Goal: Task Accomplishment & Management: Manage account settings

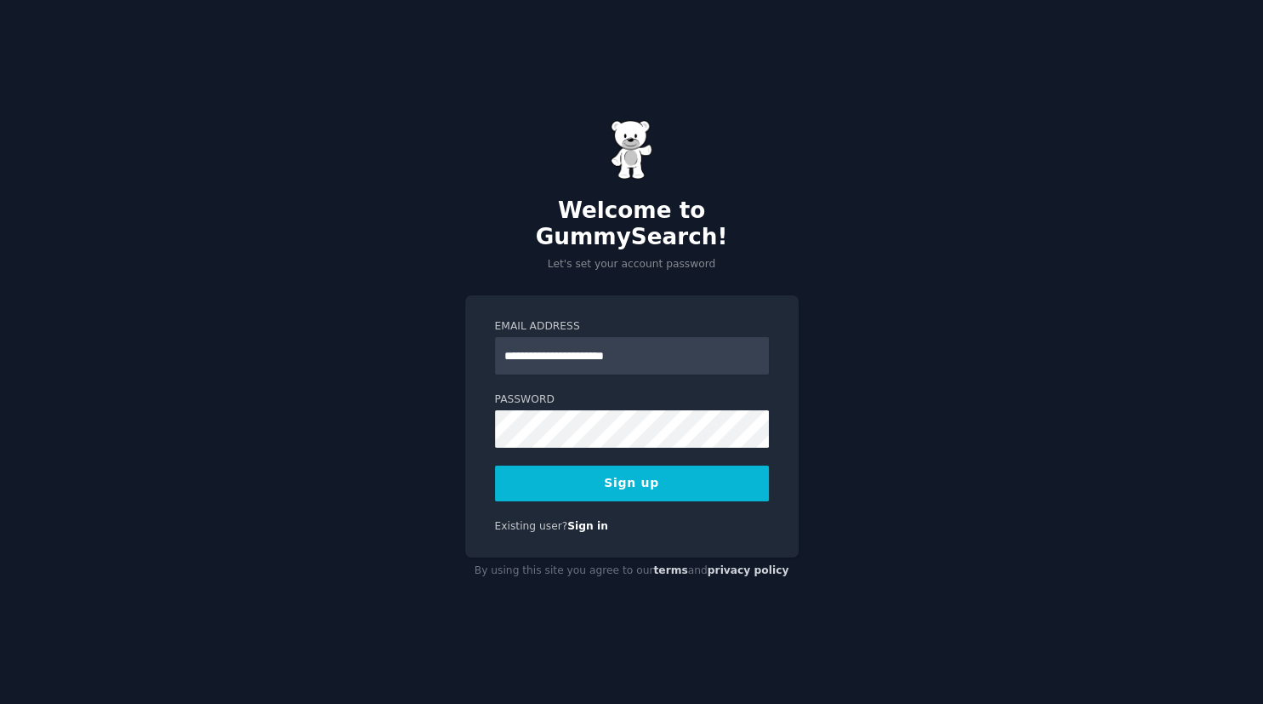
type input "**********"
click at [652, 476] on button "Sign up" at bounding box center [632, 483] width 274 height 36
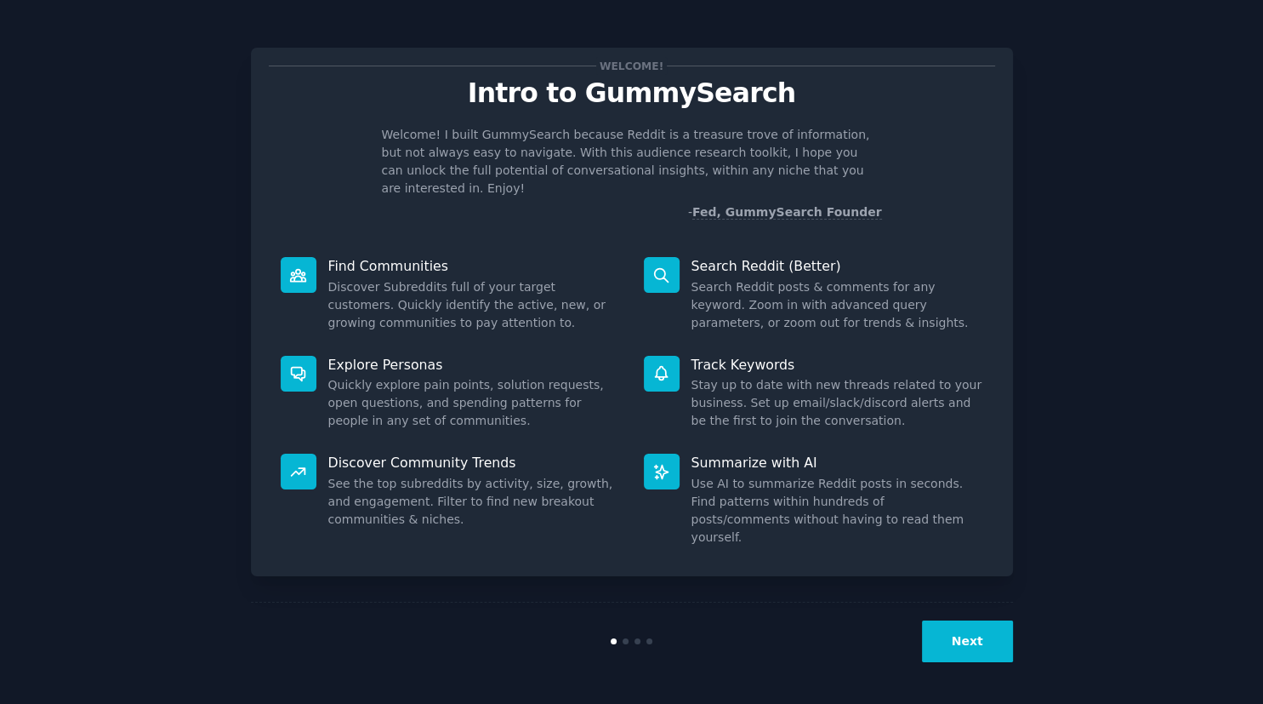
click at [974, 635] on button "Next" at bounding box center [967, 641] width 91 height 42
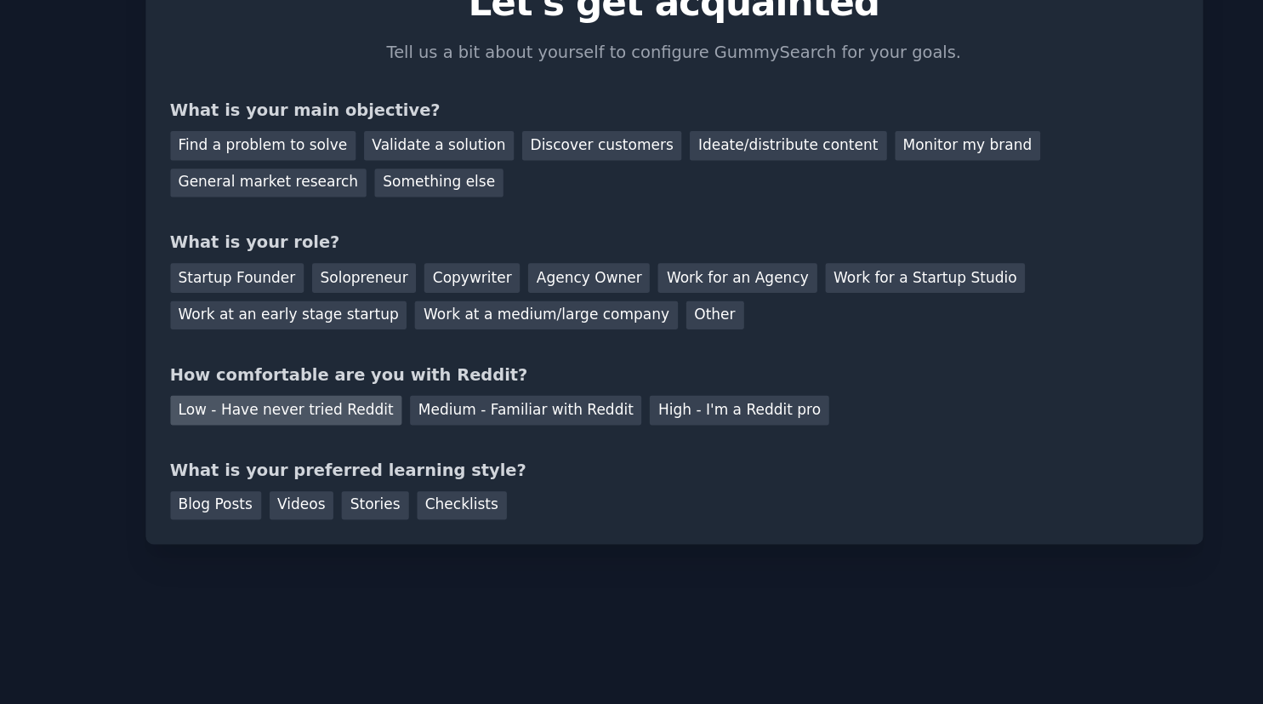
click at [400, 388] on div "Low - Have never tried Reddit" at bounding box center [352, 386] width 167 height 21
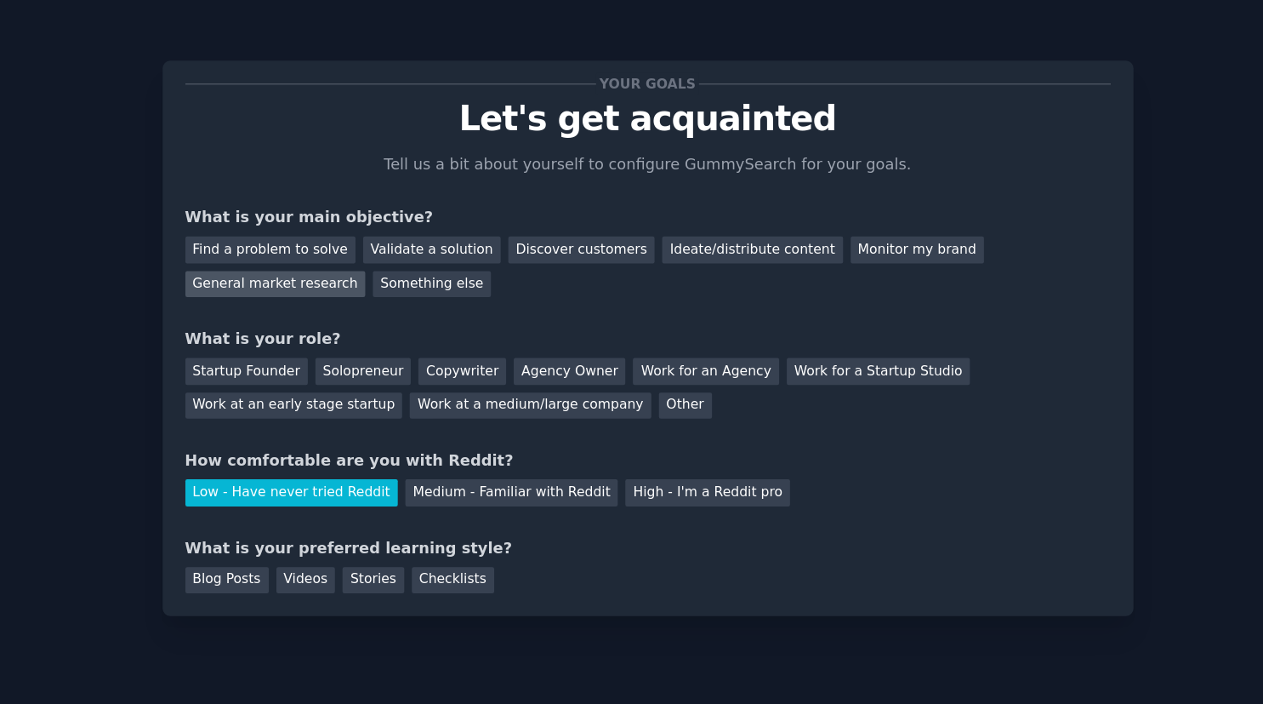
click at [411, 213] on div "General market research" at bounding box center [340, 223] width 142 height 21
click at [340, 199] on div "Find a problem to solve" at bounding box center [336, 195] width 134 height 21
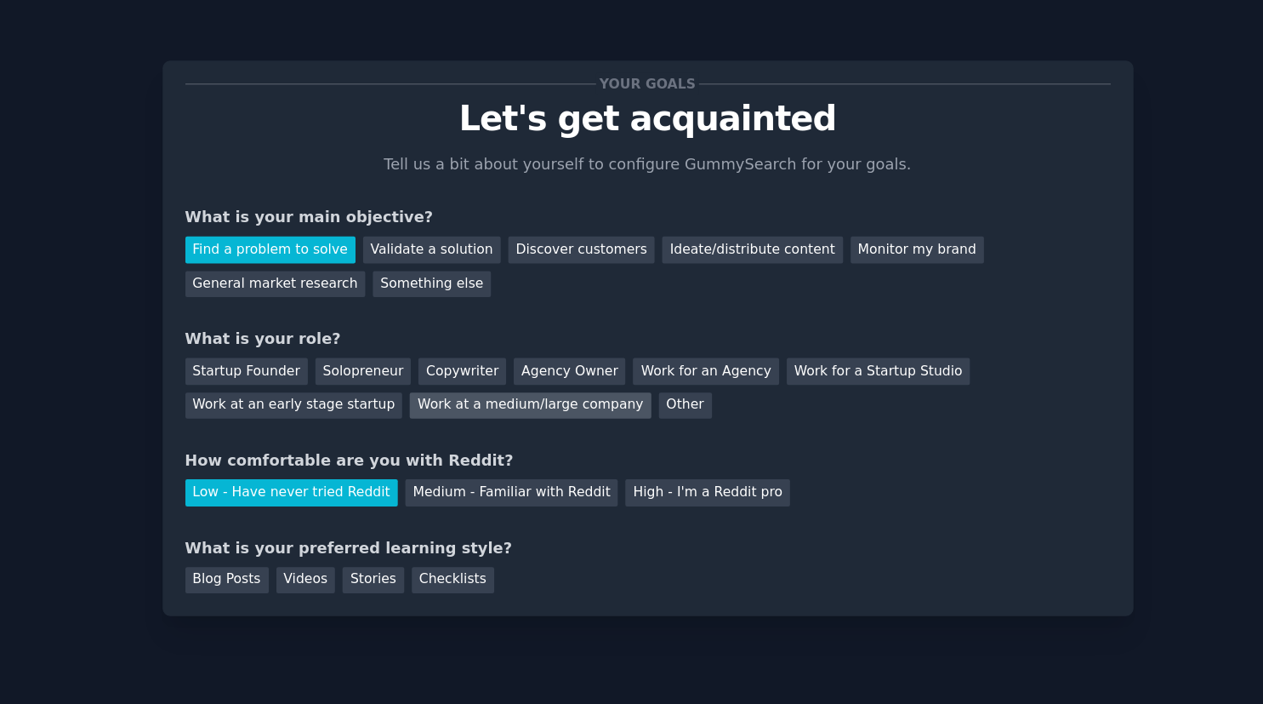
click at [445, 322] on div "Work at a medium/large company" at bounding box center [539, 318] width 189 height 21
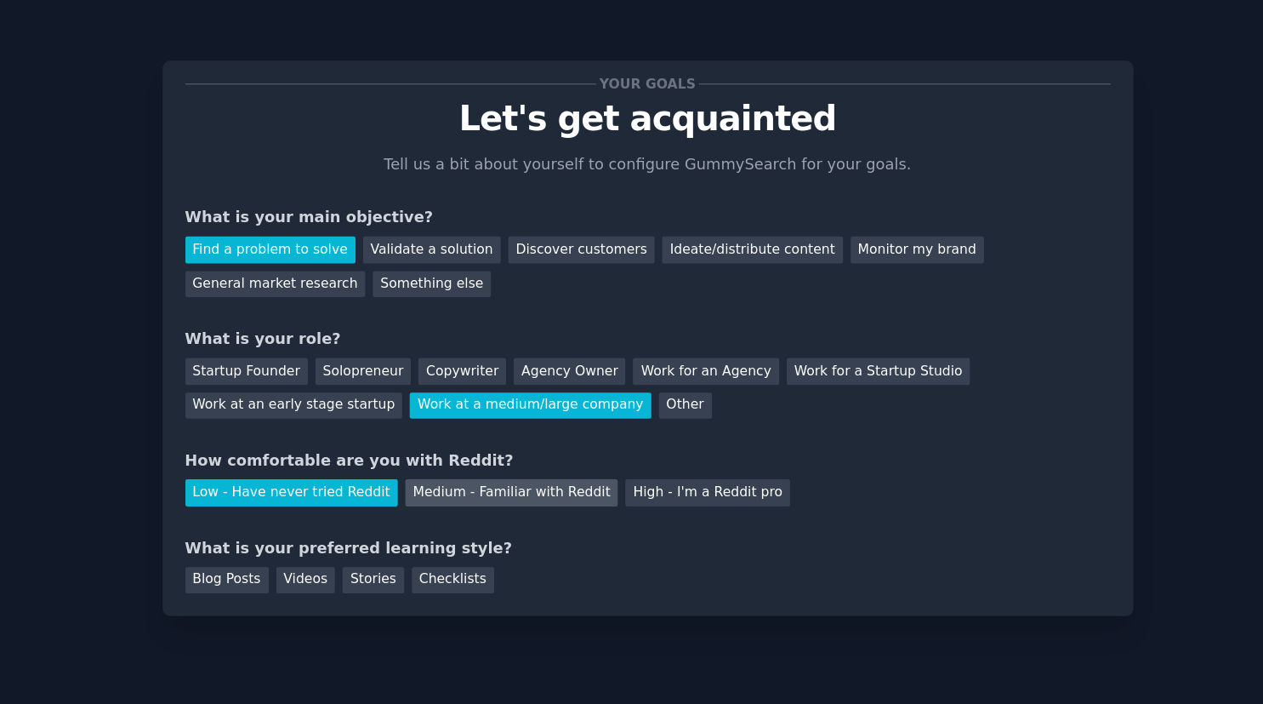
click at [475, 386] on div "Medium - Familiar with Reddit" at bounding box center [525, 386] width 167 height 21
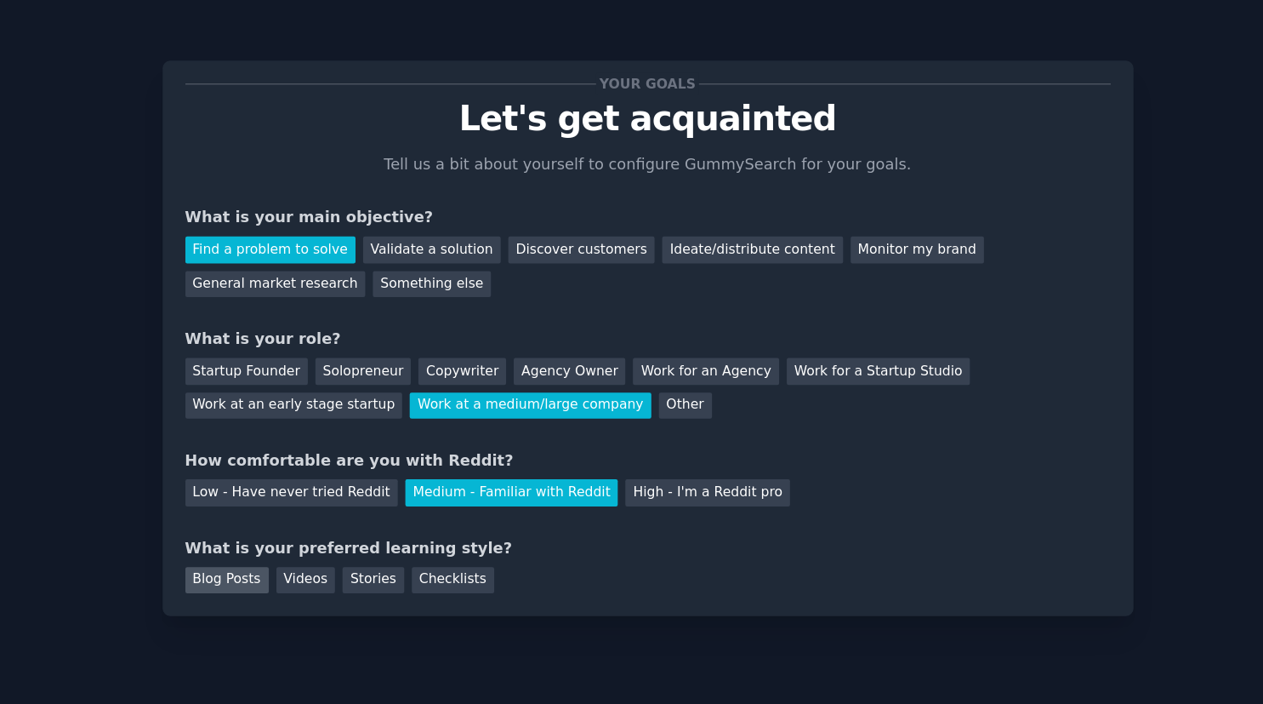
click at [320, 454] on div "Blog Posts" at bounding box center [302, 455] width 66 height 21
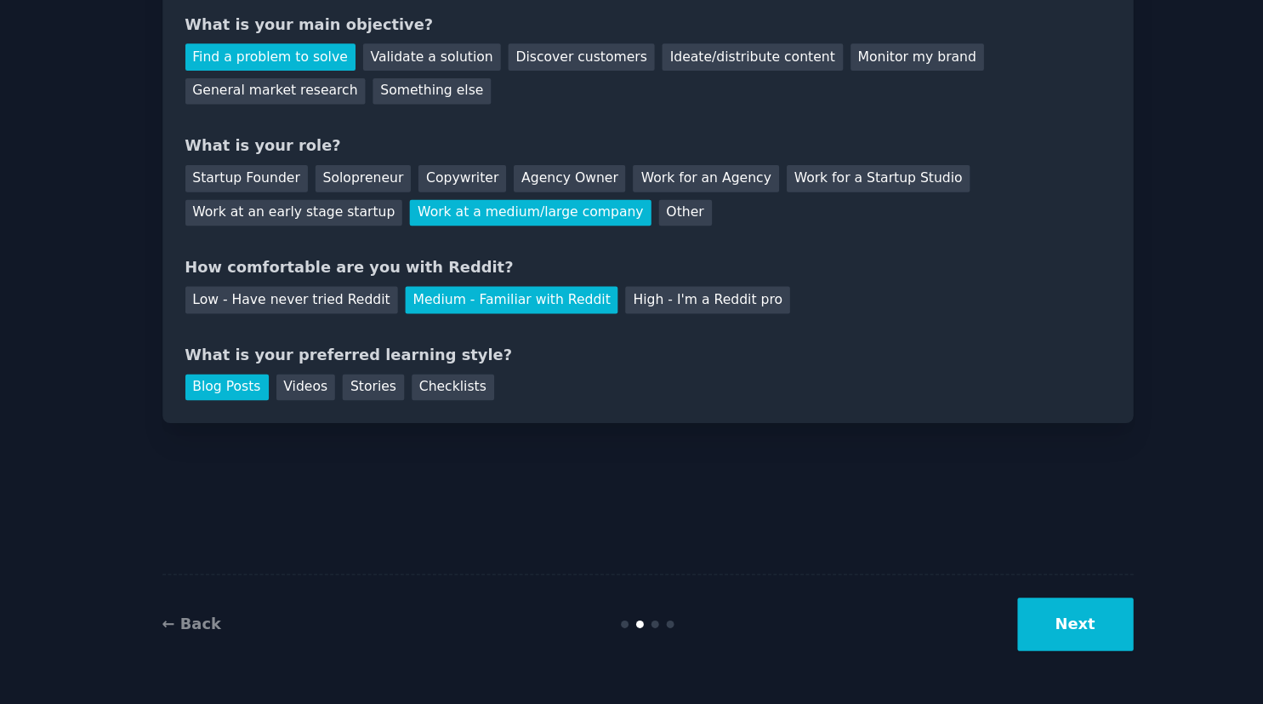
click at [976, 631] on button "Next" at bounding box center [967, 641] width 91 height 42
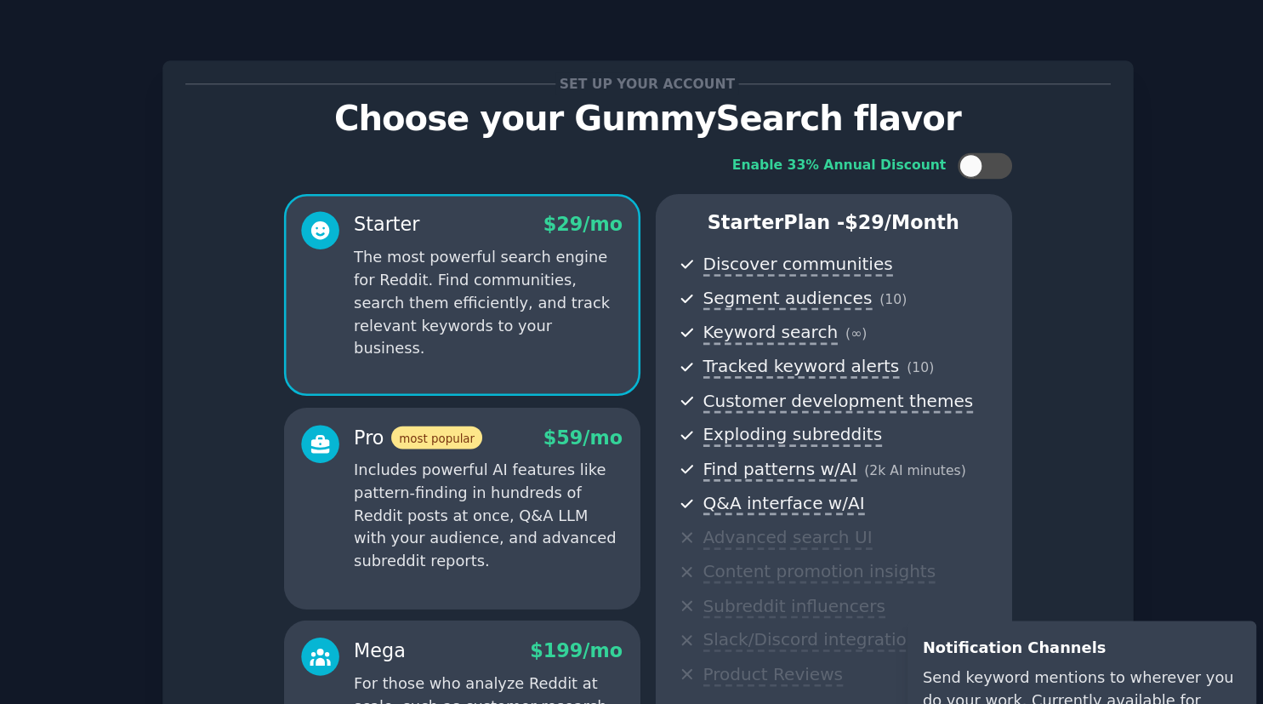
scroll to position [102, 0]
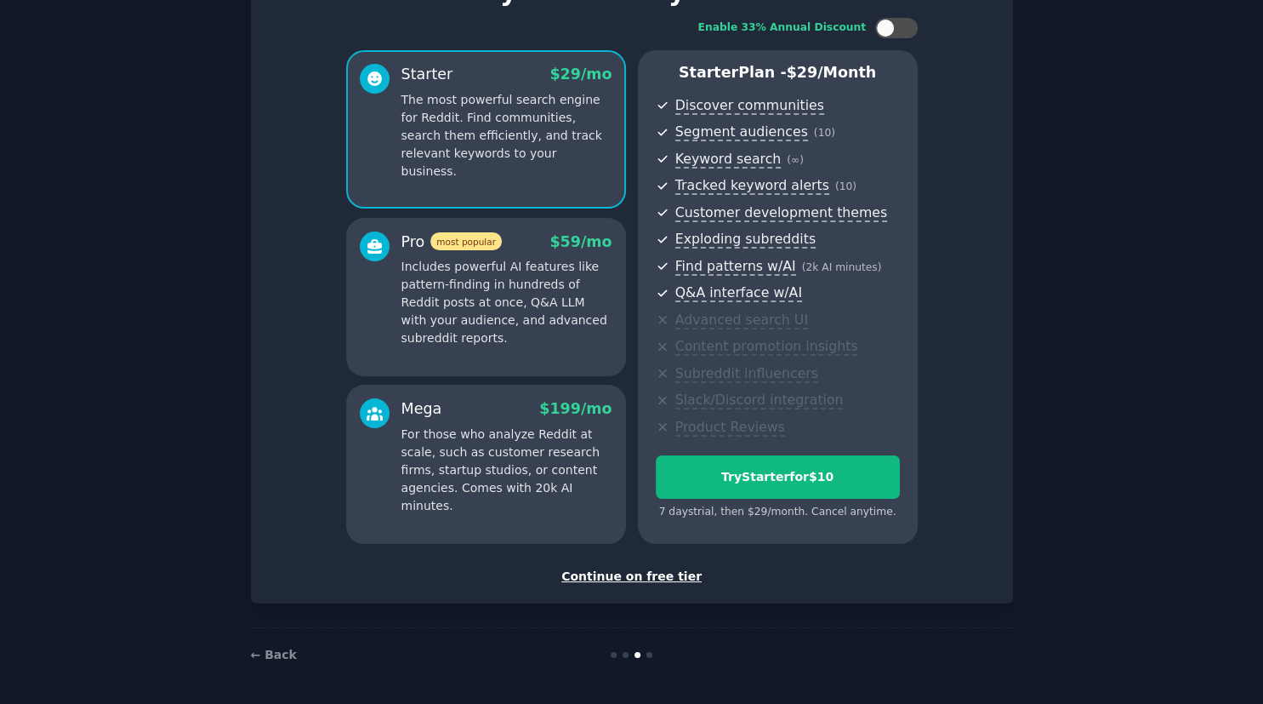
click at [635, 577] on div "Continue on free tier" at bounding box center [632, 576] width 727 height 18
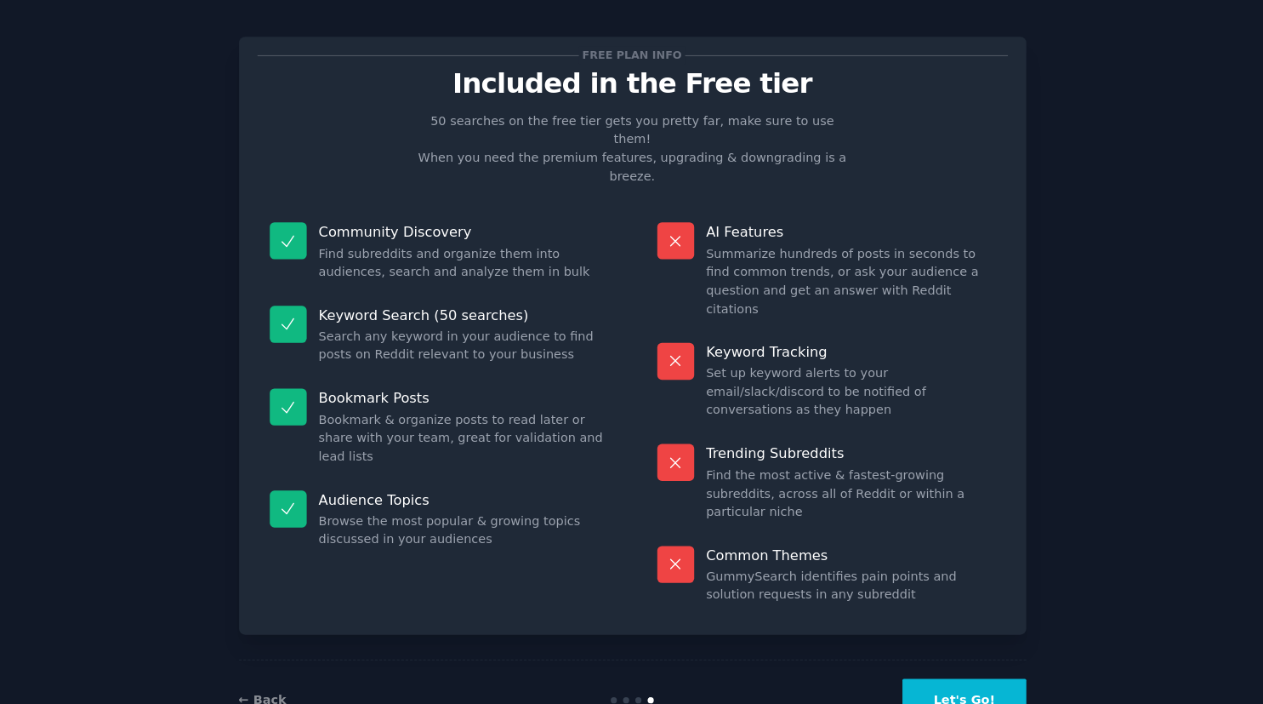
click at [943, 669] on button "Let's Go!" at bounding box center [952, 690] width 119 height 42
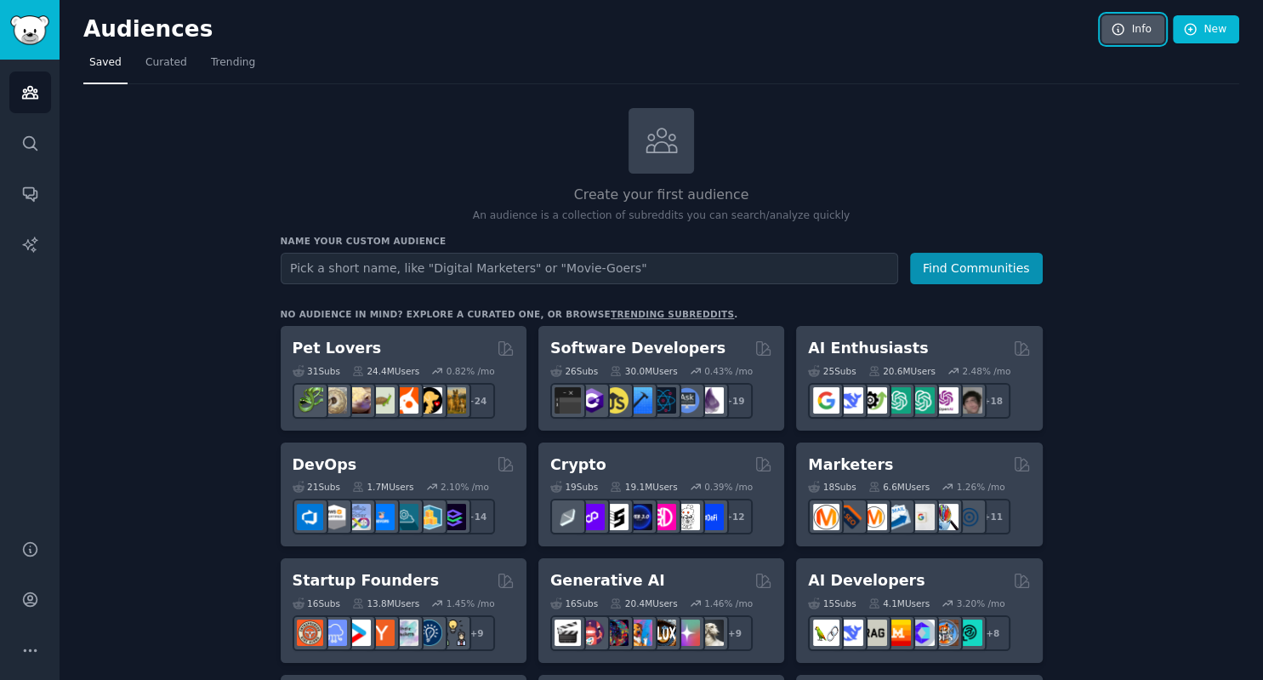
click at [1131, 35] on link "Info" at bounding box center [1133, 29] width 63 height 29
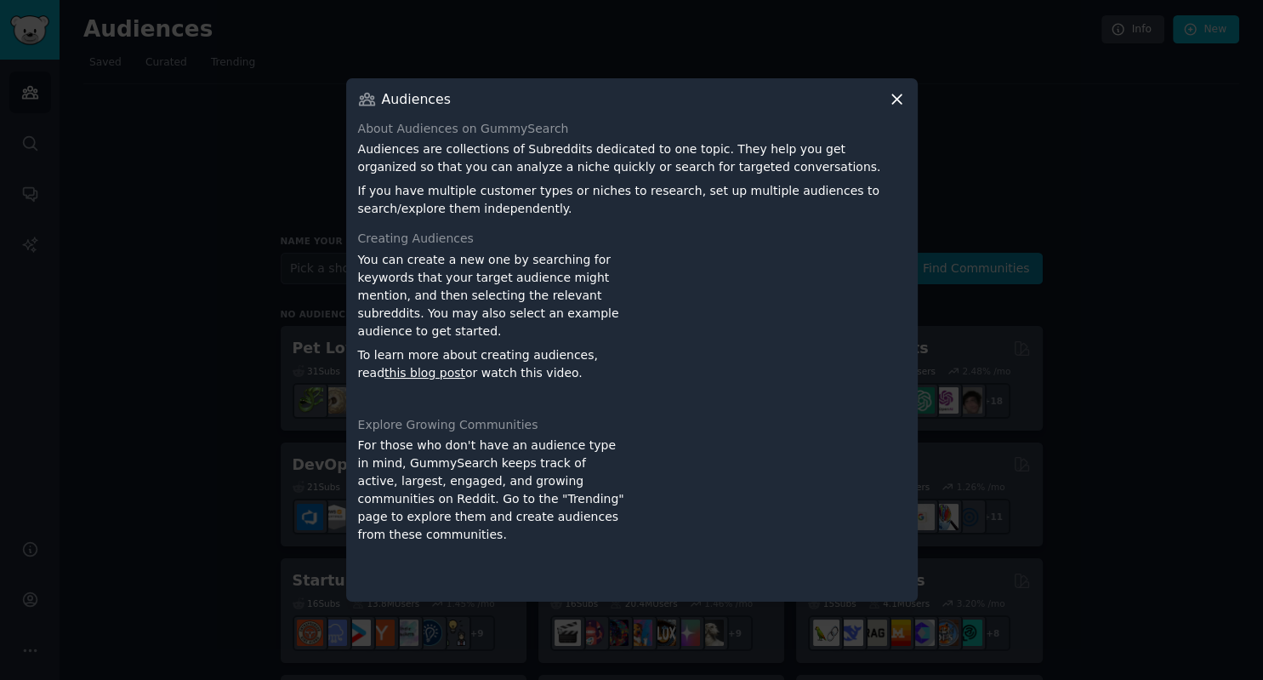
click at [899, 105] on icon at bounding box center [897, 99] width 18 height 18
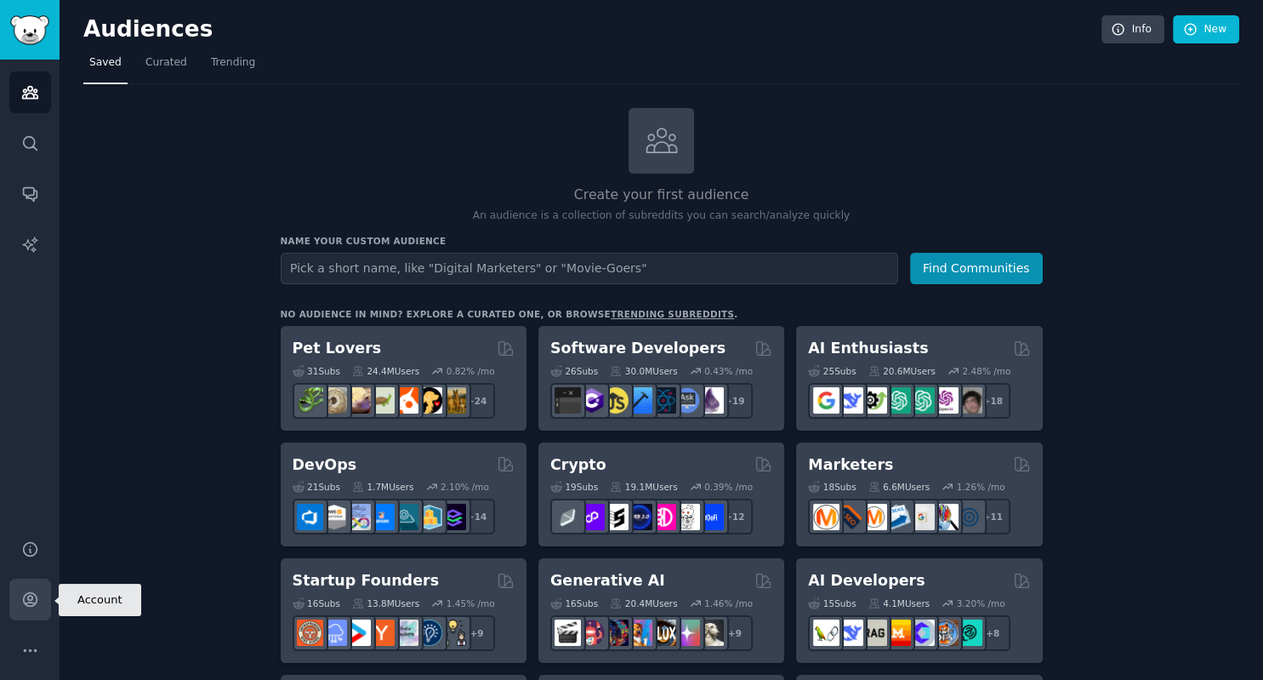
click at [26, 596] on icon "Sidebar" at bounding box center [30, 599] width 18 height 18
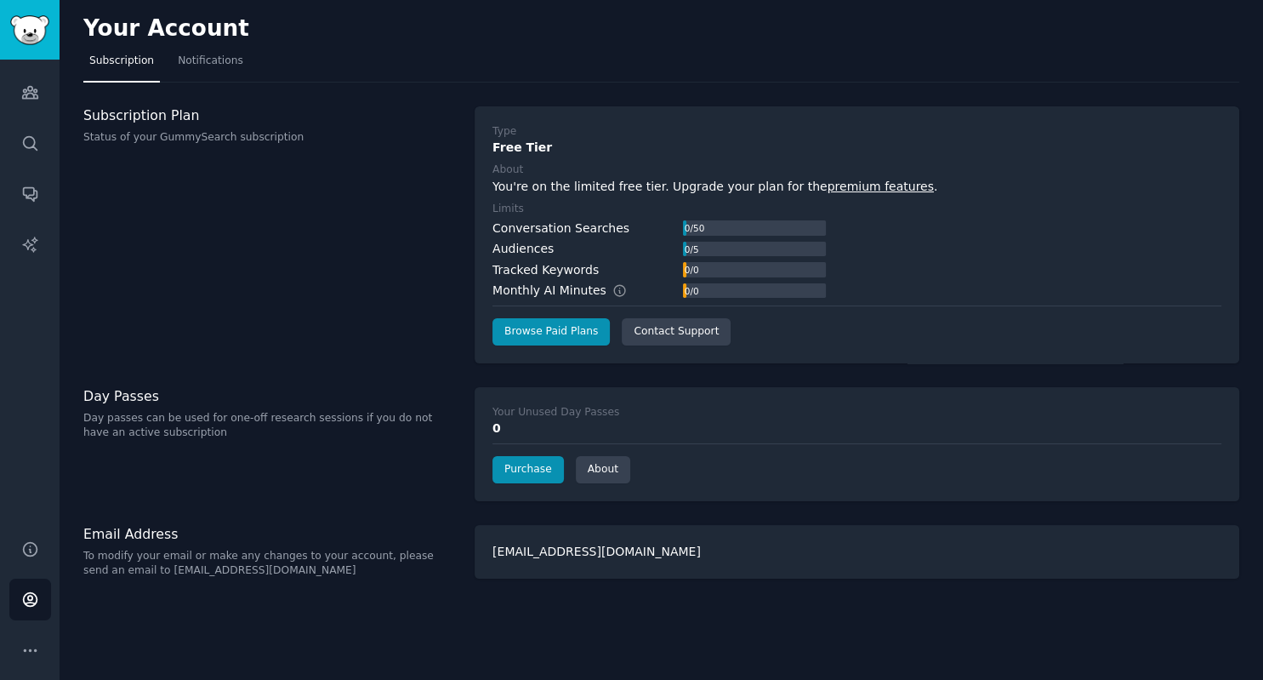
click at [567, 565] on div "aaliahbarwick@gmail.com" at bounding box center [857, 552] width 765 height 54
click at [26, 654] on icon "Sidebar" at bounding box center [30, 650] width 18 height 18
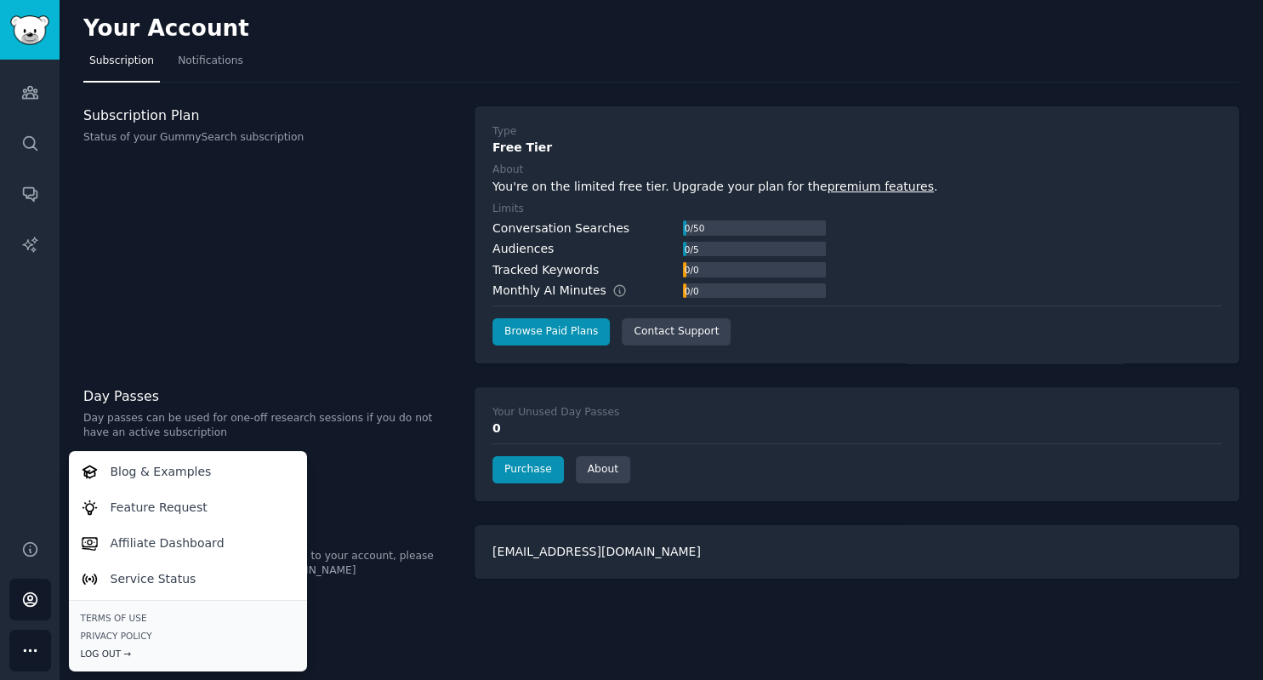
click at [110, 650] on div "Log Out →" at bounding box center [188, 653] width 214 height 12
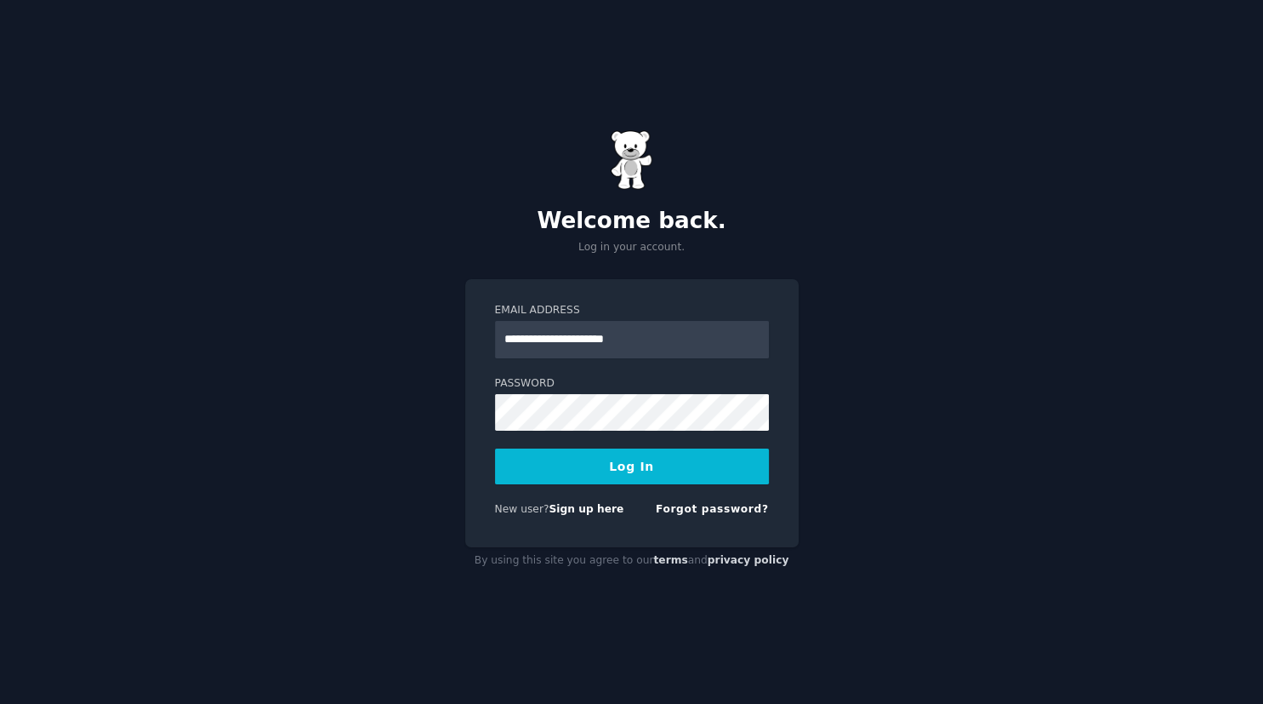
type input "**********"
click at [721, 510] on link "Forgot password?" at bounding box center [712, 509] width 113 height 12
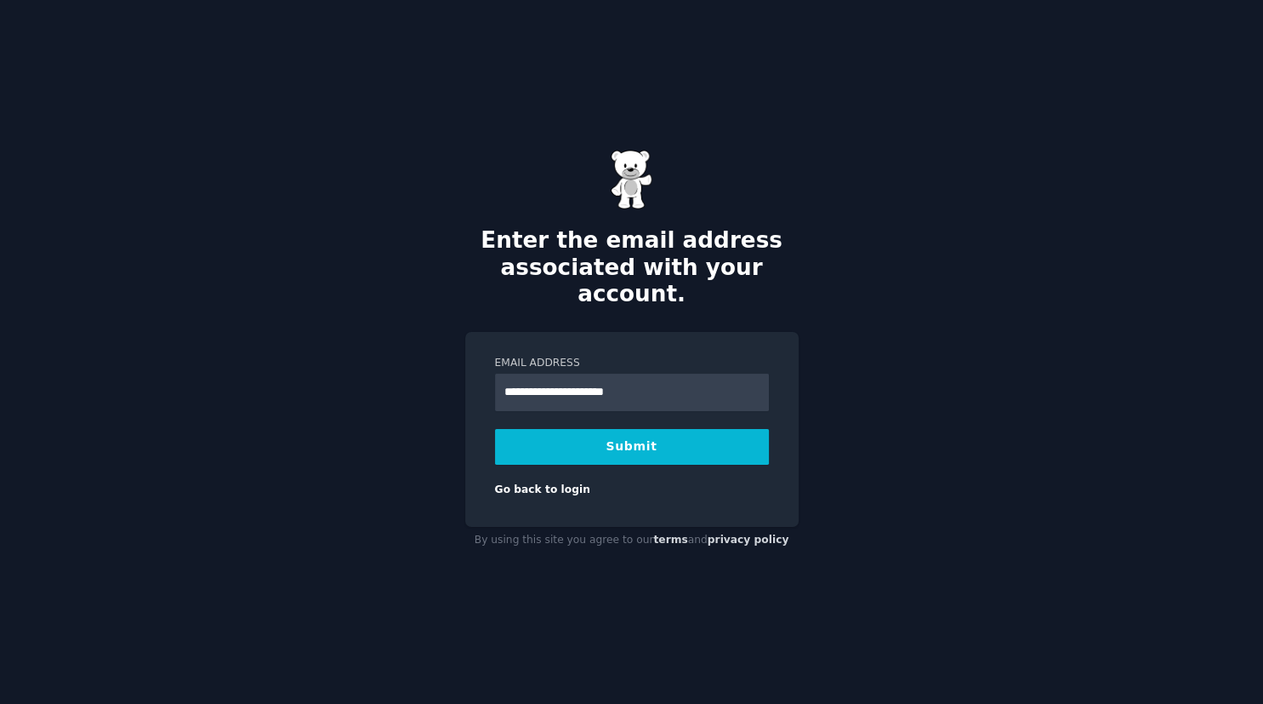
type input "**********"
click at [495, 429] on button "Submit" at bounding box center [632, 447] width 274 height 36
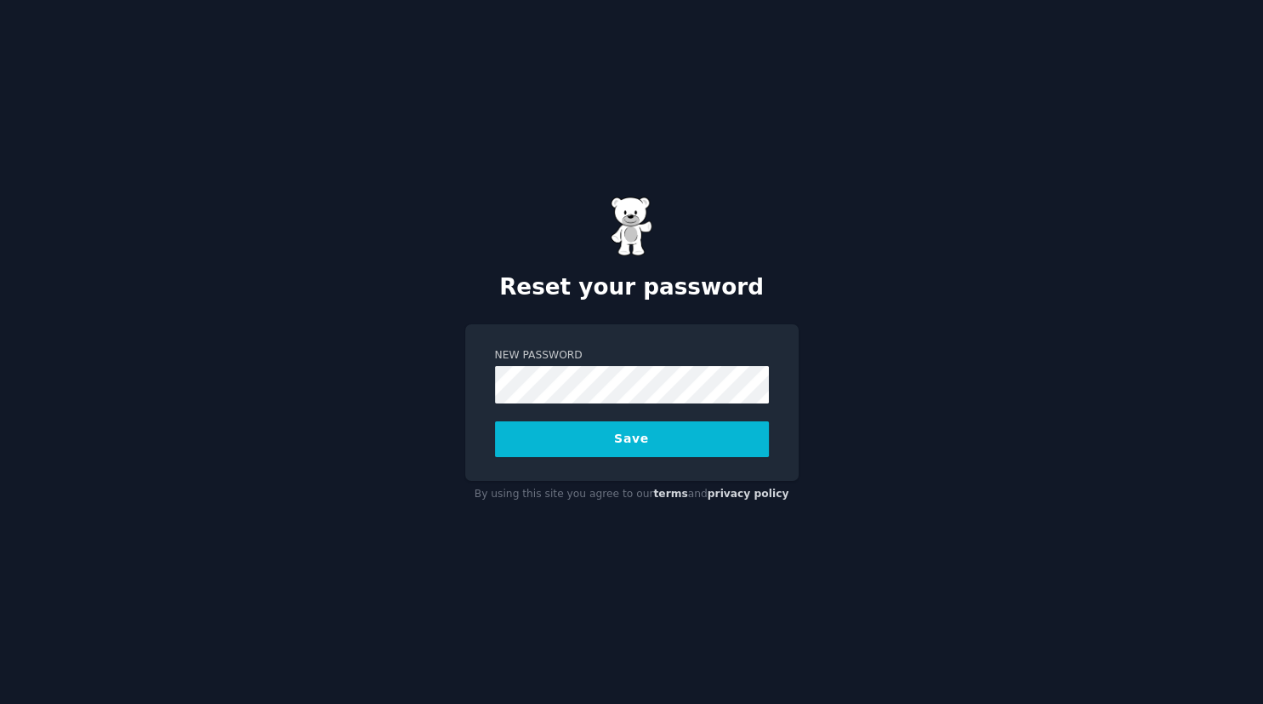
click at [597, 450] on button "Save" at bounding box center [632, 439] width 274 height 36
click at [707, 451] on button "Save" at bounding box center [632, 439] width 274 height 36
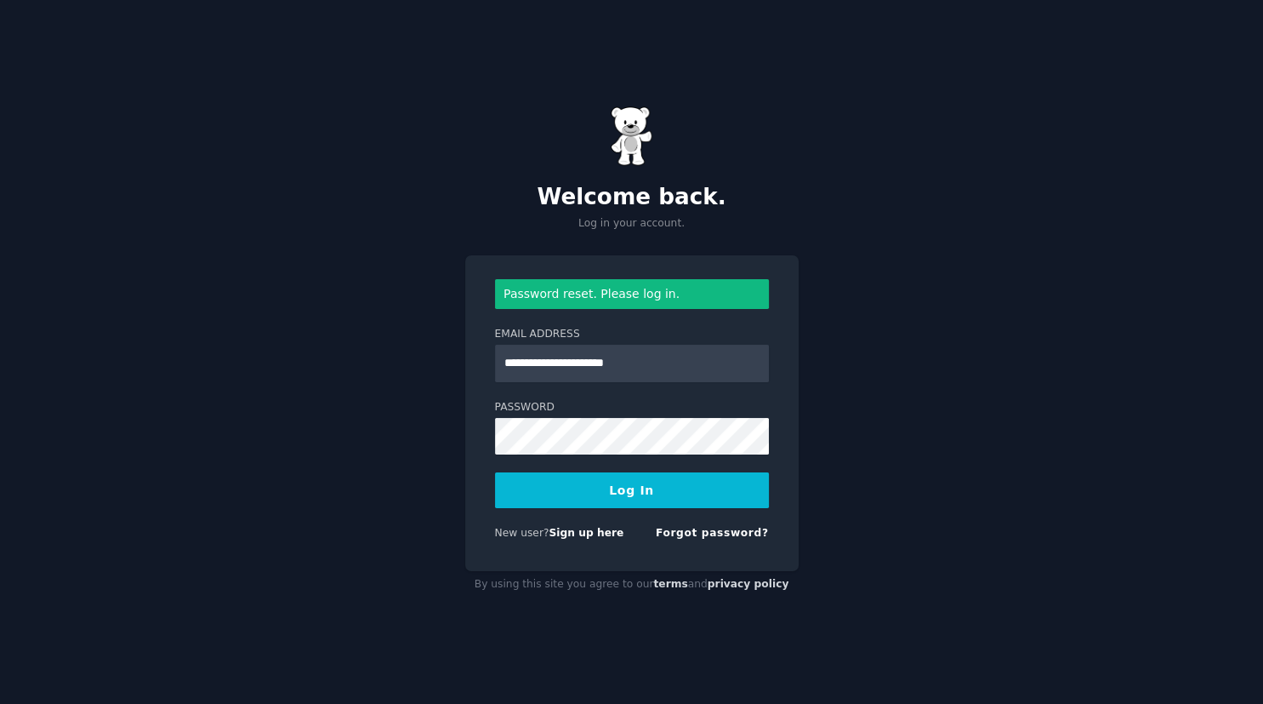
type input "**********"
click at [700, 495] on button "Log In" at bounding box center [632, 490] width 274 height 36
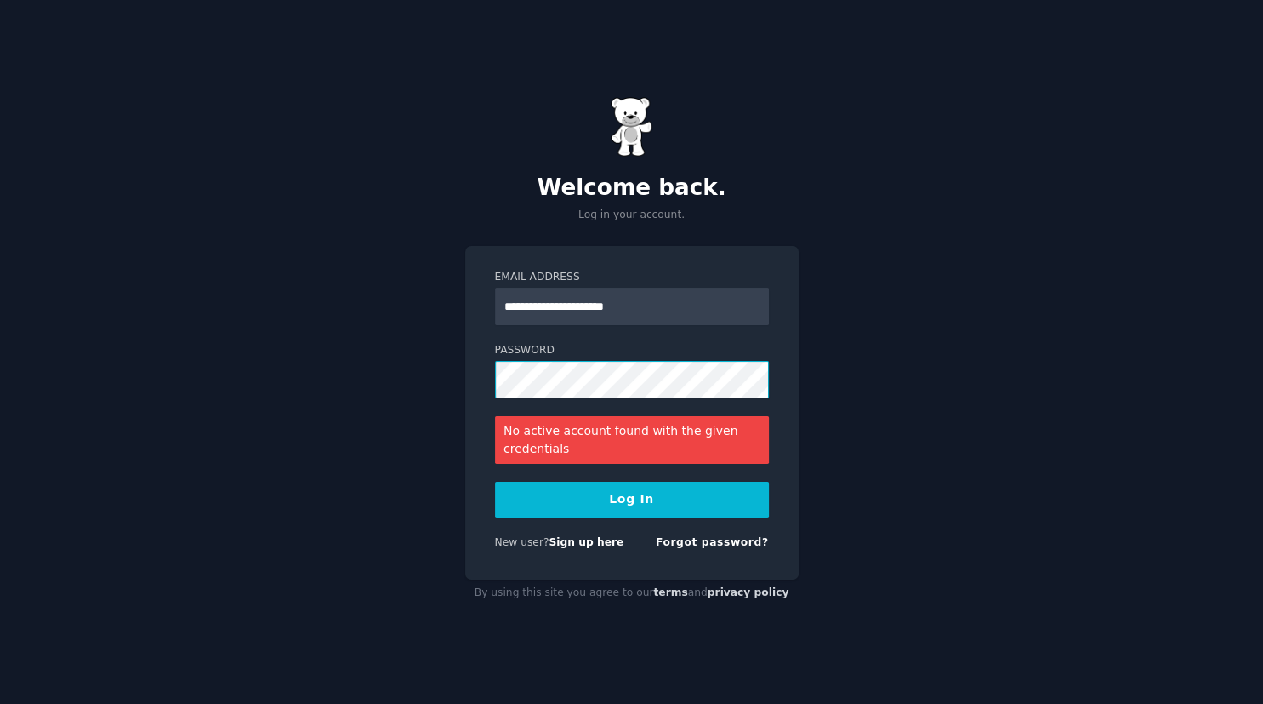
click at [495, 482] on button "Log In" at bounding box center [632, 500] width 274 height 36
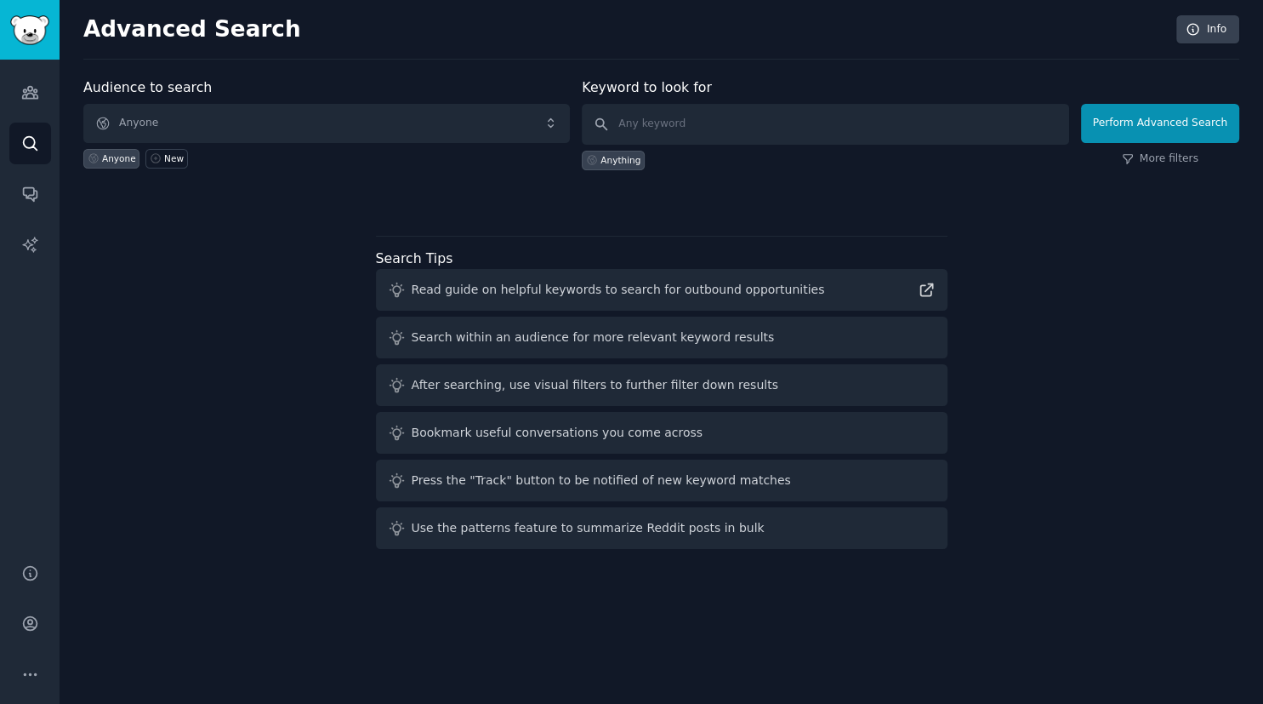
click at [545, 250] on div "Search Tips Read guide on helpful keywords to search for outbound opportunities…" at bounding box center [662, 398] width 572 height 301
click at [528, 296] on div "Read guide on helpful keywords to search for outbound opportunities" at bounding box center [618, 290] width 413 height 18
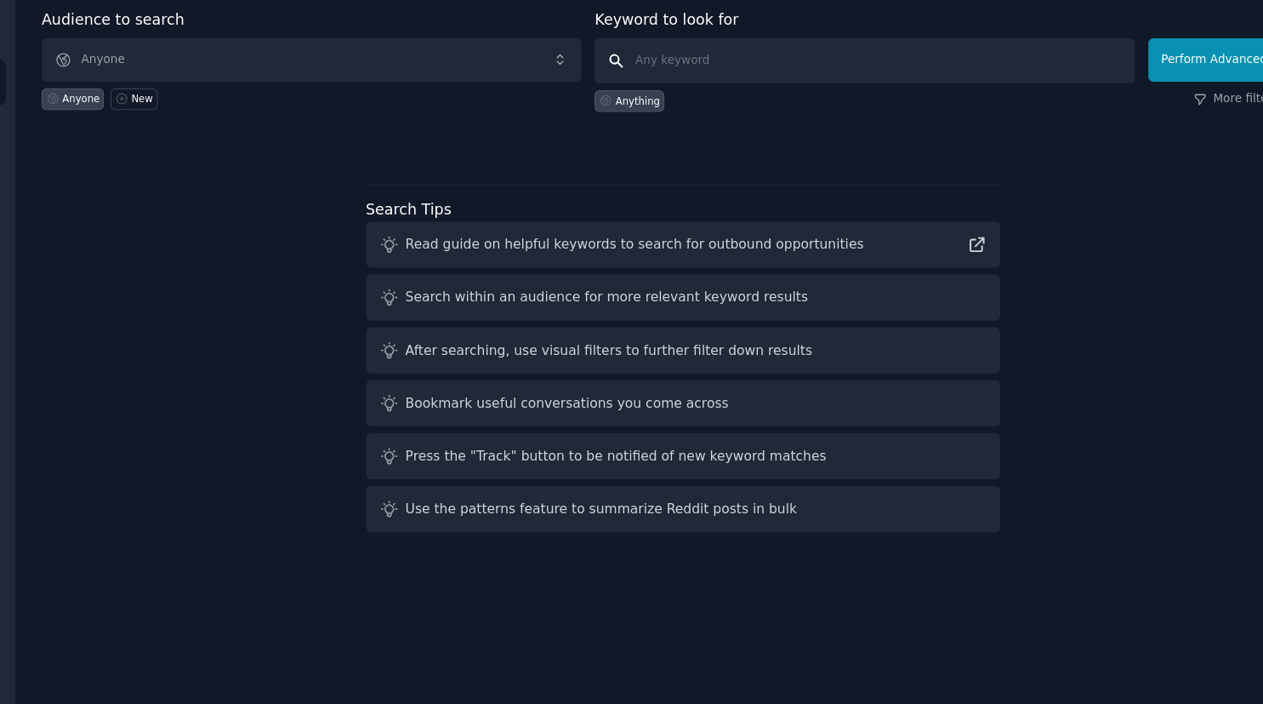
click at [681, 126] on input "text" at bounding box center [825, 124] width 487 height 41
type input "fitness"
click button "Perform Advanced Search" at bounding box center [1160, 123] width 158 height 39
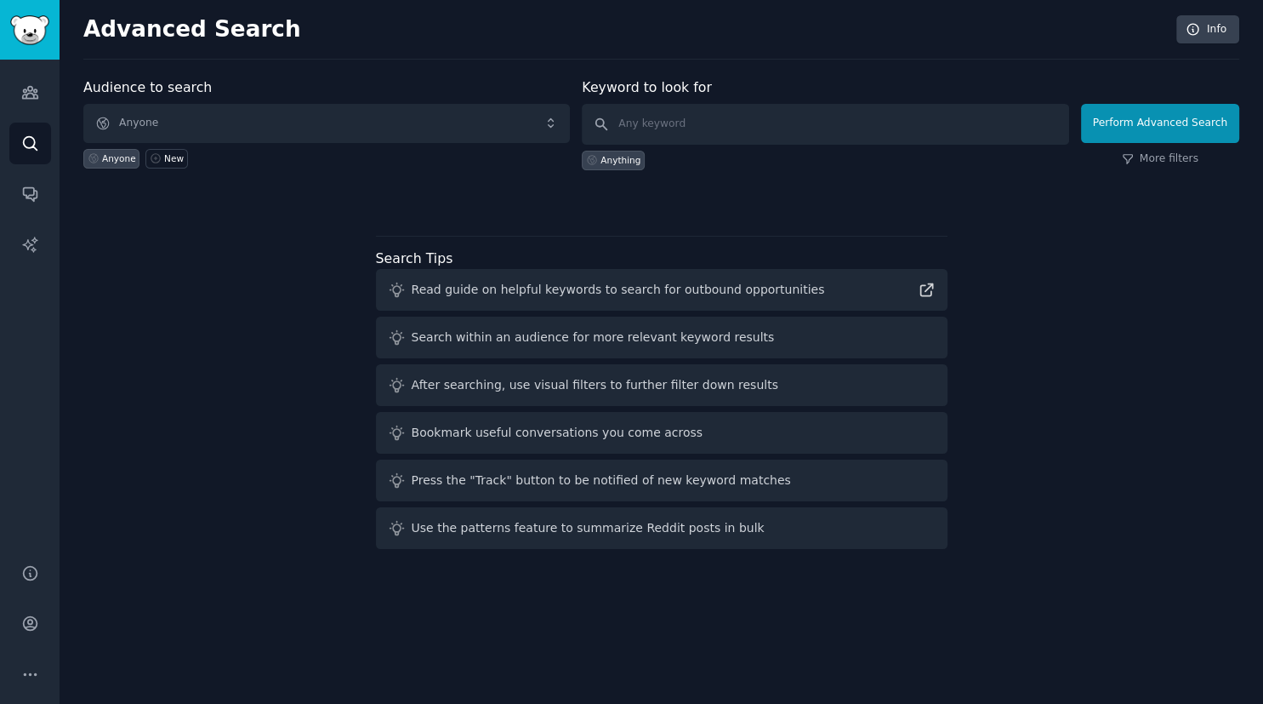
click at [614, 291] on div "Read guide on helpful keywords to search for outbound opportunities" at bounding box center [618, 290] width 413 height 18
click at [349, 117] on span "Anyone" at bounding box center [326, 123] width 487 height 39
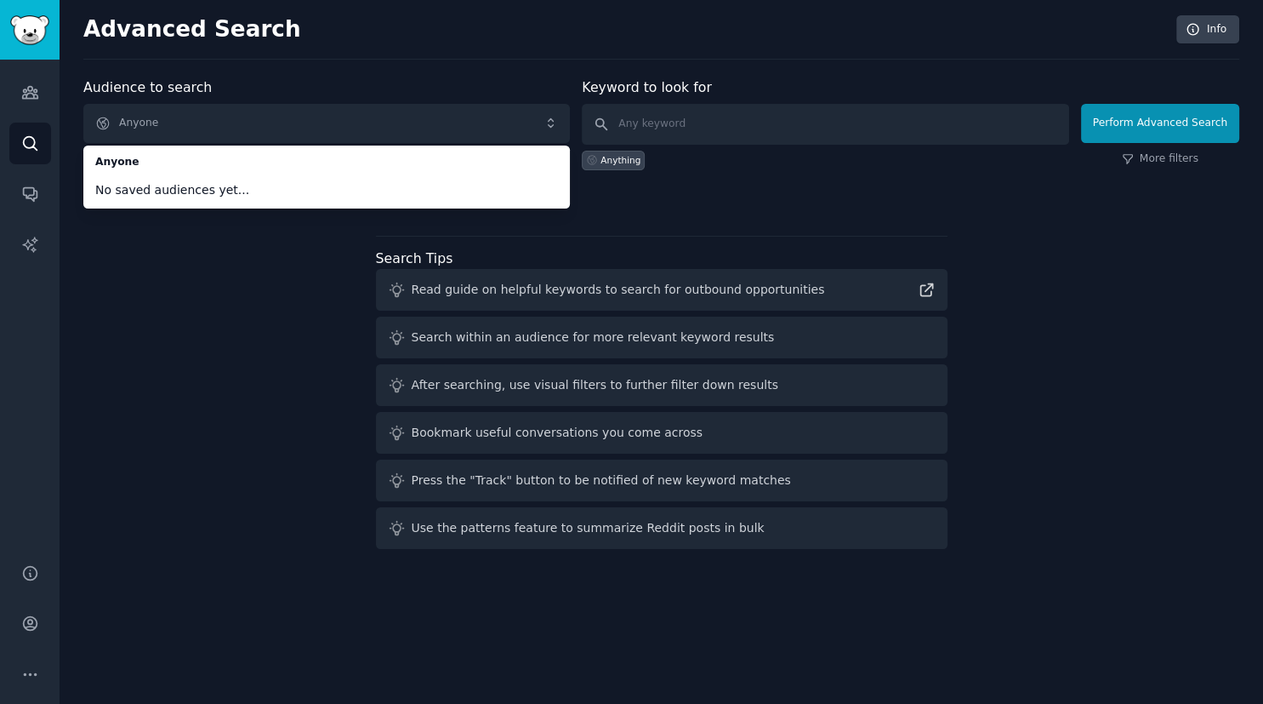
click at [160, 265] on div "Audience to search Anyone Anyone No saved audiences yet... Anyone New Keyword t…" at bounding box center [661, 316] width 1156 height 478
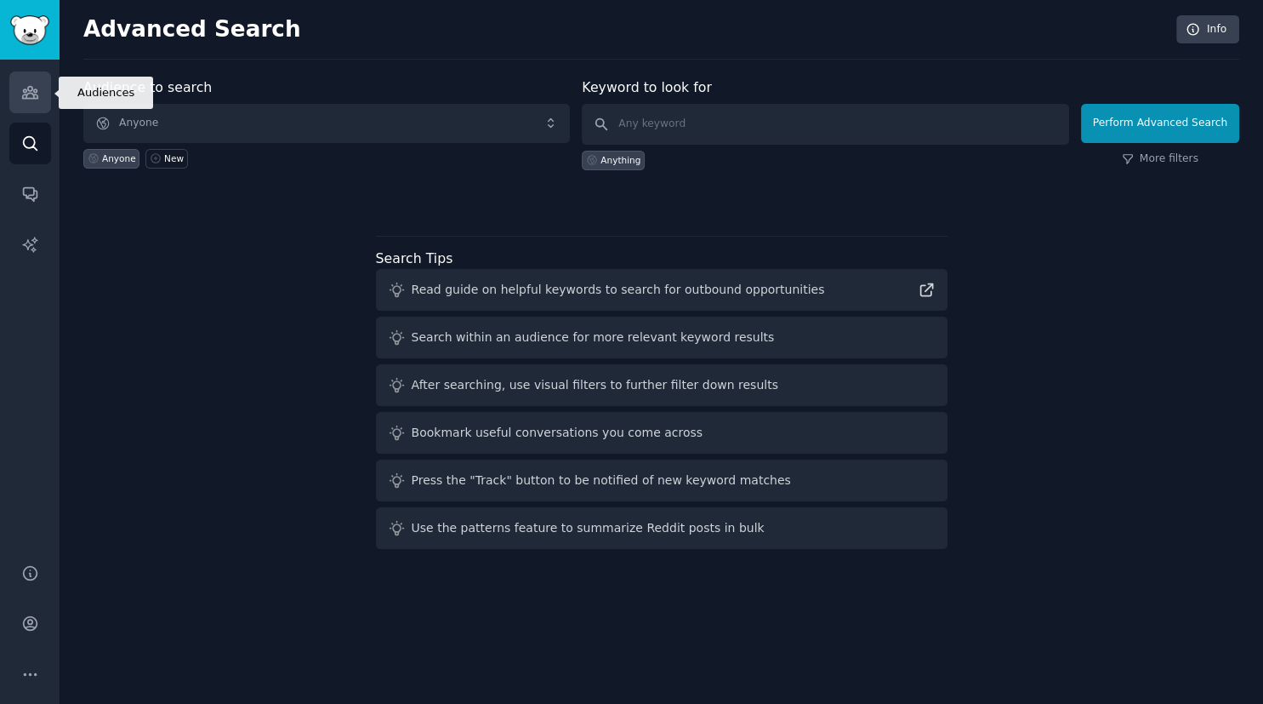
click at [37, 94] on icon "Sidebar" at bounding box center [30, 92] width 18 height 18
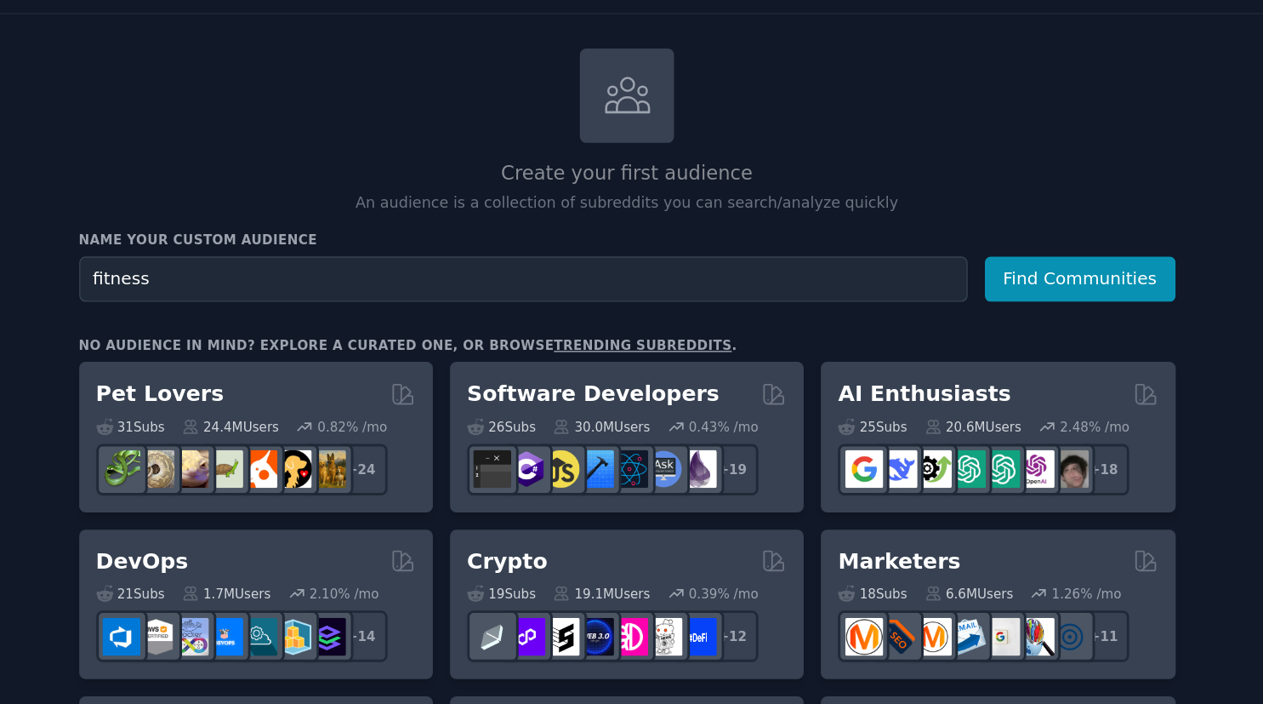
scroll to position [13, 0]
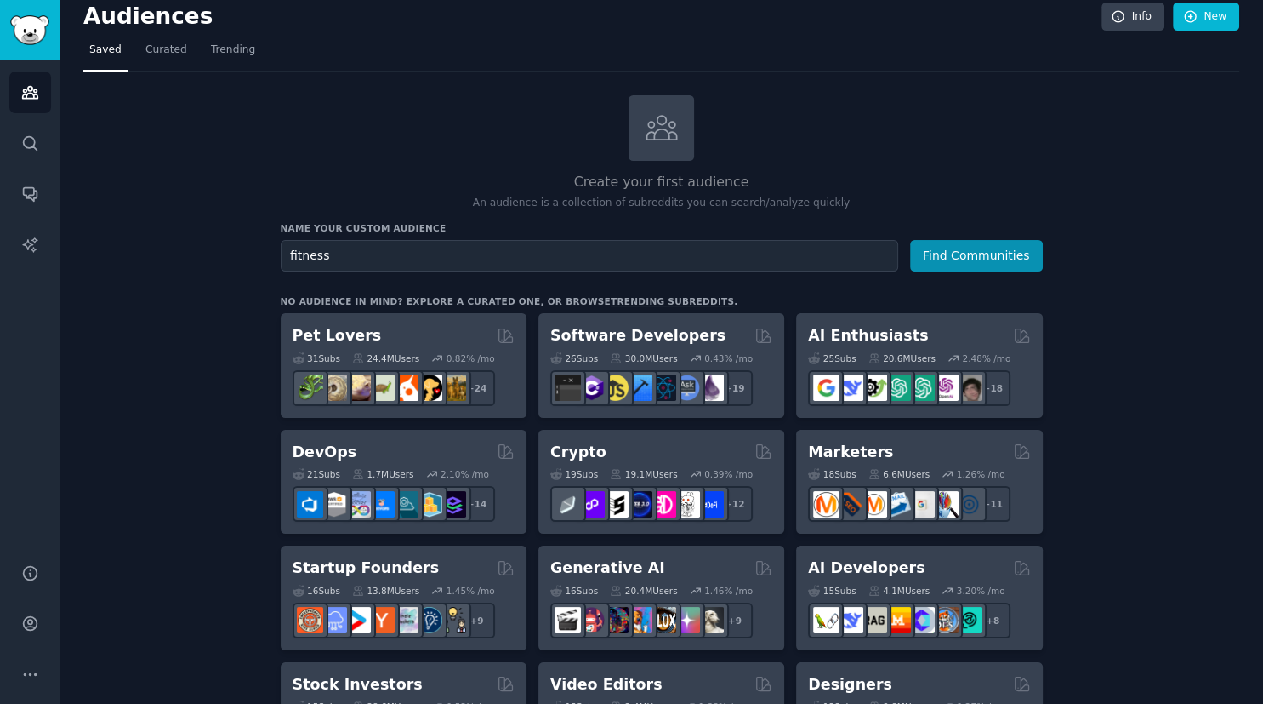
type input "fitness"
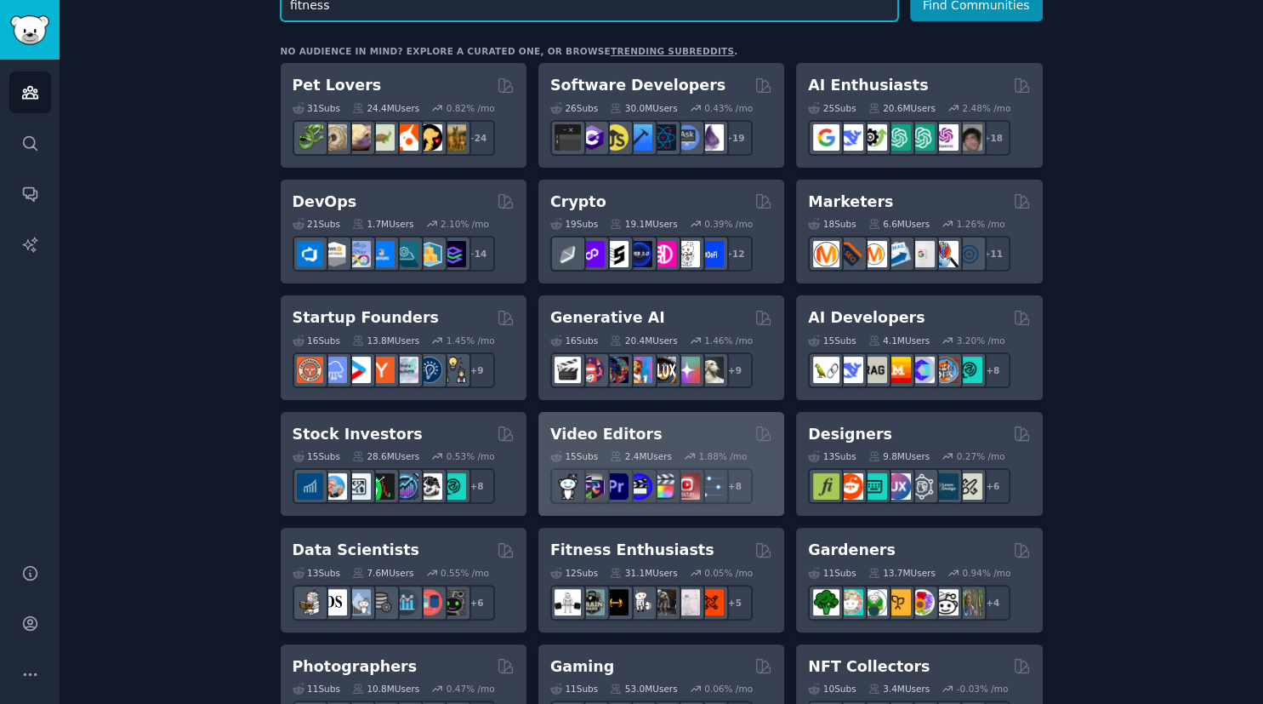
scroll to position [356, 0]
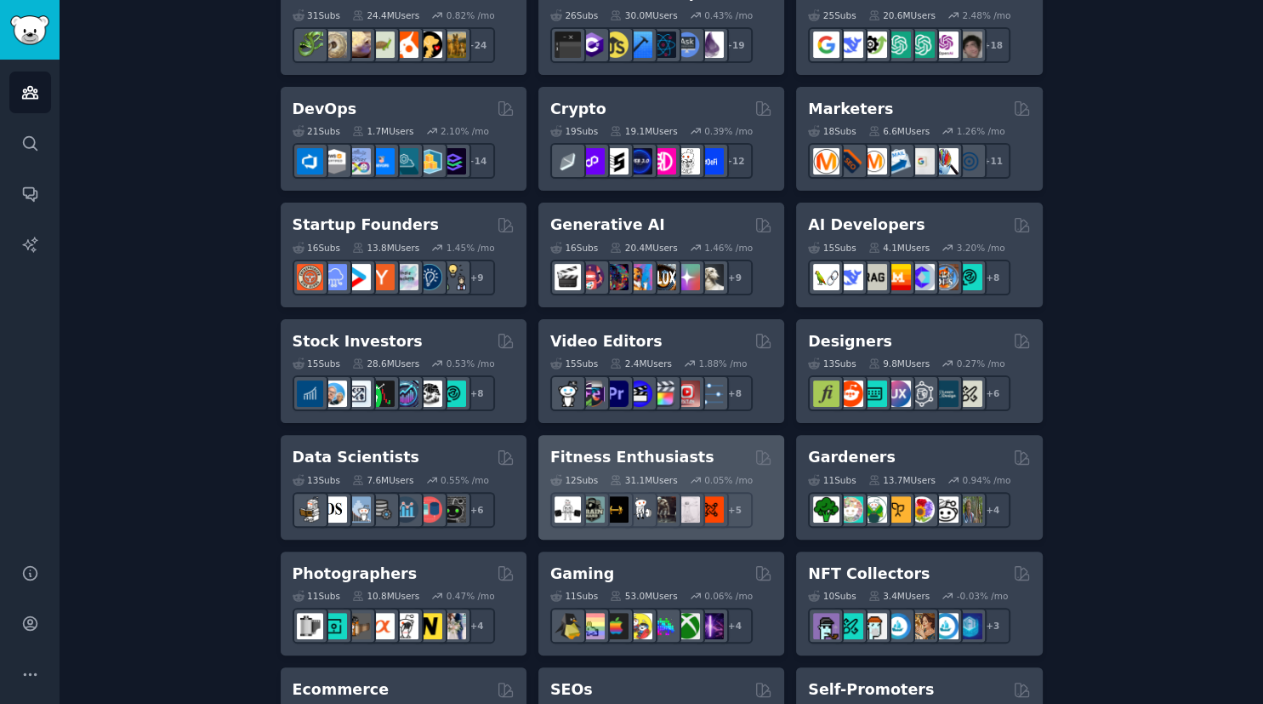
click at [676, 459] on div "Fitness Enthusiasts" at bounding box center [661, 457] width 222 height 21
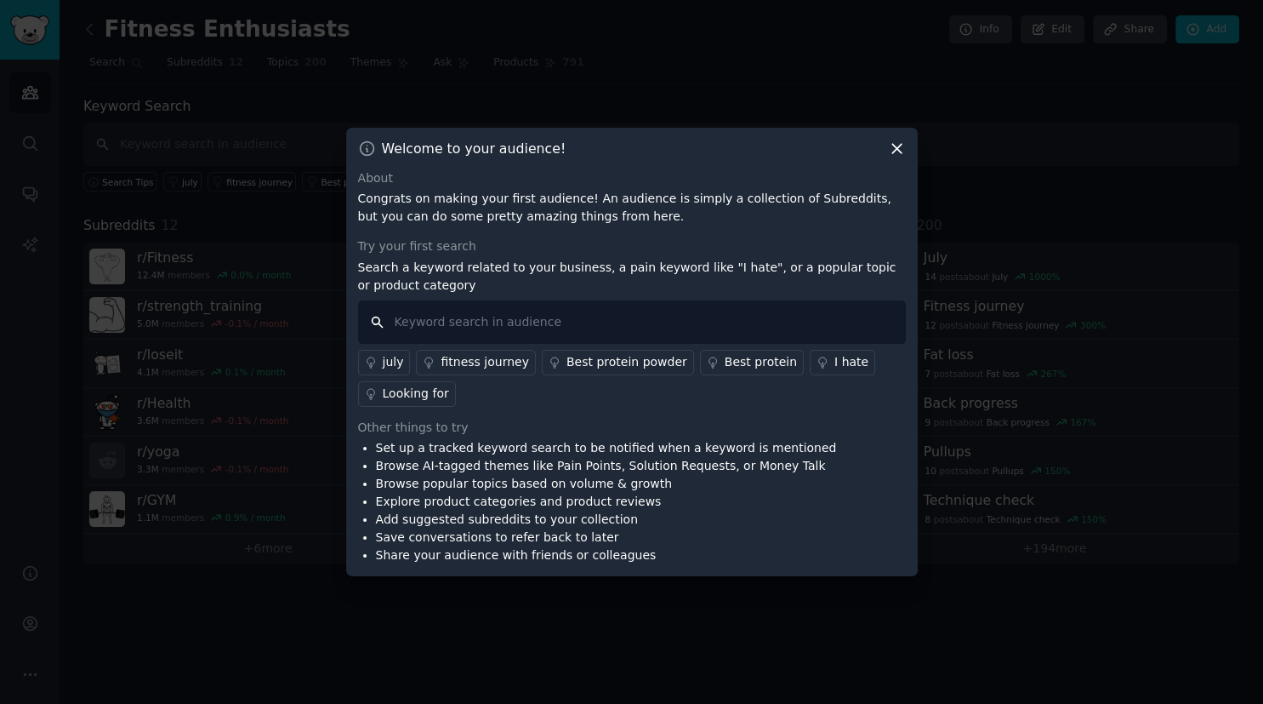
click at [579, 315] on input "text" at bounding box center [632, 321] width 548 height 43
click at [506, 356] on div "fitness journey" at bounding box center [485, 362] width 88 height 18
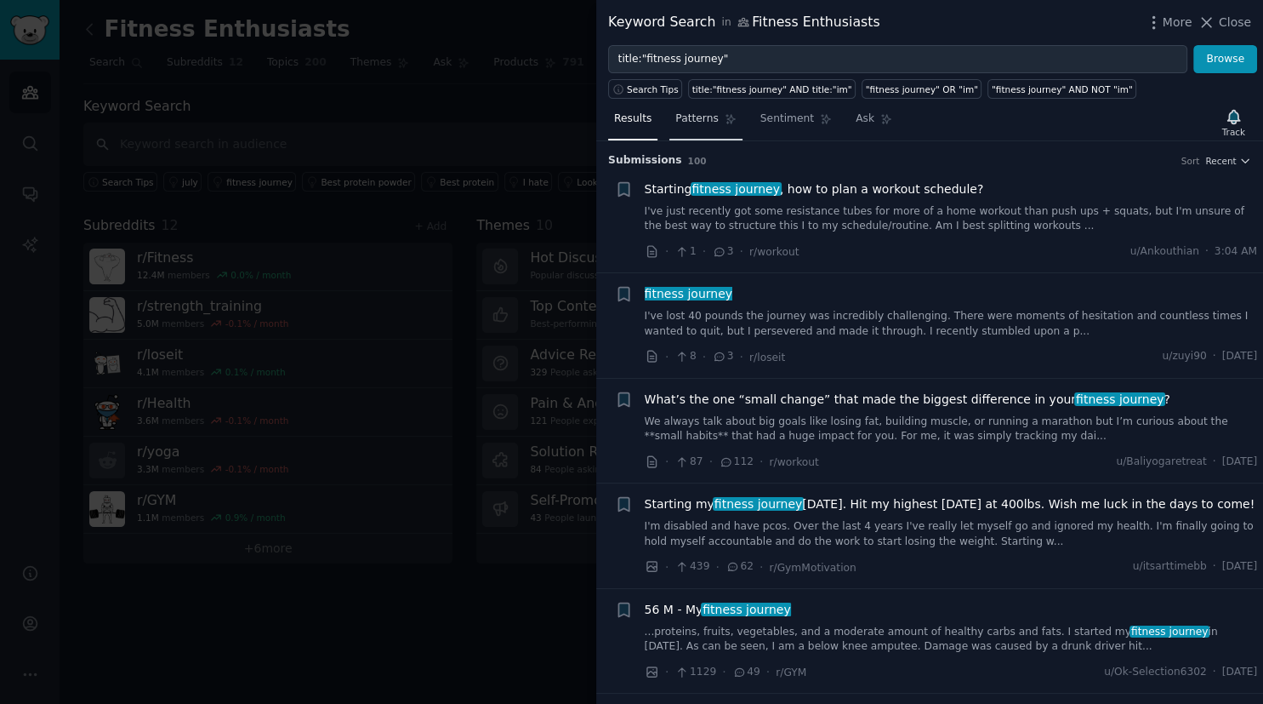
click at [698, 118] on span "Patterns" at bounding box center [697, 118] width 43 height 15
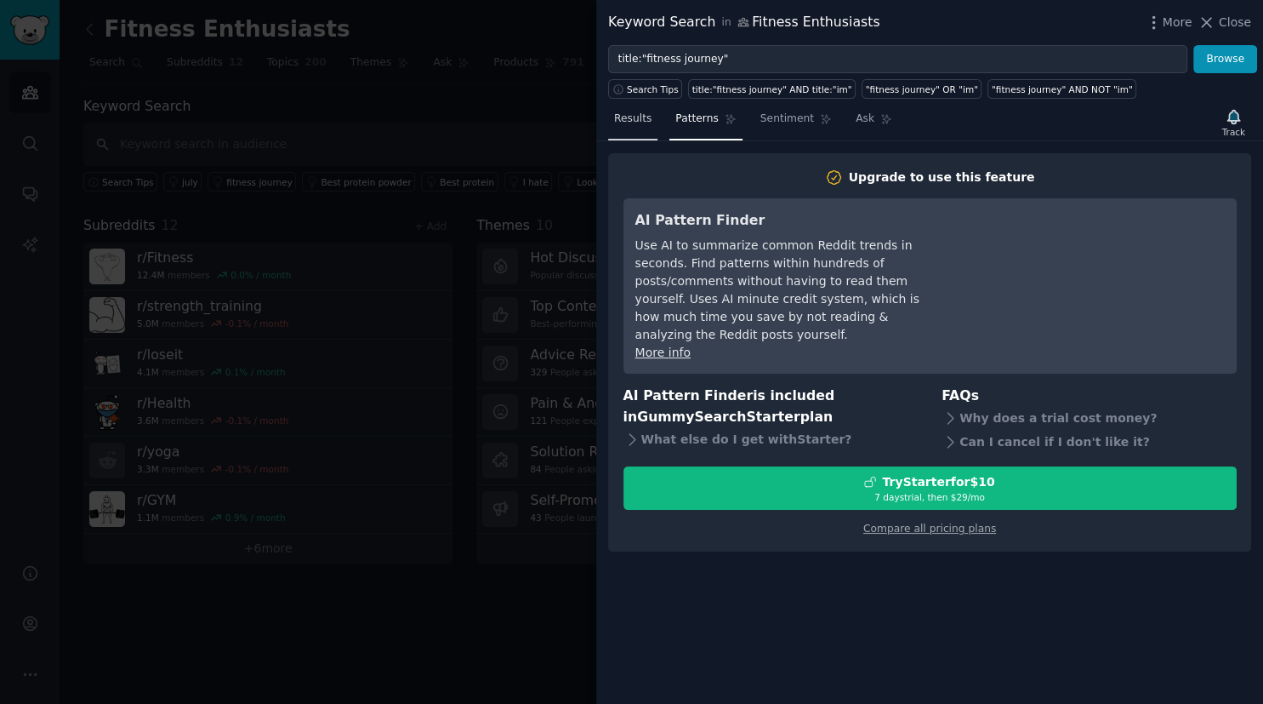
click at [638, 117] on span "Results" at bounding box center [632, 118] width 37 height 15
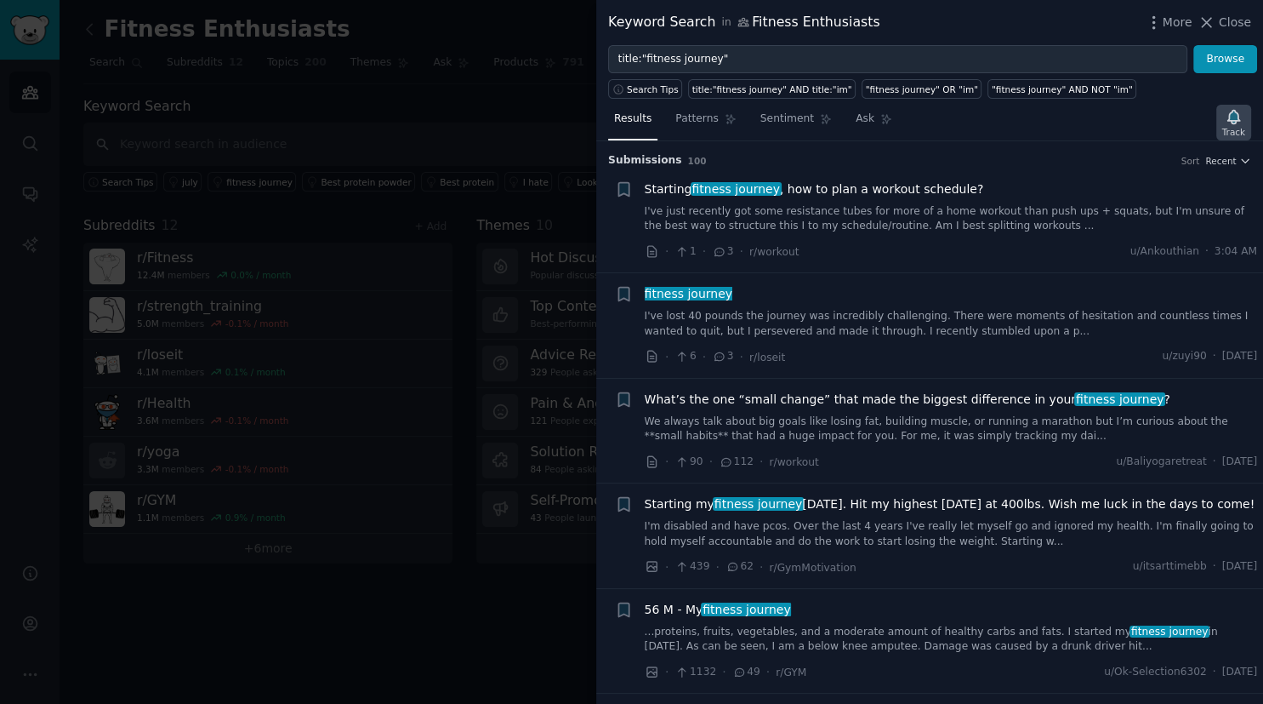
click at [1232, 109] on icon "button" at bounding box center [1234, 117] width 18 height 18
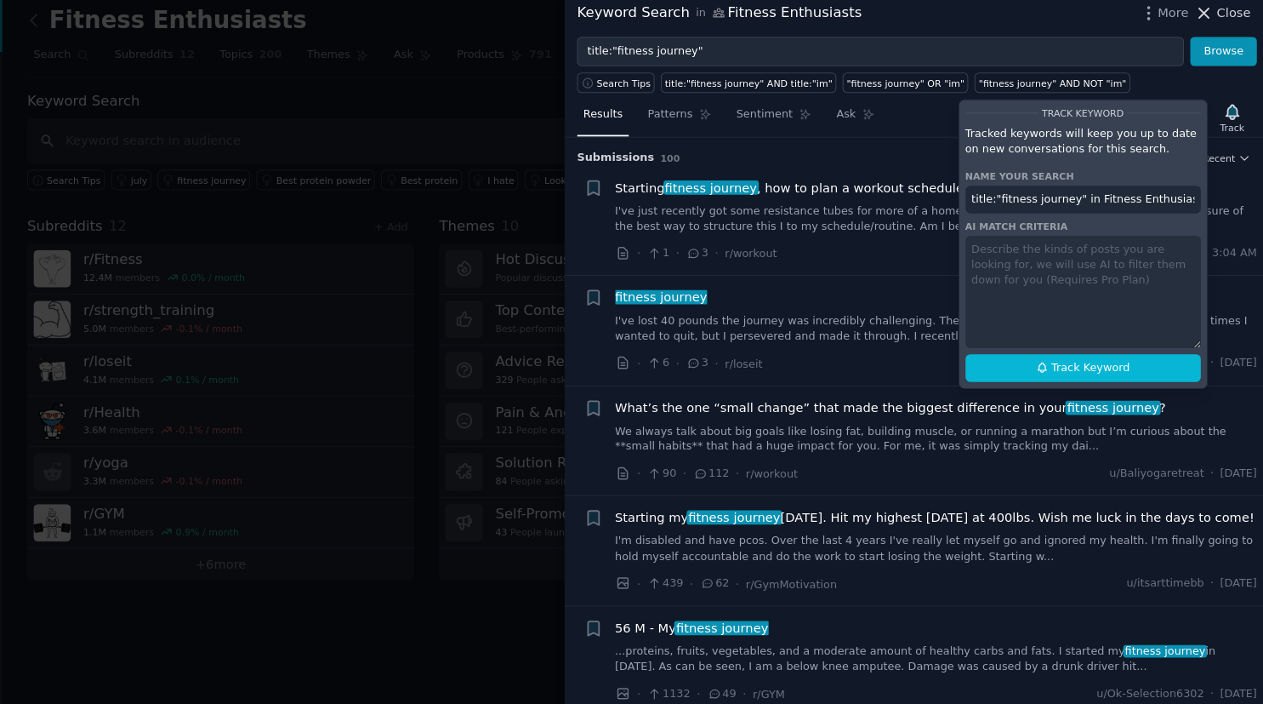
click at [1223, 14] on button "Close" at bounding box center [1225, 23] width 54 height 18
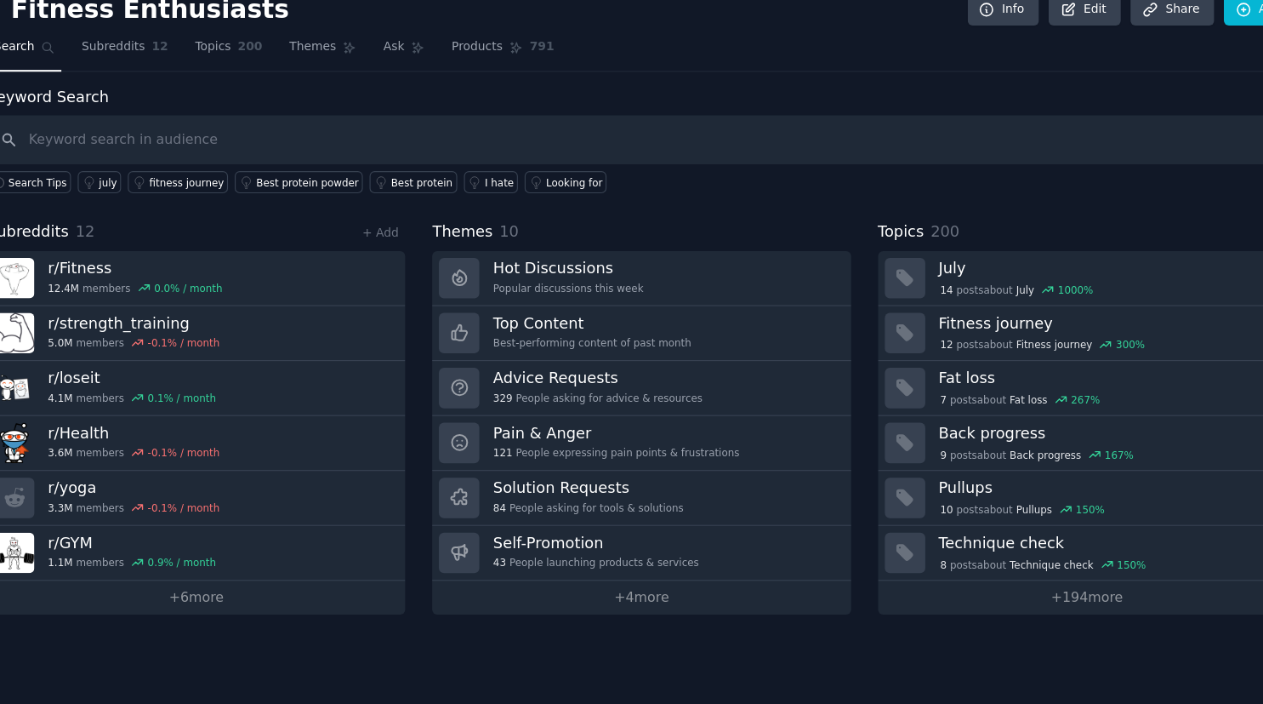
click at [676, 208] on div "Keyword Search Search Tips july fitness journey Best protein powder Best protei…" at bounding box center [661, 329] width 1156 height 467
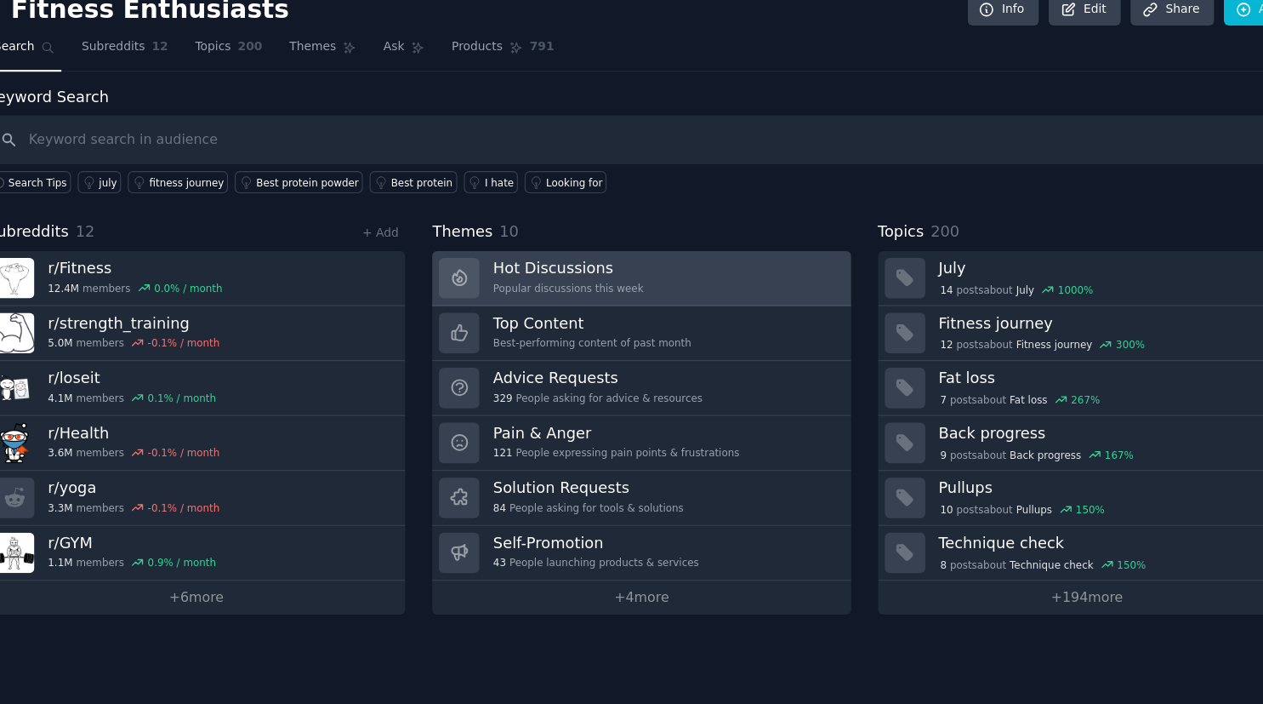
click at [583, 266] on div "Hot Discussions Popular discussions this week" at bounding box center [596, 266] width 133 height 36
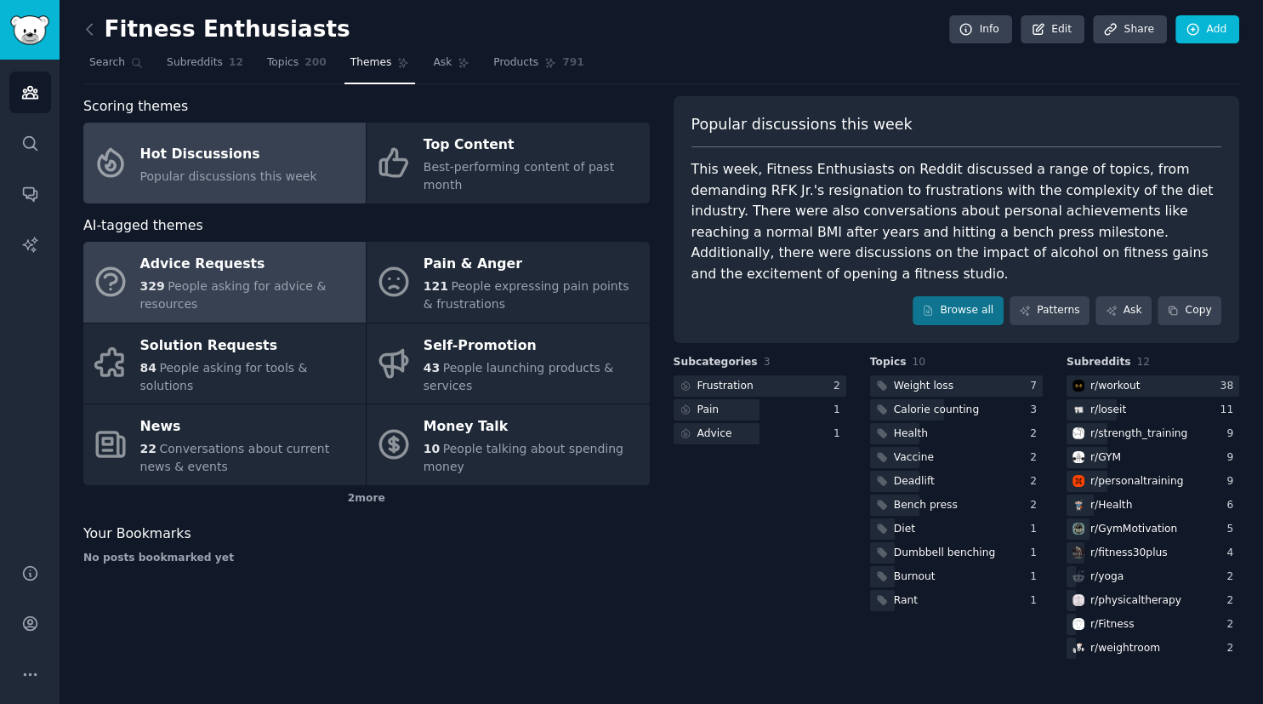
click at [242, 251] on div "Advice Requests" at bounding box center [248, 264] width 217 height 27
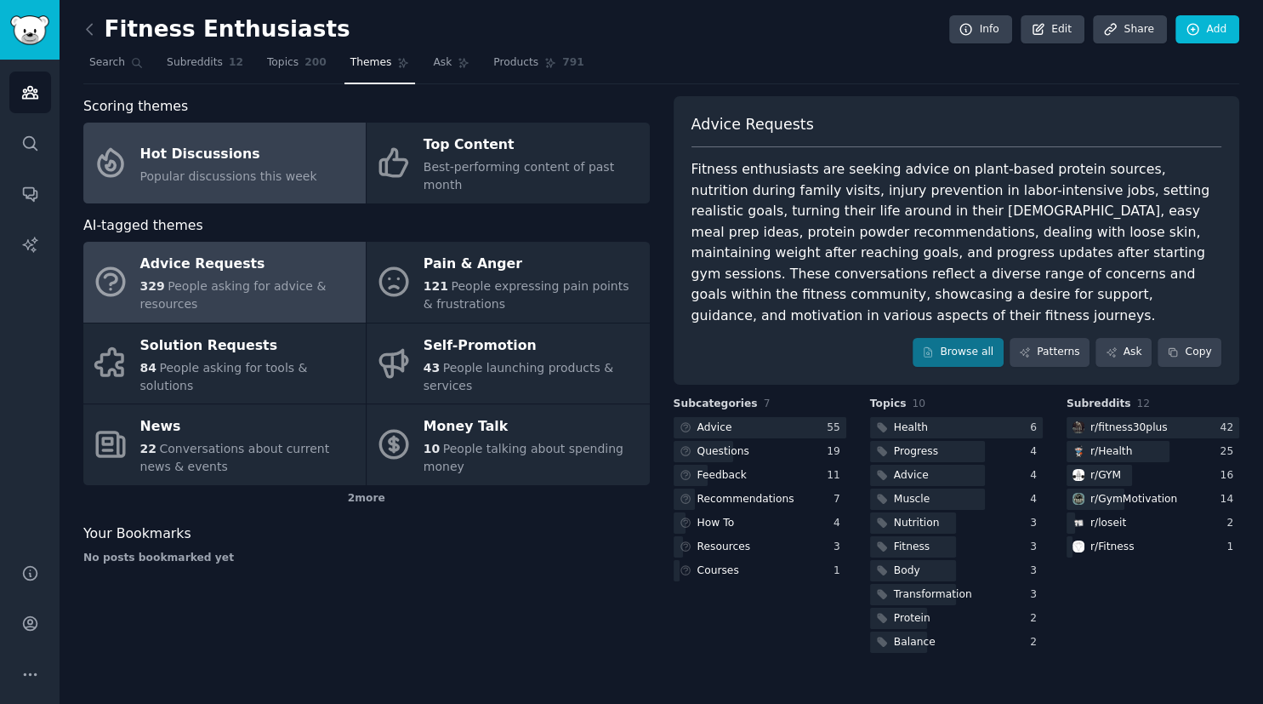
click at [179, 172] on span "Popular discussions this week" at bounding box center [228, 176] width 177 height 14
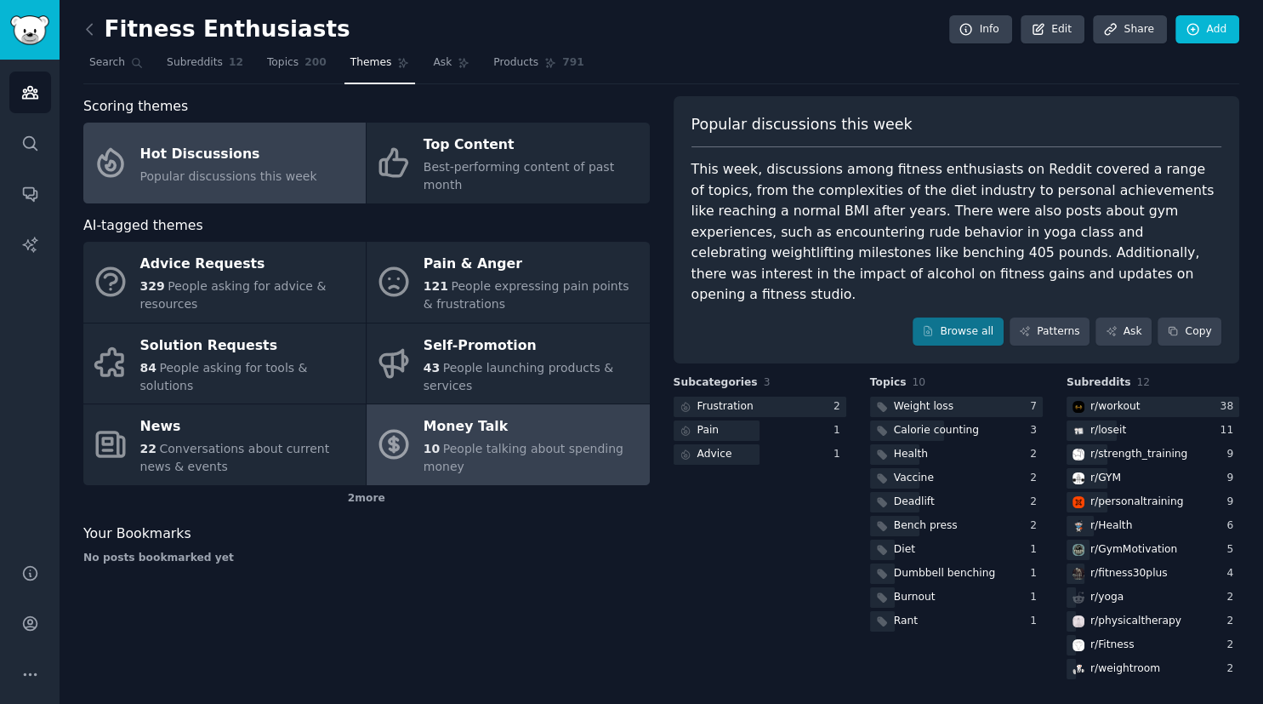
click at [448, 413] on div "Money Talk" at bounding box center [532, 426] width 217 height 27
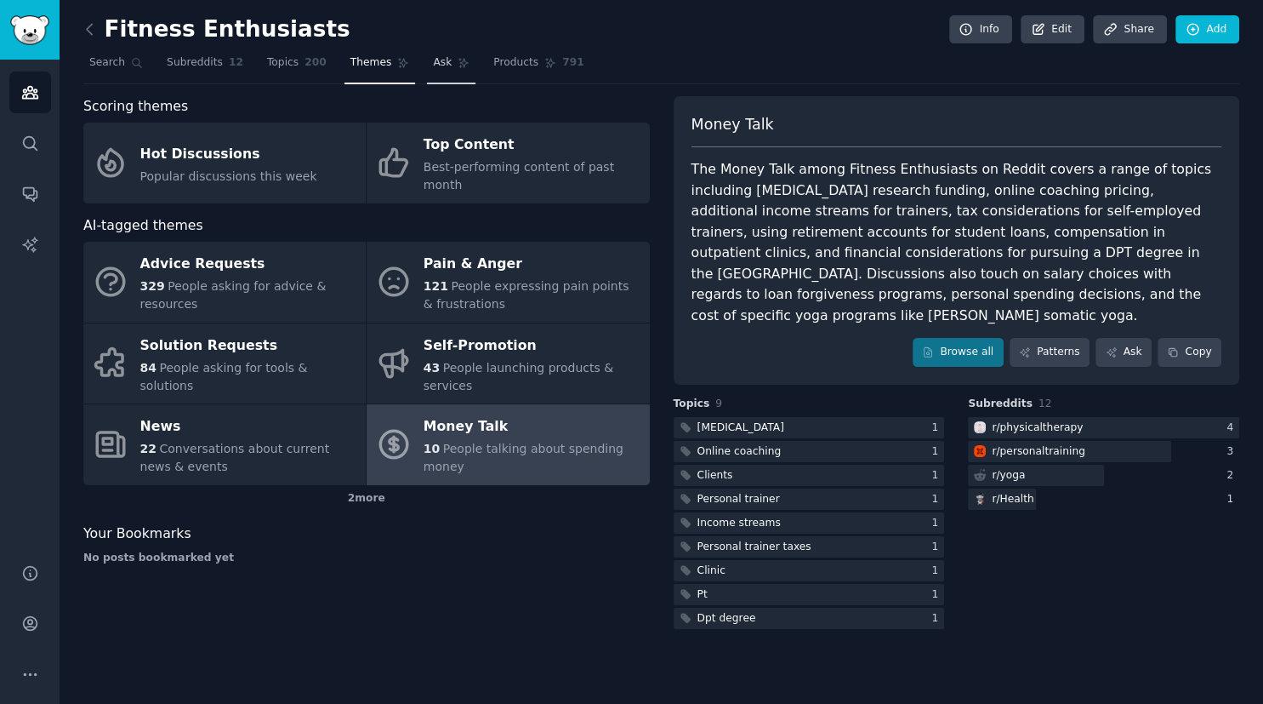
click at [433, 70] on span "Ask" at bounding box center [442, 62] width 19 height 15
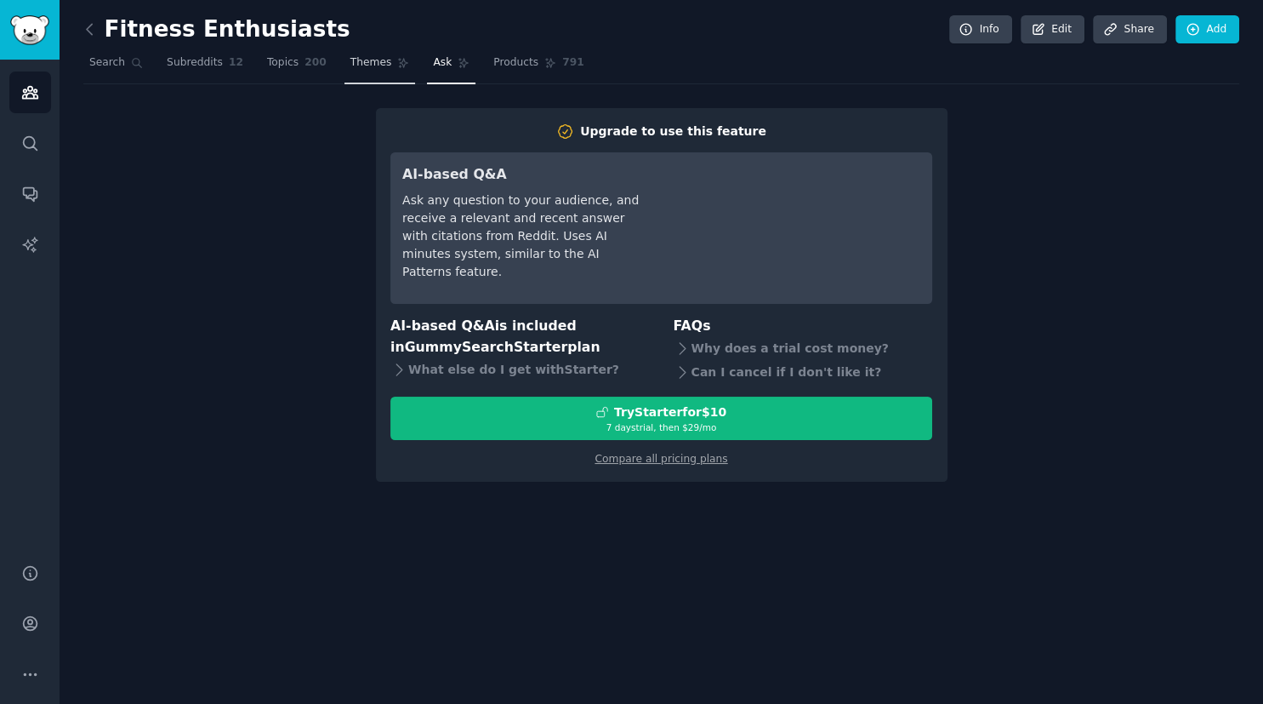
click at [352, 73] on link "Themes" at bounding box center [380, 66] width 71 height 35
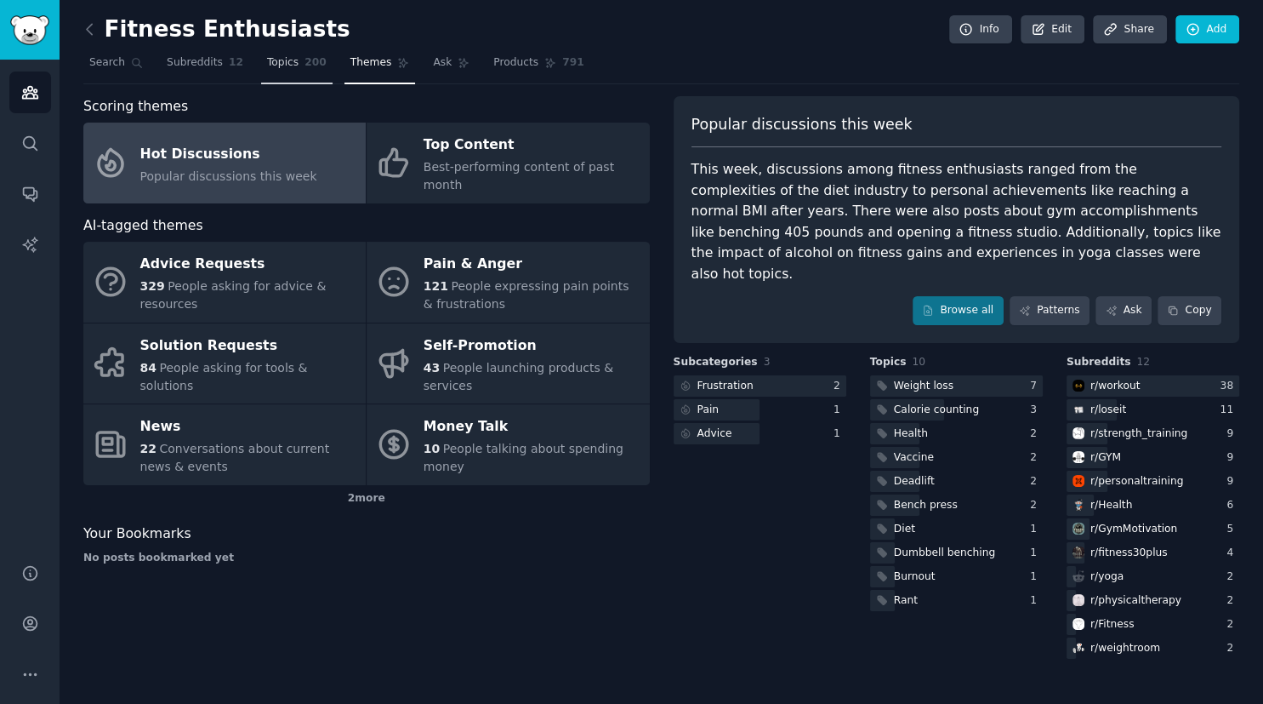
click at [278, 67] on span "Topics" at bounding box center [282, 62] width 31 height 15
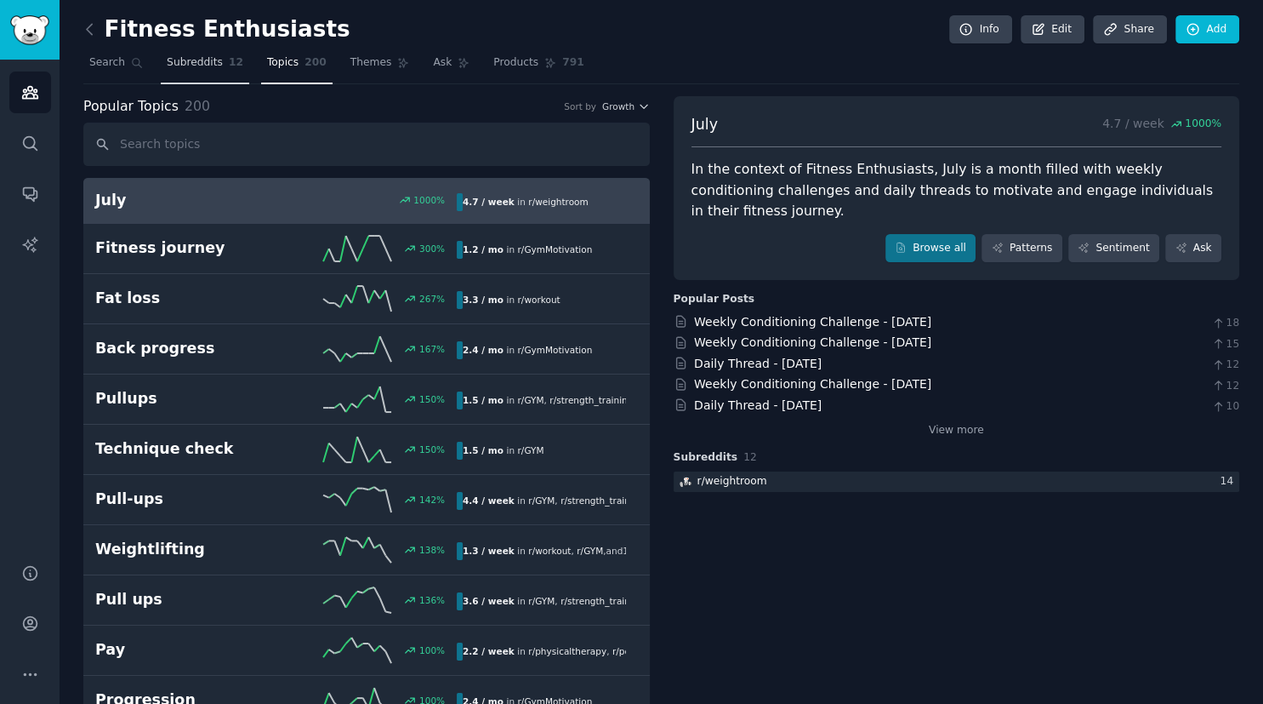
click at [215, 70] on link "Subreddits 12" at bounding box center [205, 66] width 88 height 35
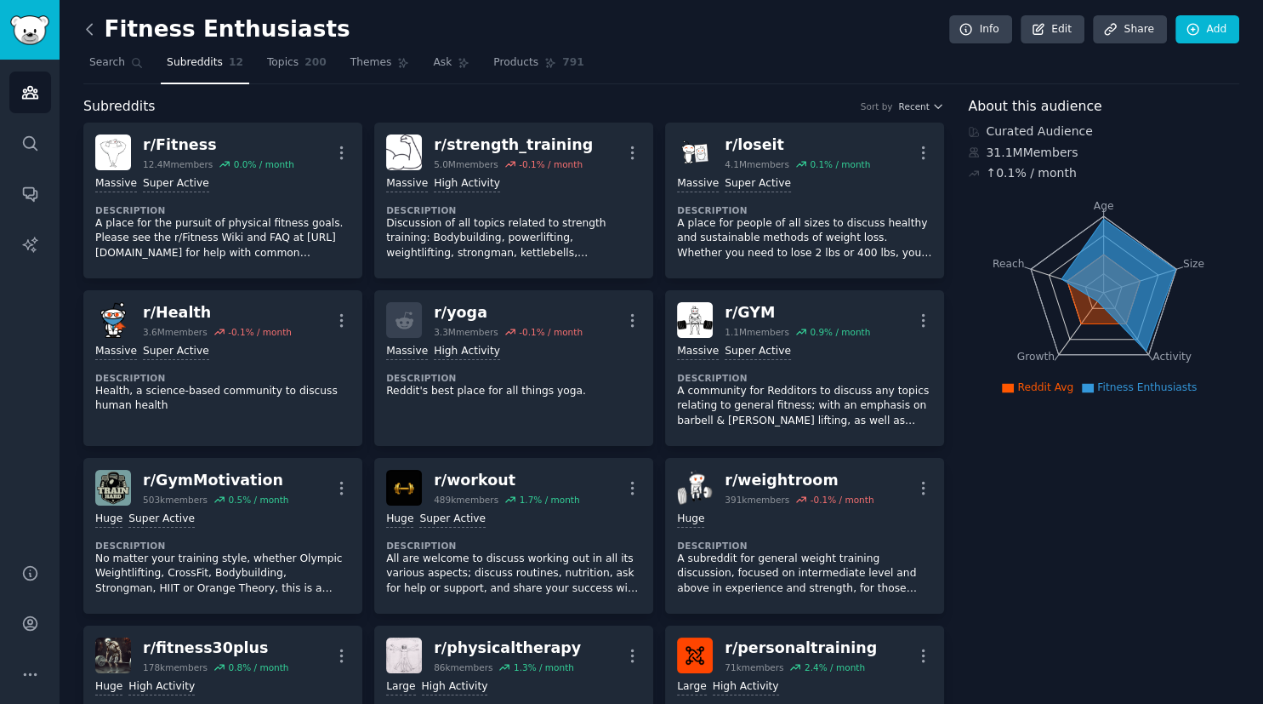
click at [90, 24] on icon at bounding box center [90, 29] width 18 height 18
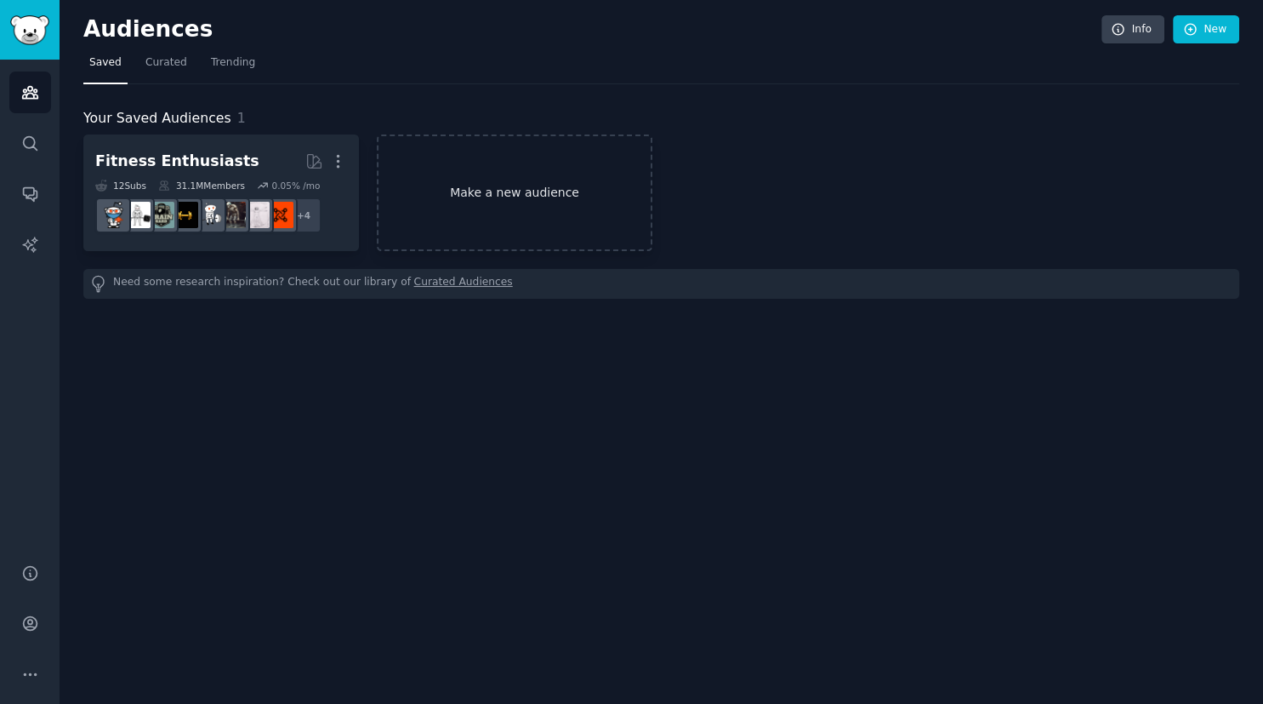
click at [508, 204] on link "Make a new audience" at bounding box center [515, 192] width 276 height 117
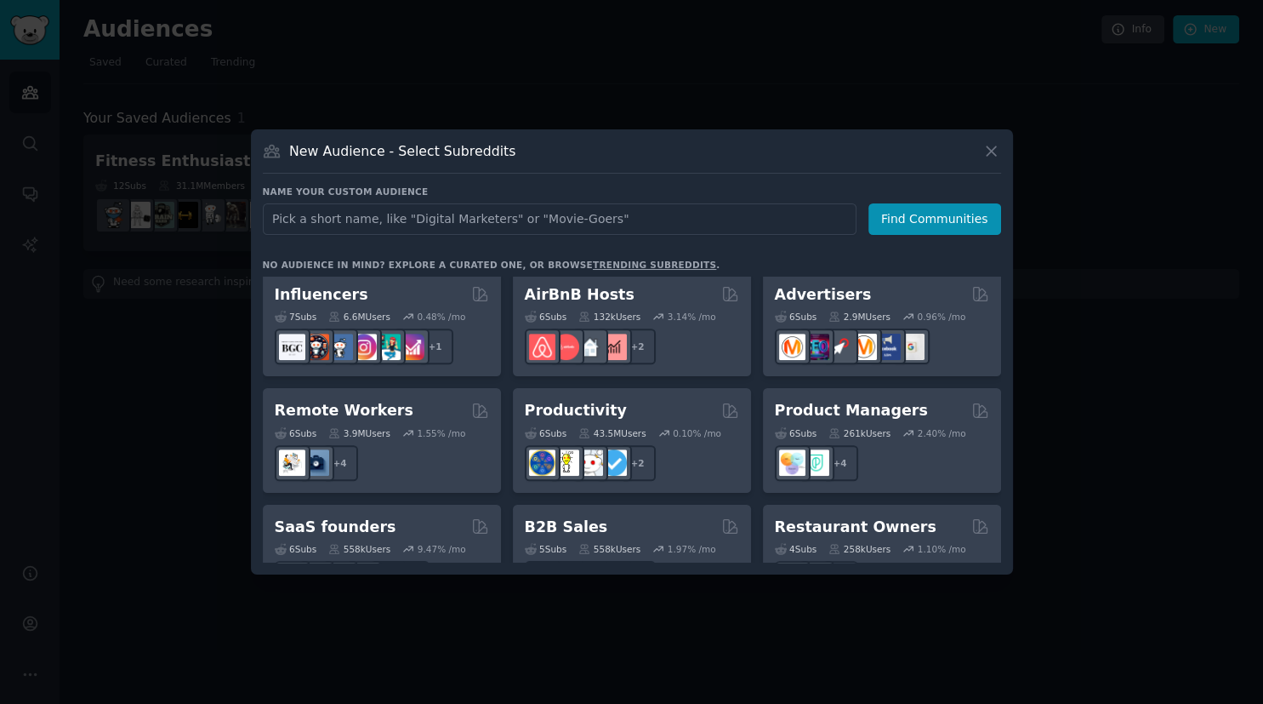
scroll to position [1327, 0]
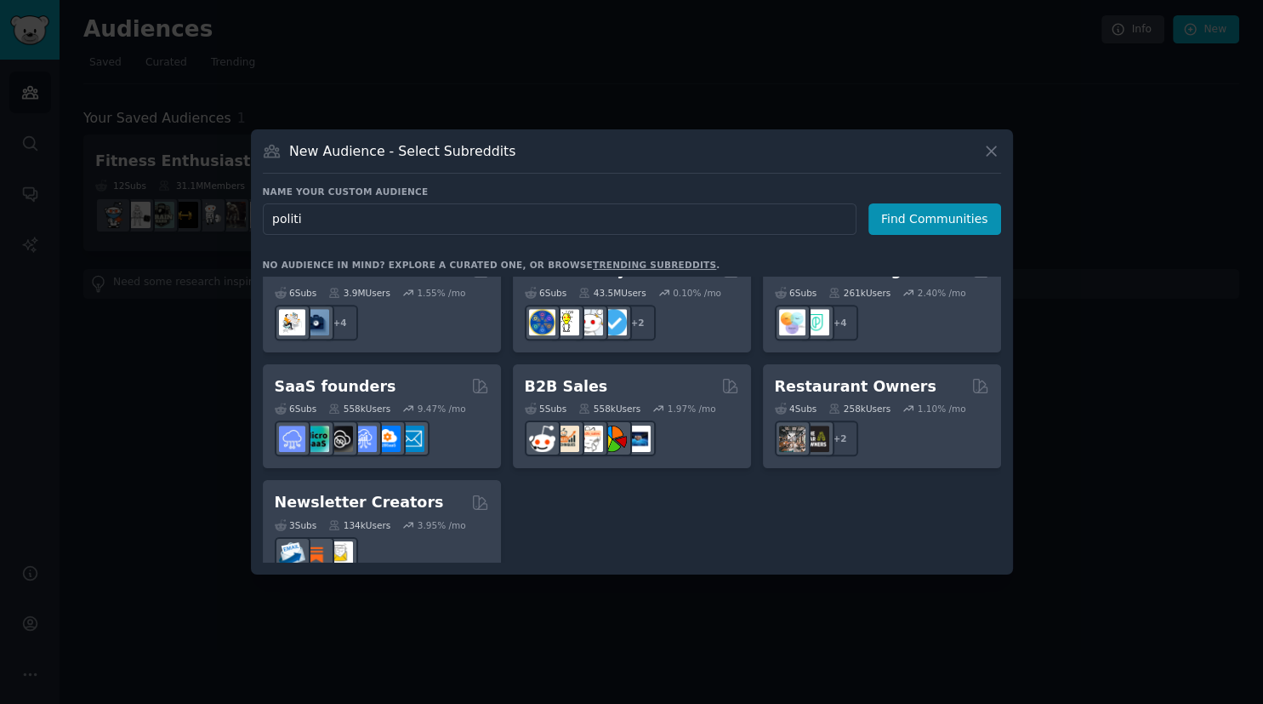
type input "politic"
click button "Find Communities" at bounding box center [935, 218] width 133 height 31
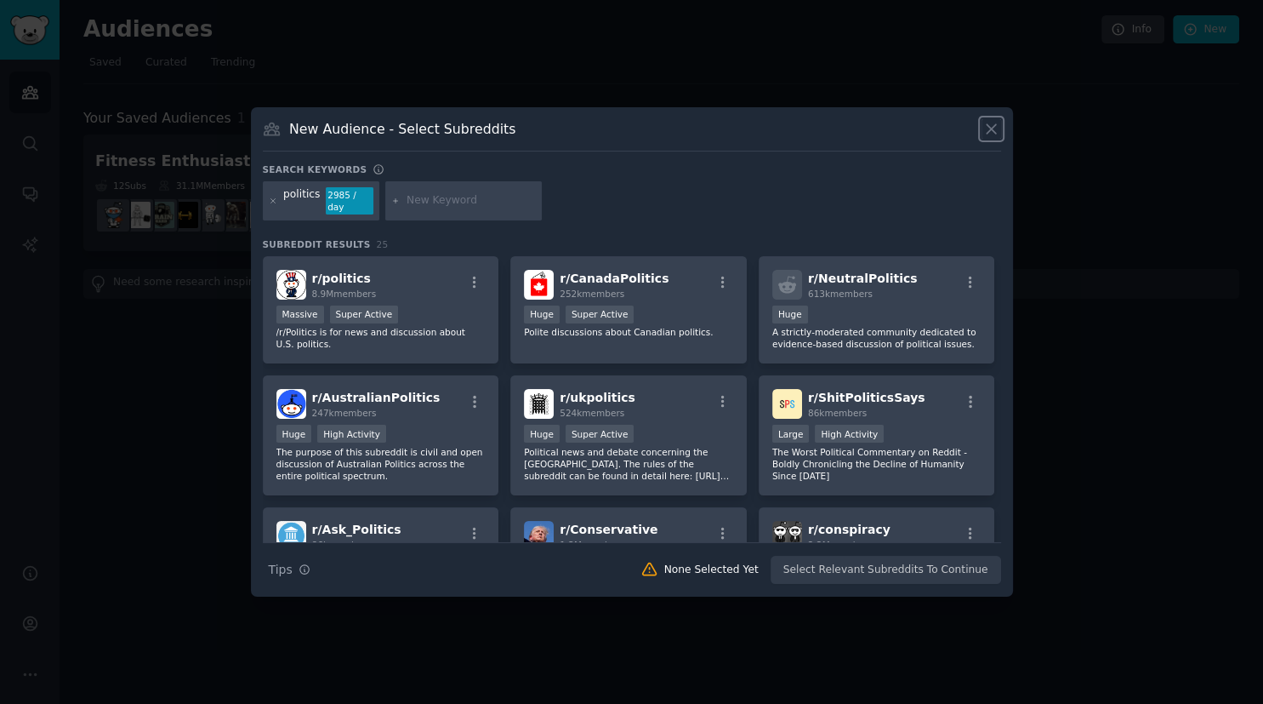
click at [992, 134] on icon at bounding box center [991, 129] width 9 height 9
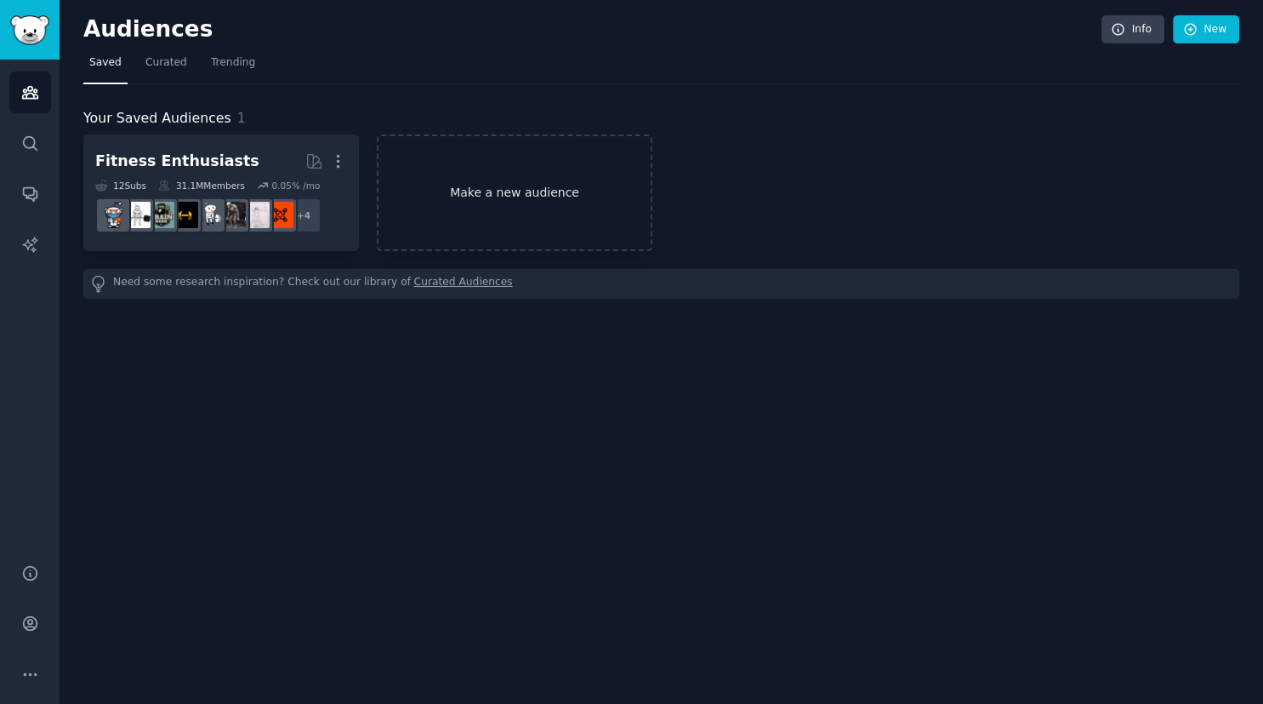
click at [584, 158] on link "Make a new audience" at bounding box center [515, 192] width 276 height 117
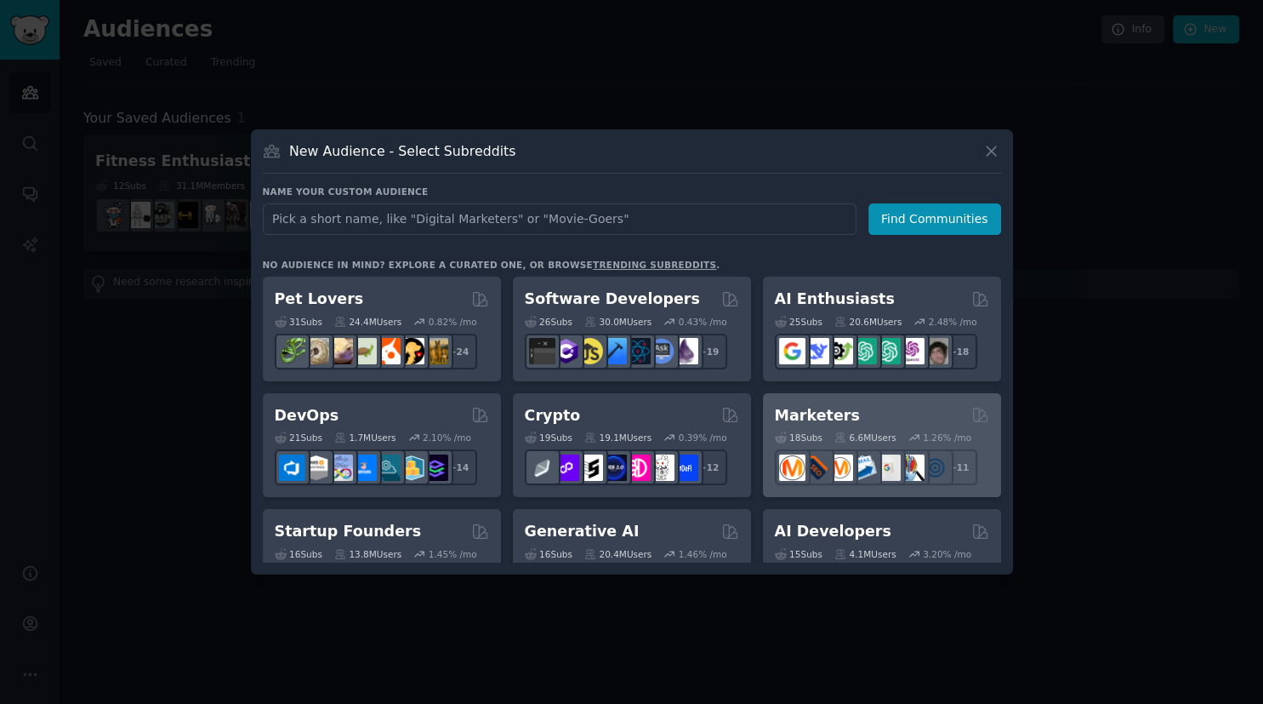
scroll to position [27, 0]
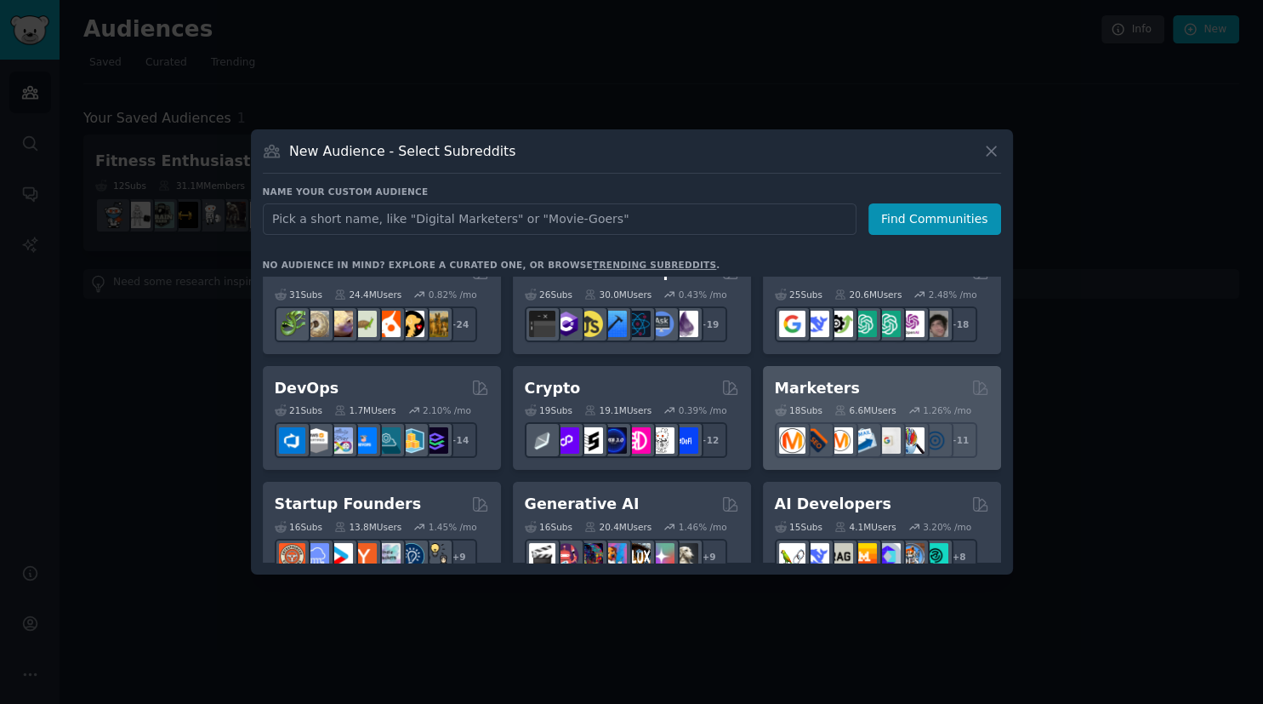
click at [827, 388] on h2 "Marketers" at bounding box center [817, 388] width 85 height 21
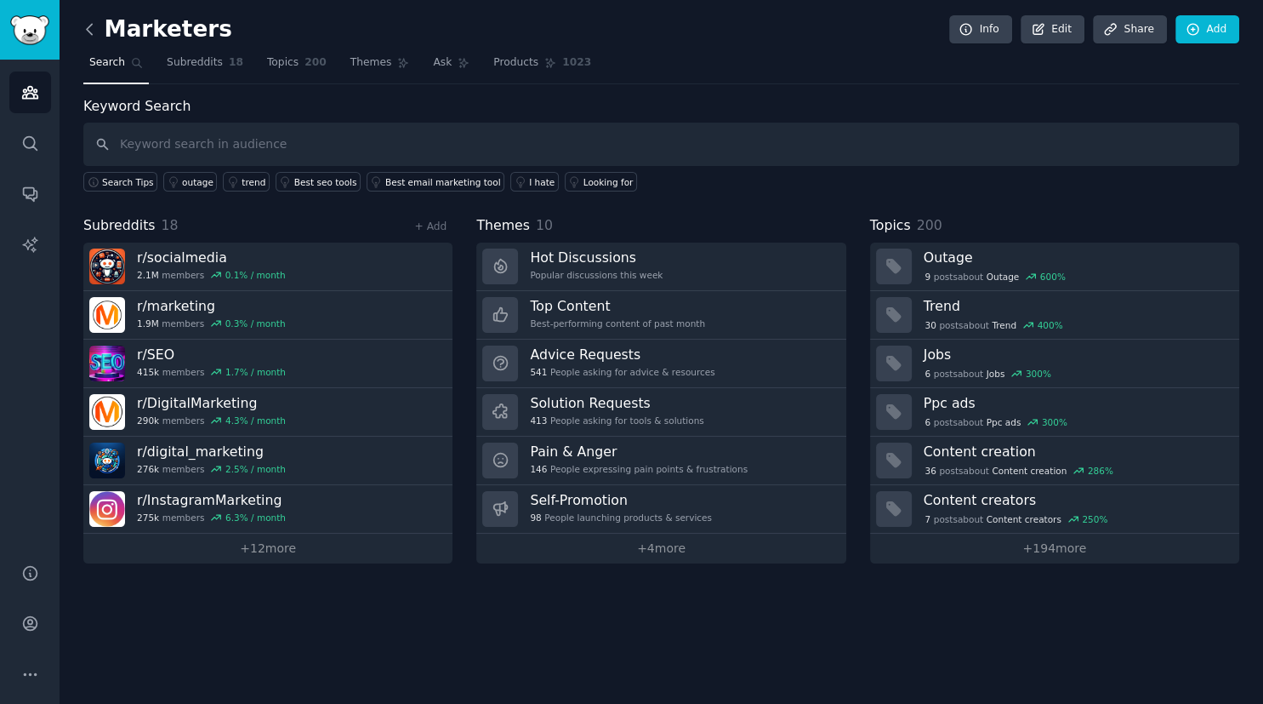
click at [94, 29] on icon at bounding box center [90, 29] width 18 height 18
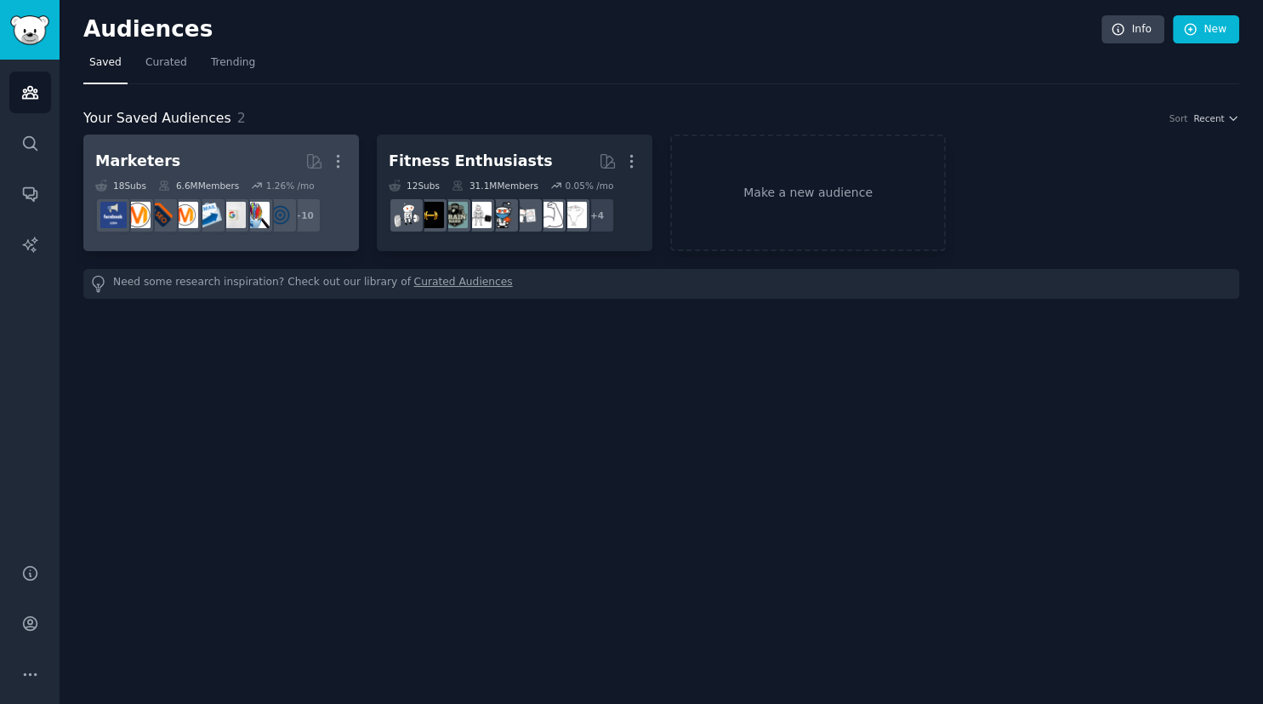
click at [266, 180] on div "1.26 % /mo" at bounding box center [290, 186] width 48 height 12
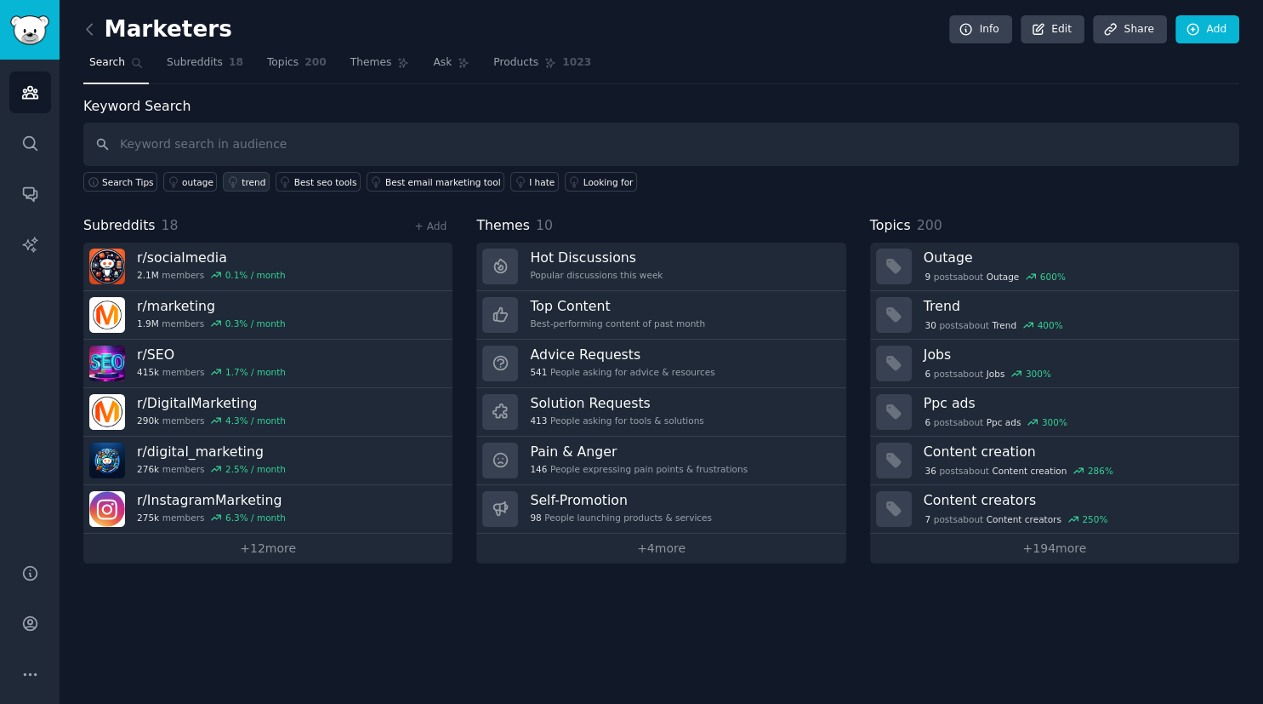
click at [242, 183] on div "trend" at bounding box center [254, 182] width 24 height 12
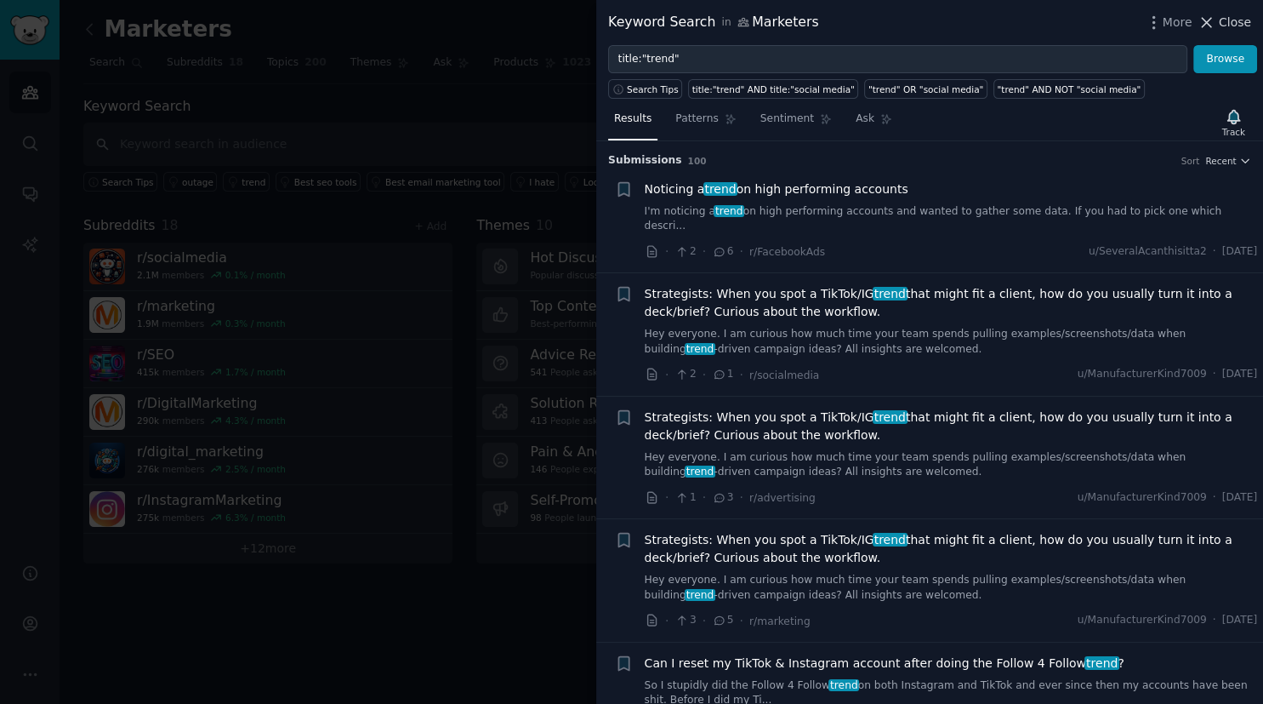
click at [1230, 21] on span "Close" at bounding box center [1235, 23] width 32 height 18
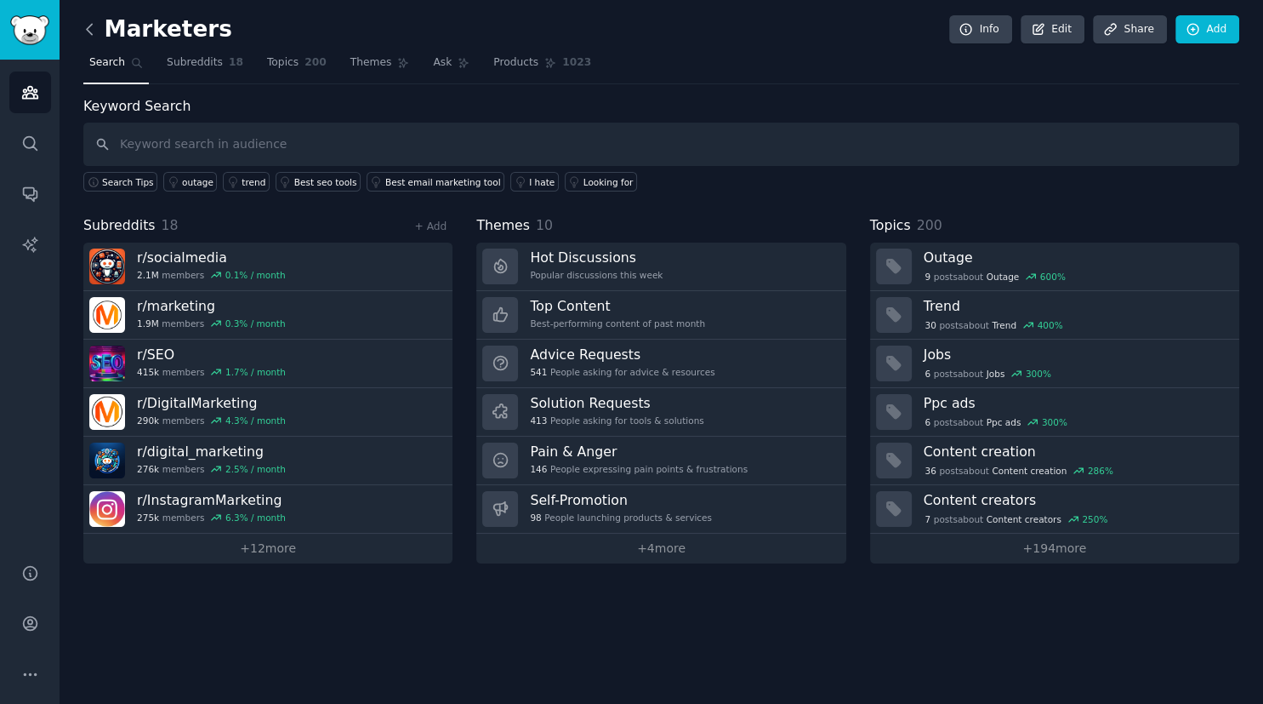
click at [88, 29] on icon at bounding box center [90, 29] width 18 height 18
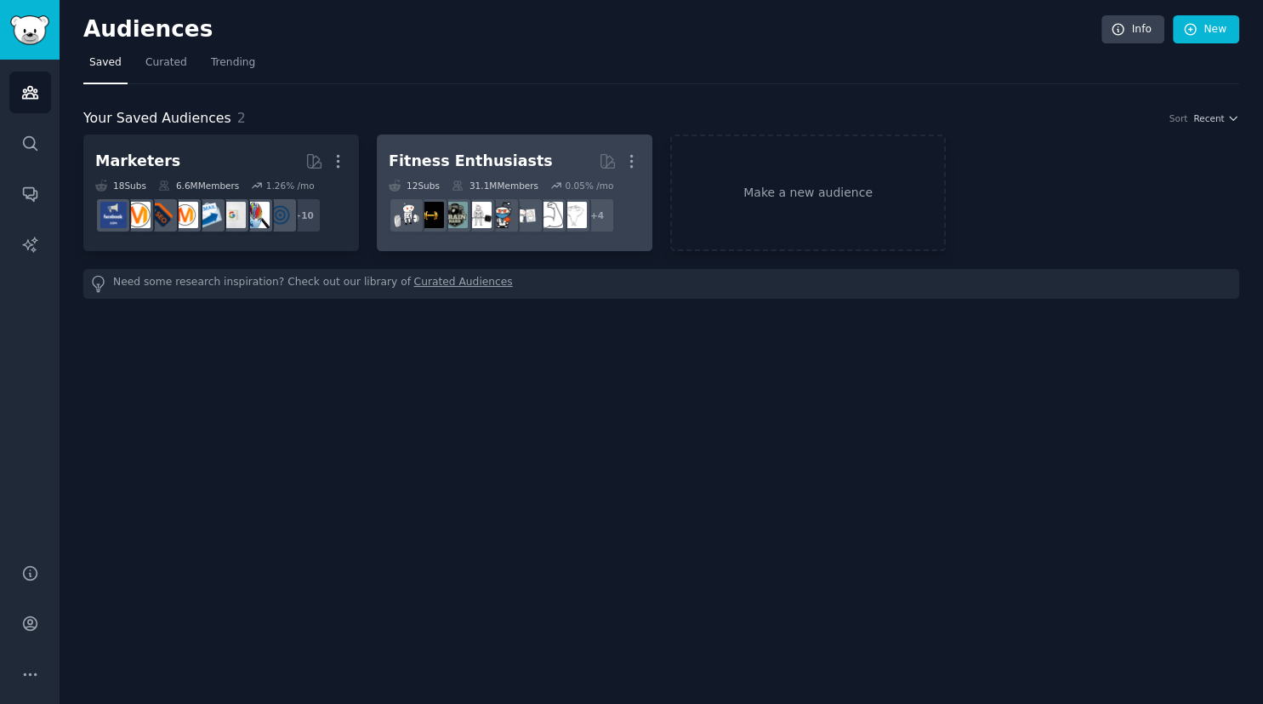
click at [475, 162] on div "Fitness Enthusiasts" at bounding box center [471, 161] width 164 height 21
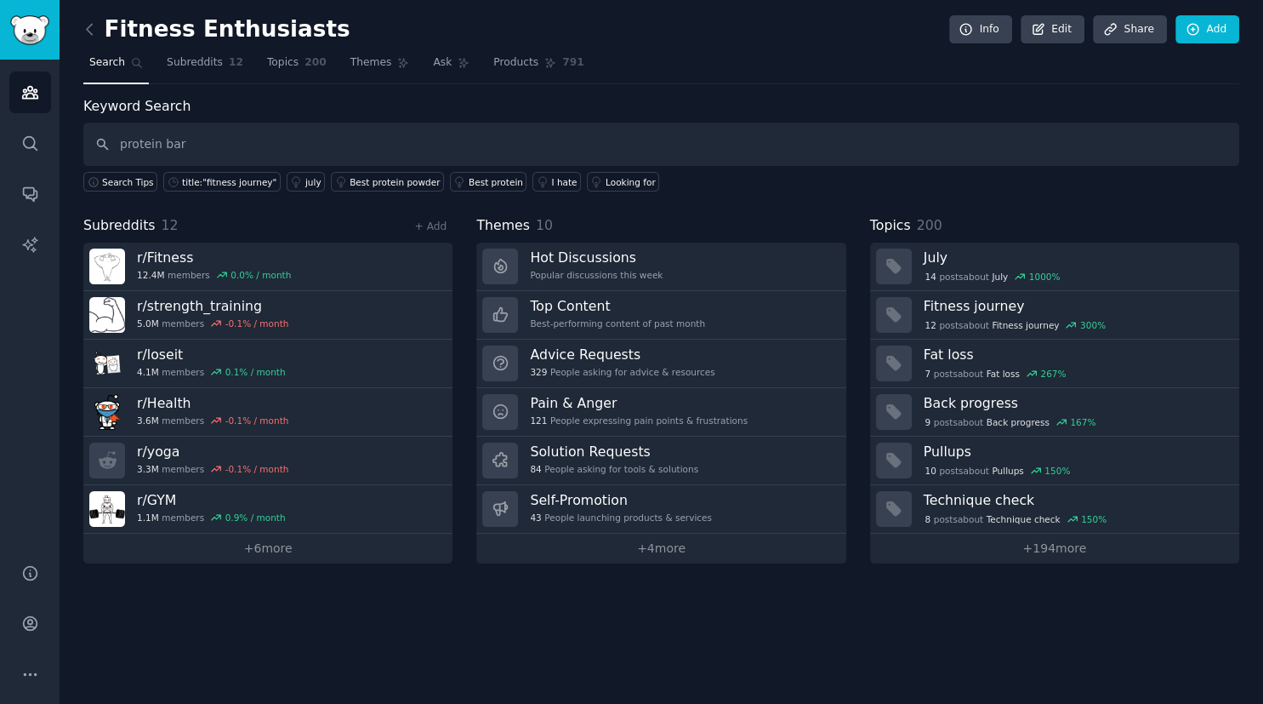
type input "protein bar"
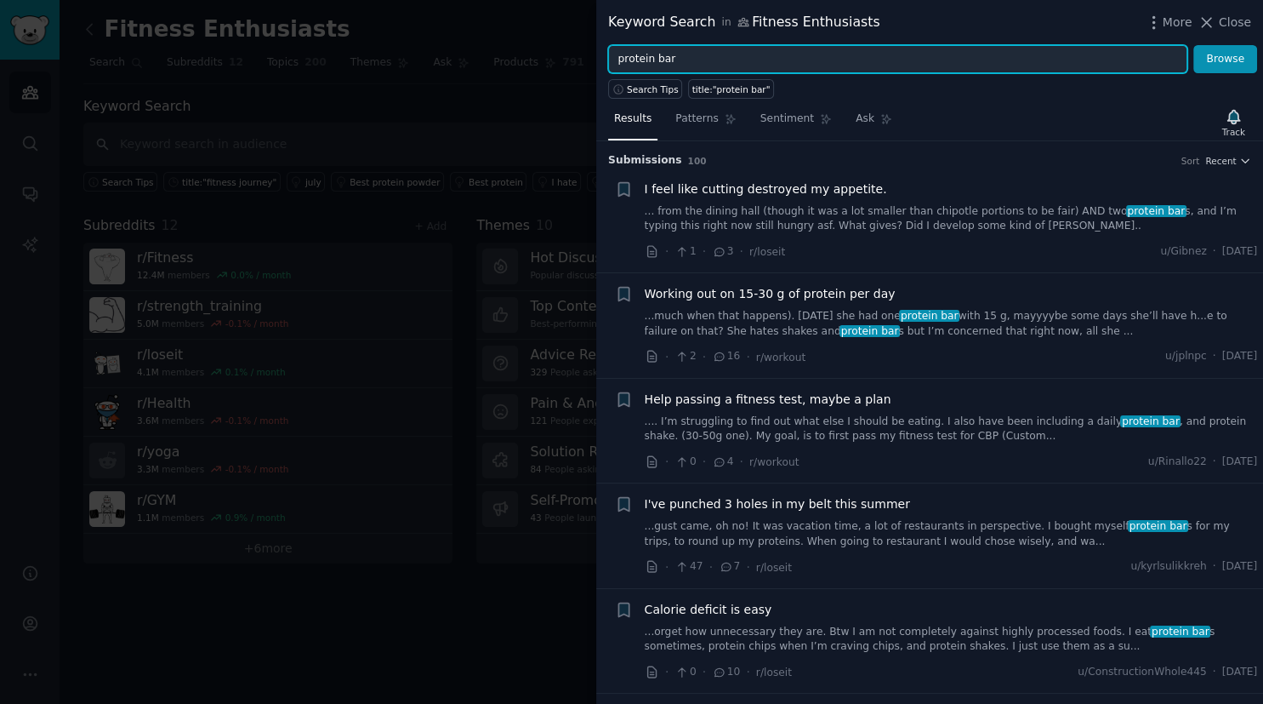
click at [903, 60] on input "protein bar" at bounding box center [897, 59] width 579 height 29
click at [1194, 45] on button "Browse" at bounding box center [1226, 59] width 64 height 29
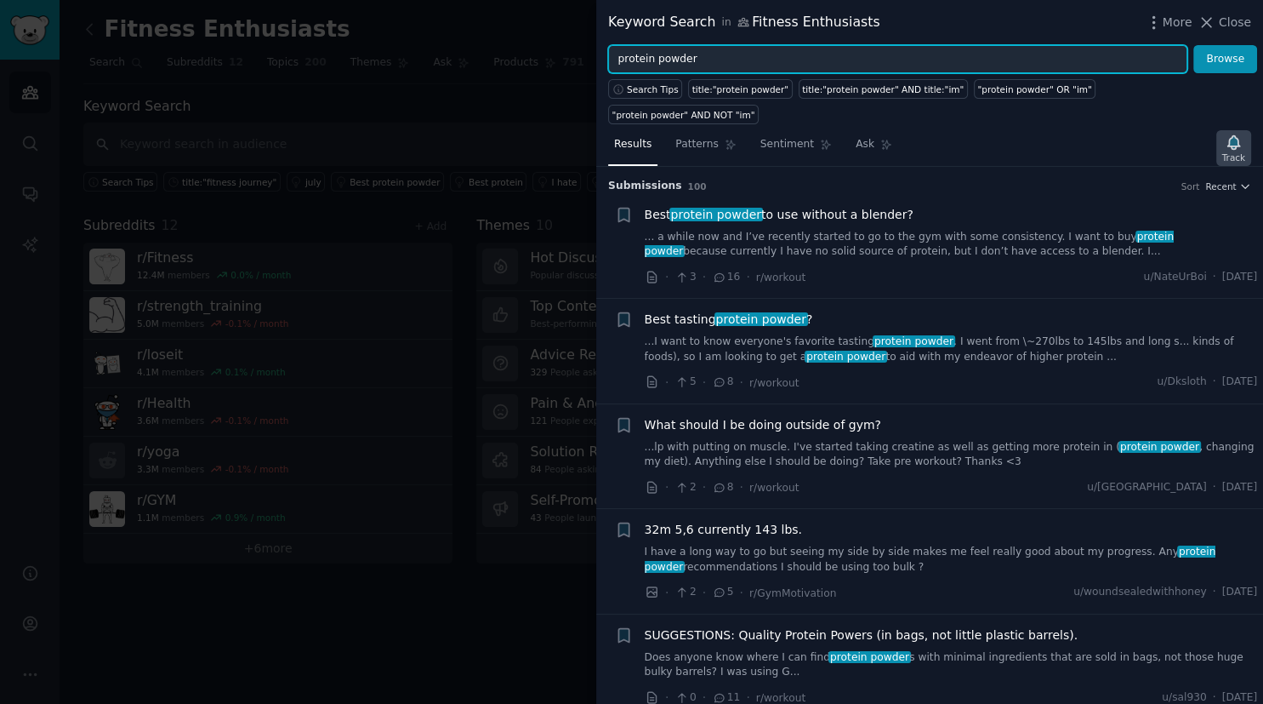
click at [1242, 151] on div "Track" at bounding box center [1234, 157] width 23 height 12
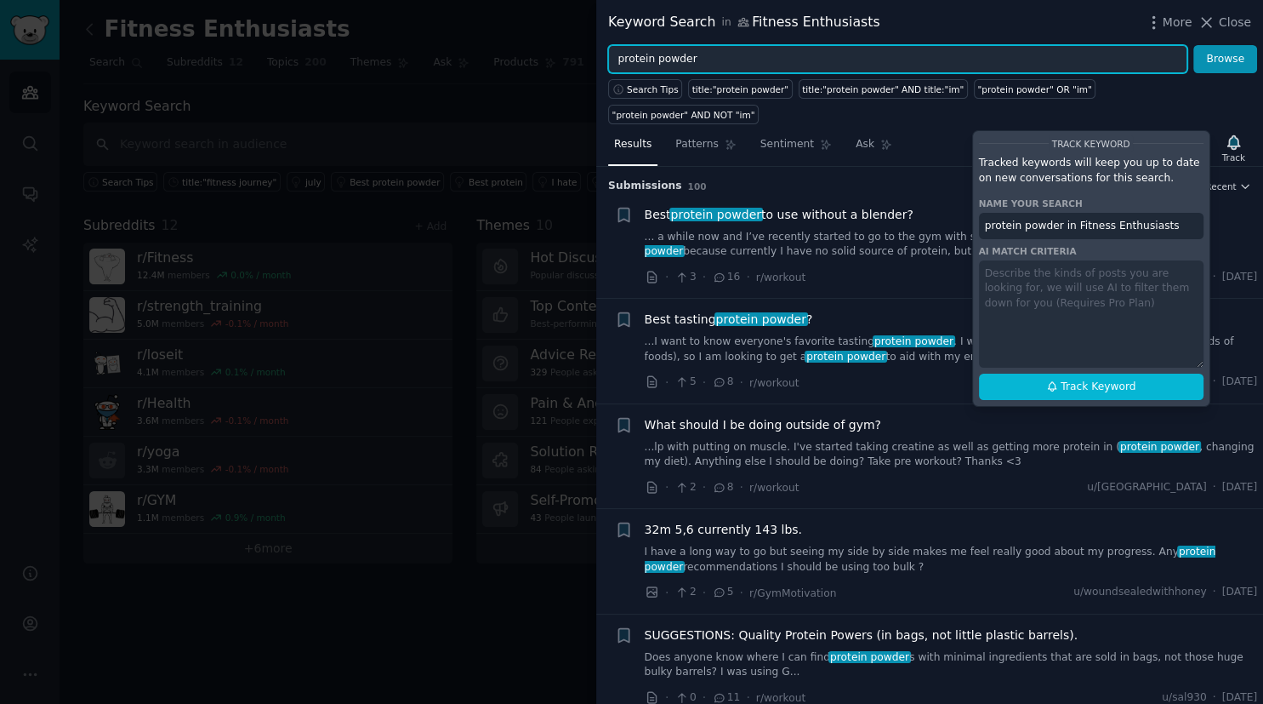
click at [816, 61] on input "protein powder" at bounding box center [897, 59] width 579 height 29
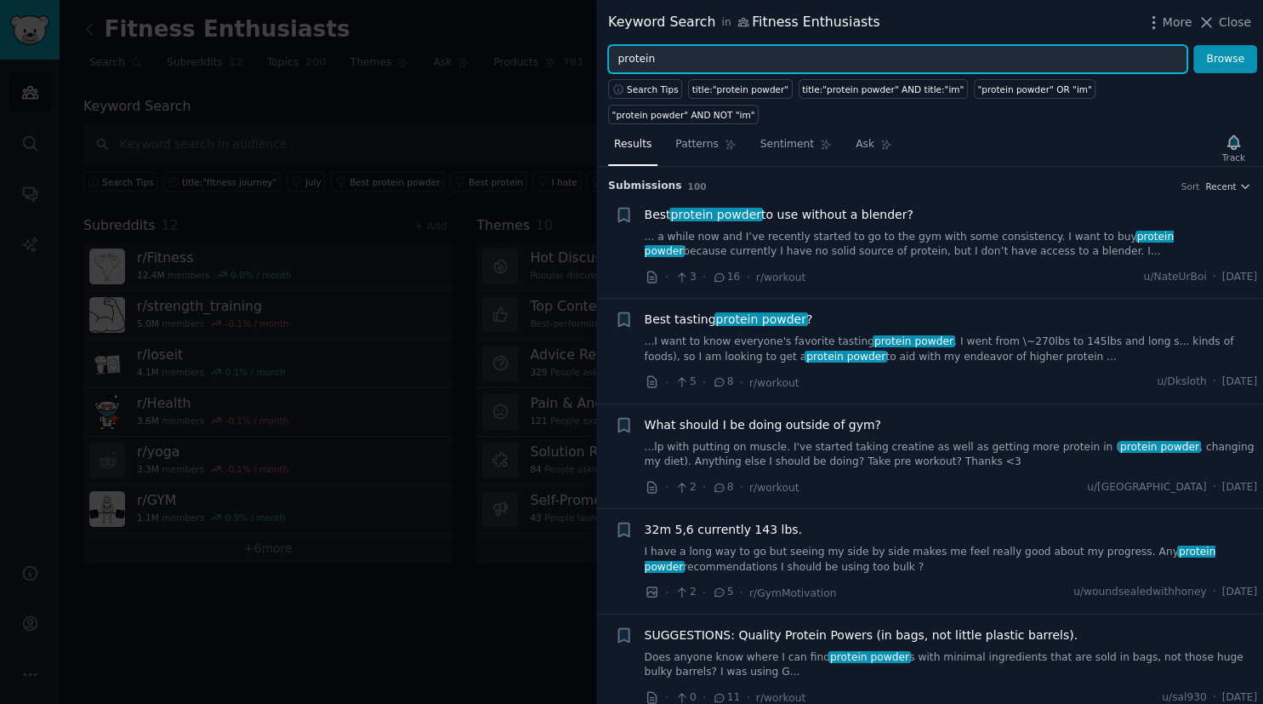
type input "protein"
click at [1194, 45] on button "Browse" at bounding box center [1226, 59] width 64 height 29
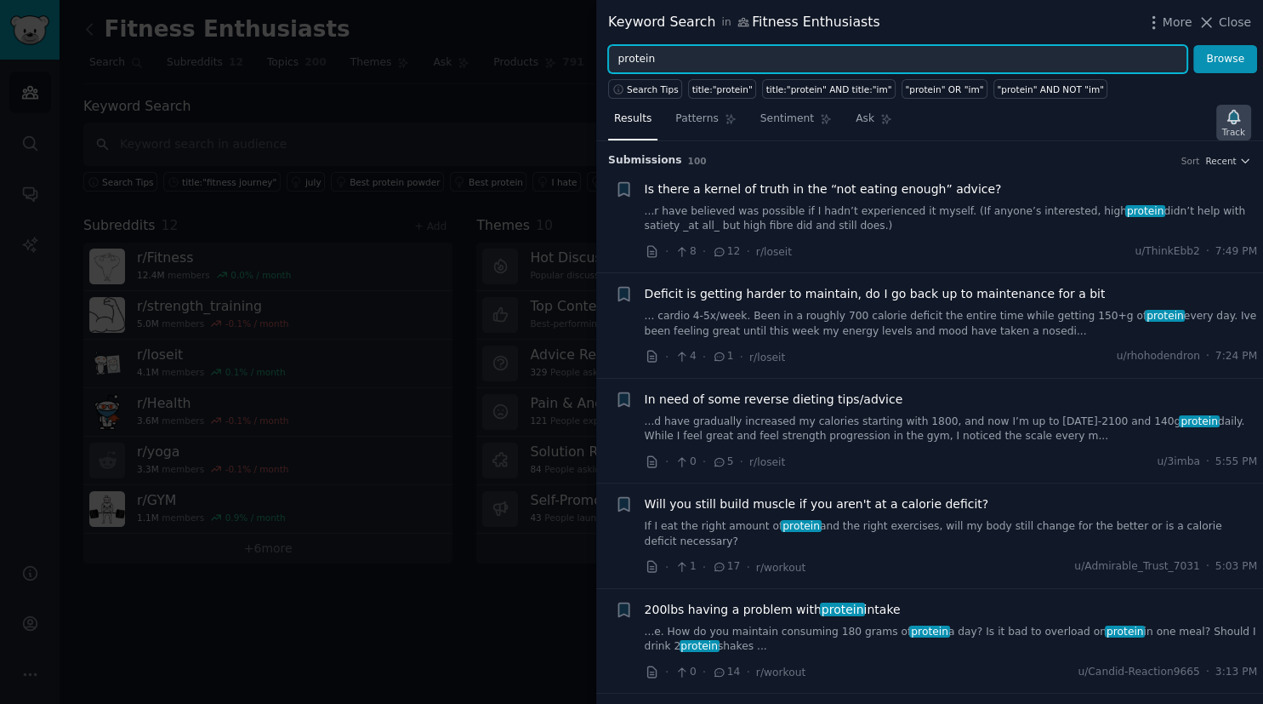
click at [1237, 115] on icon "button" at bounding box center [1234, 117] width 12 height 14
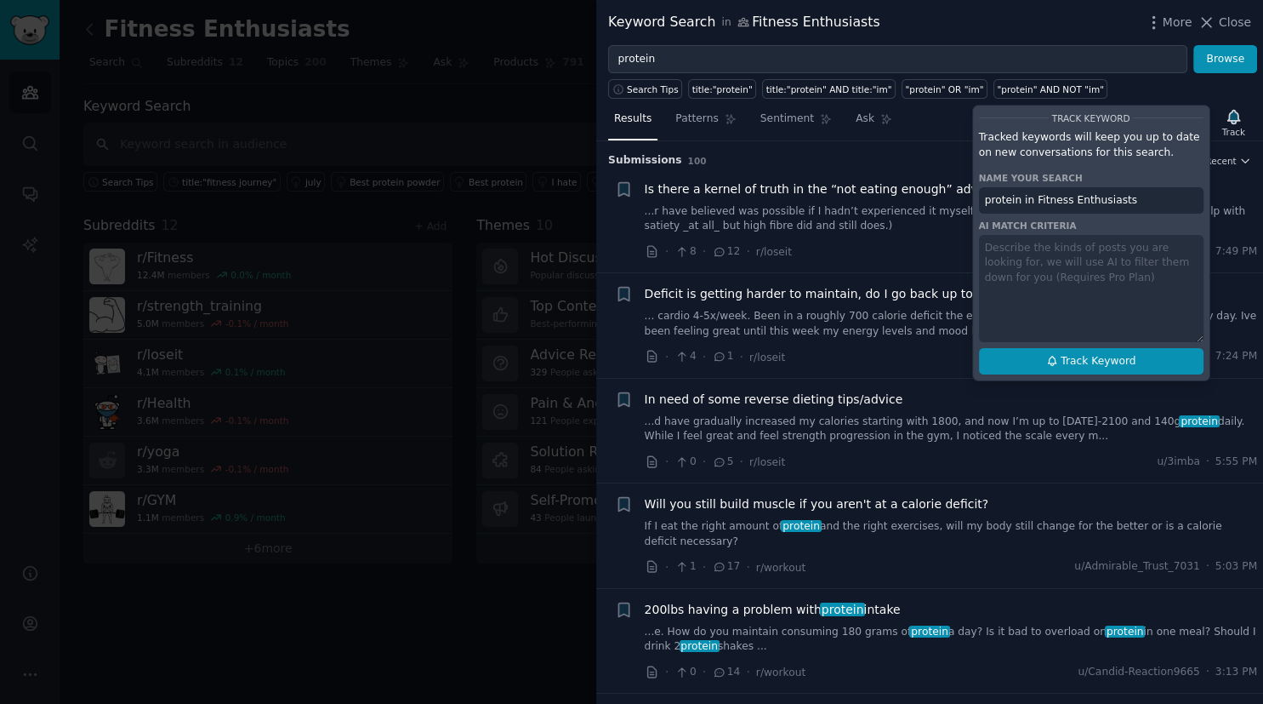
click at [1091, 354] on span "Track Keyword" at bounding box center [1098, 361] width 75 height 15
type input "protein in Fitness Enthusiasts"
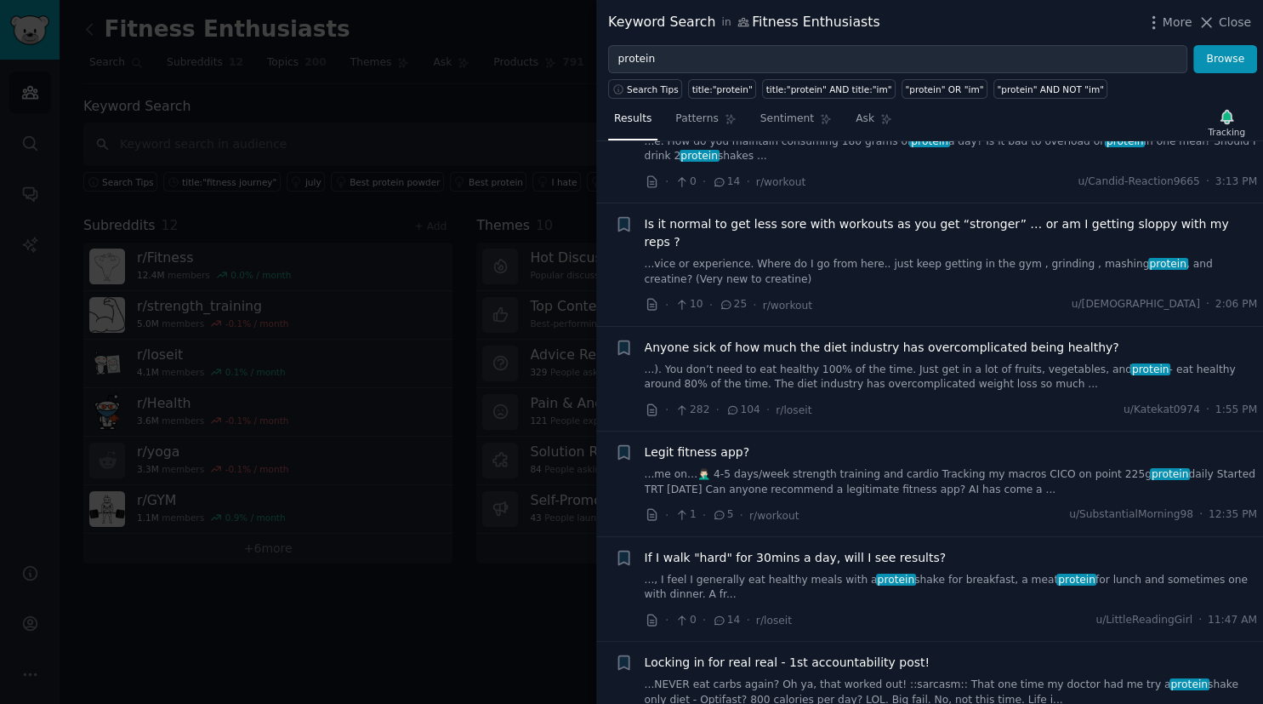
scroll to position [496, 0]
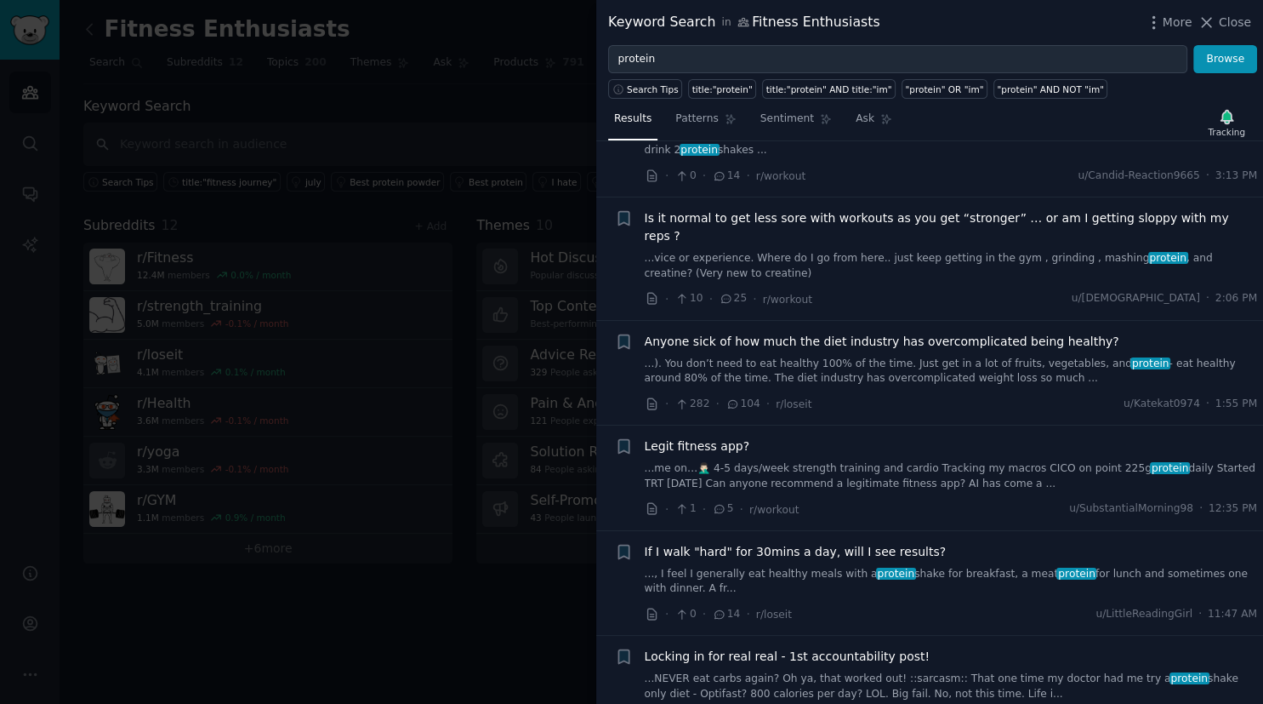
click at [498, 96] on div at bounding box center [631, 352] width 1263 height 704
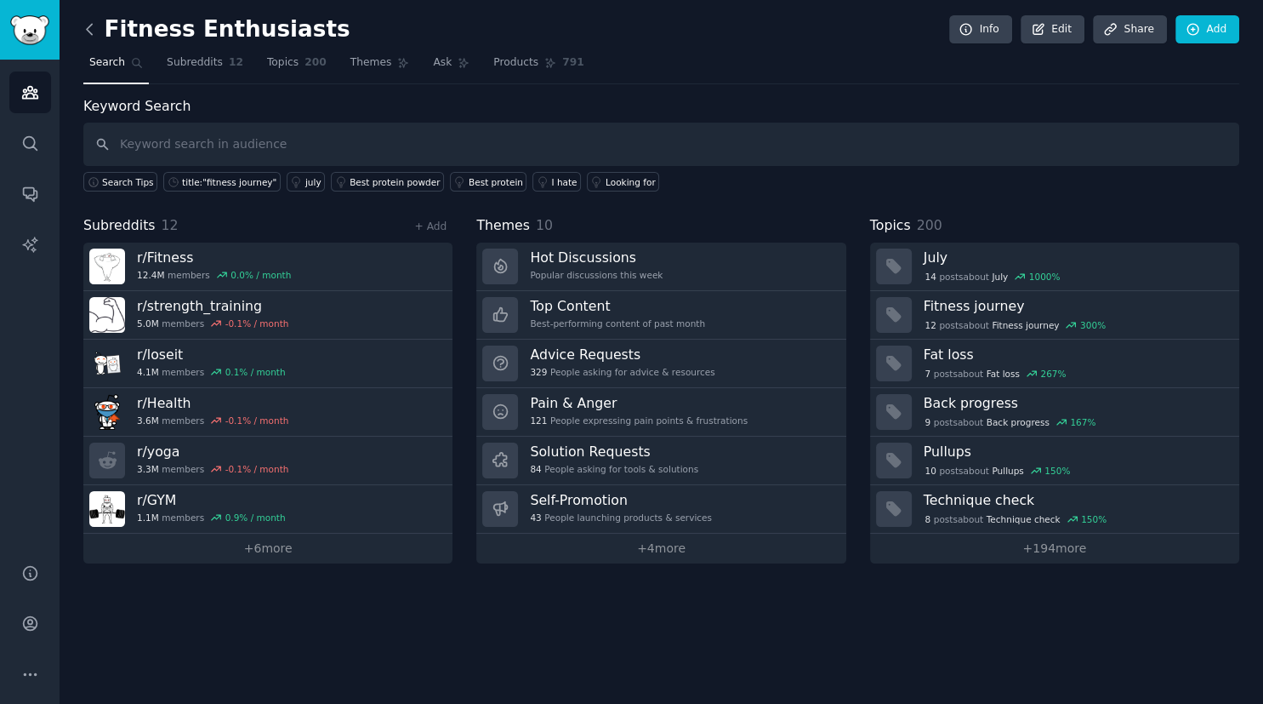
click at [86, 24] on icon at bounding box center [90, 29] width 18 height 18
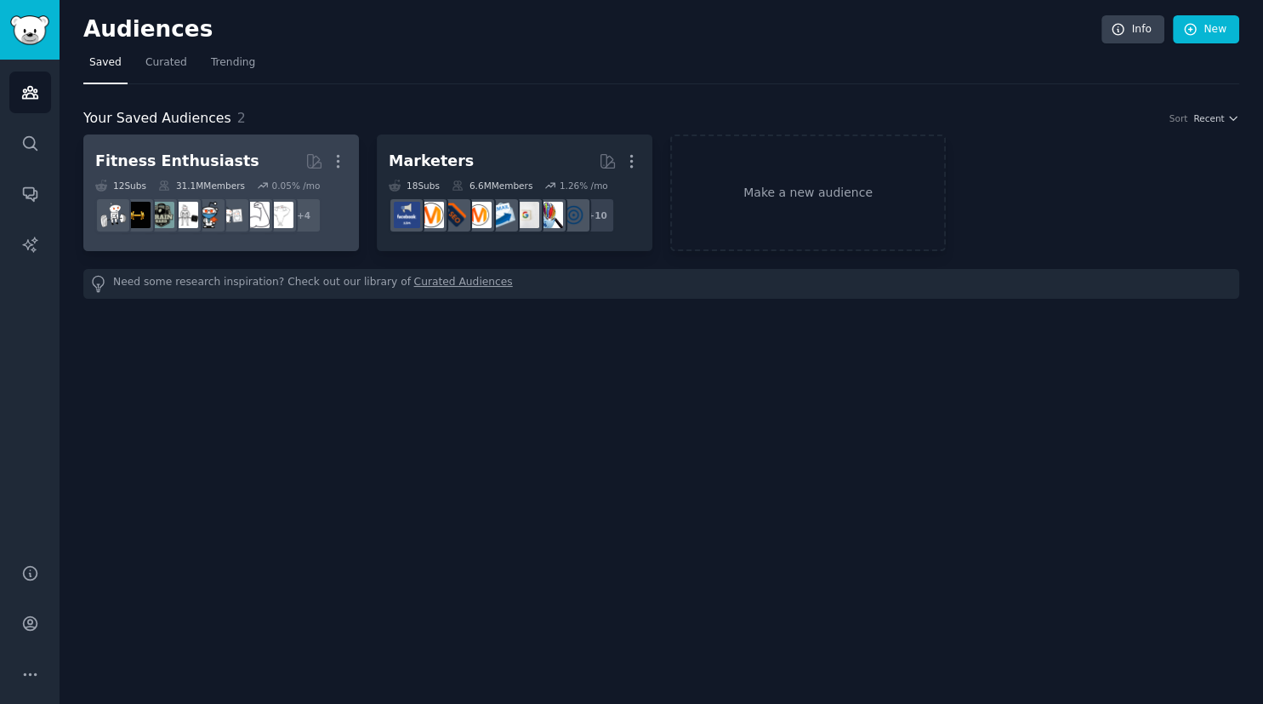
click at [224, 169] on h2 "Fitness Enthusiasts Curated by GummySearch More" at bounding box center [221, 161] width 252 height 30
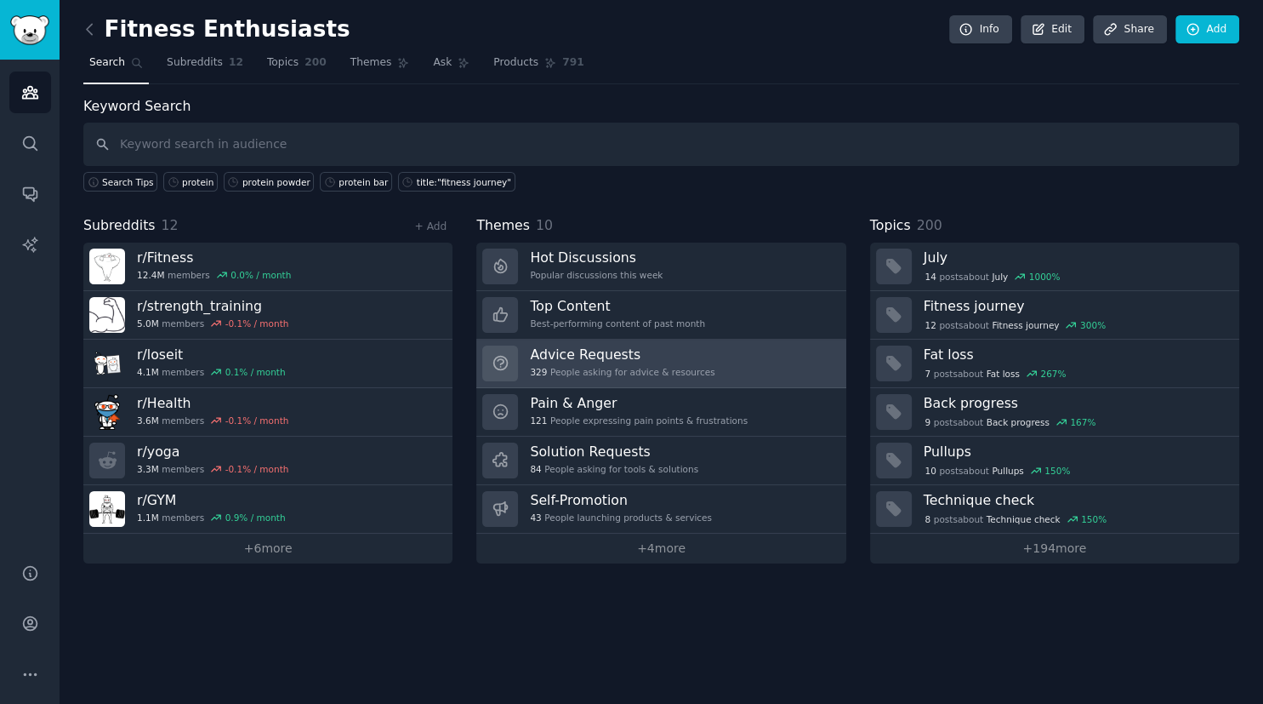
click at [598, 346] on h3 "Advice Requests" at bounding box center [622, 354] width 185 height 18
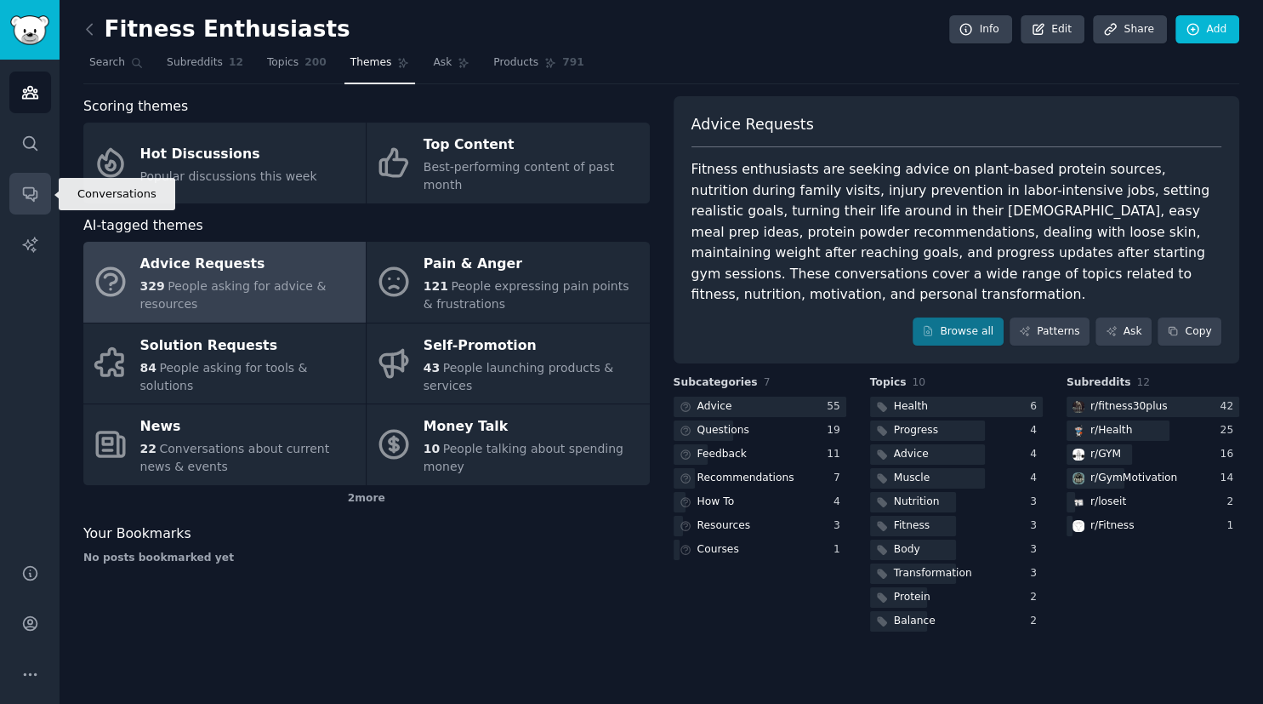
click at [33, 191] on icon "Sidebar" at bounding box center [30, 195] width 14 height 14
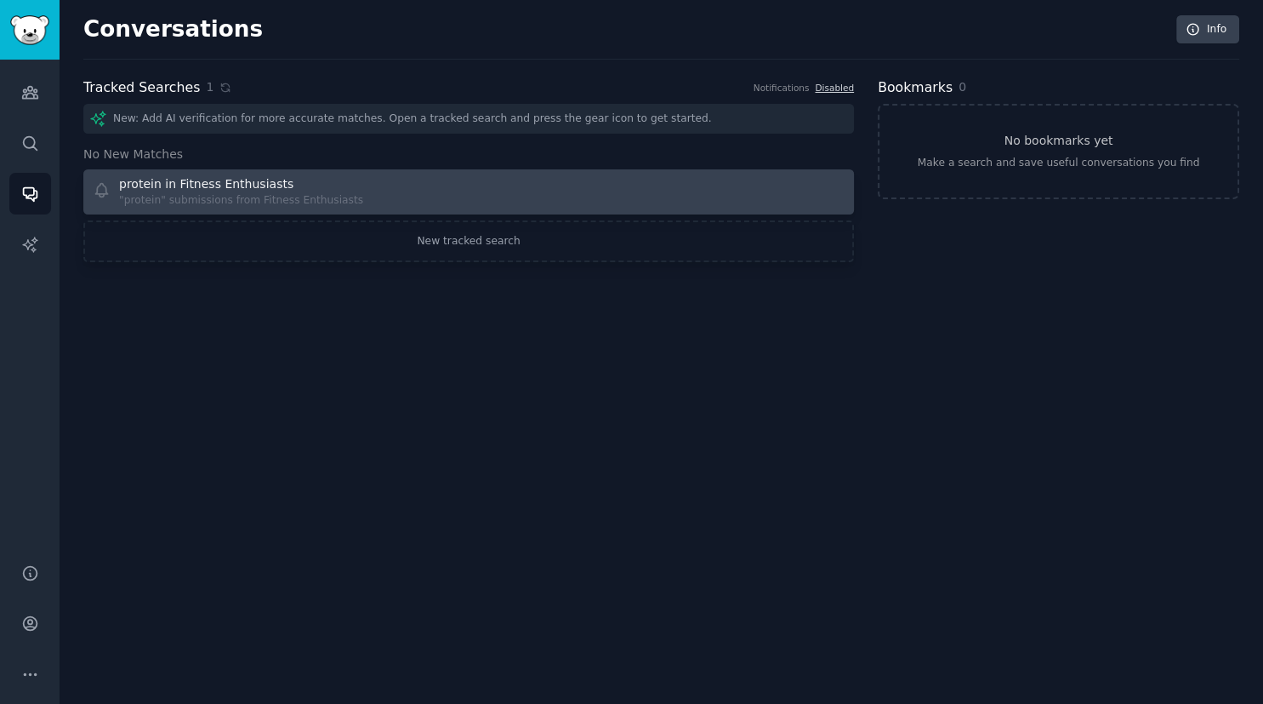
click at [291, 202] on div ""protein" submissions from Fitness Enthusiasts" at bounding box center [241, 200] width 244 height 15
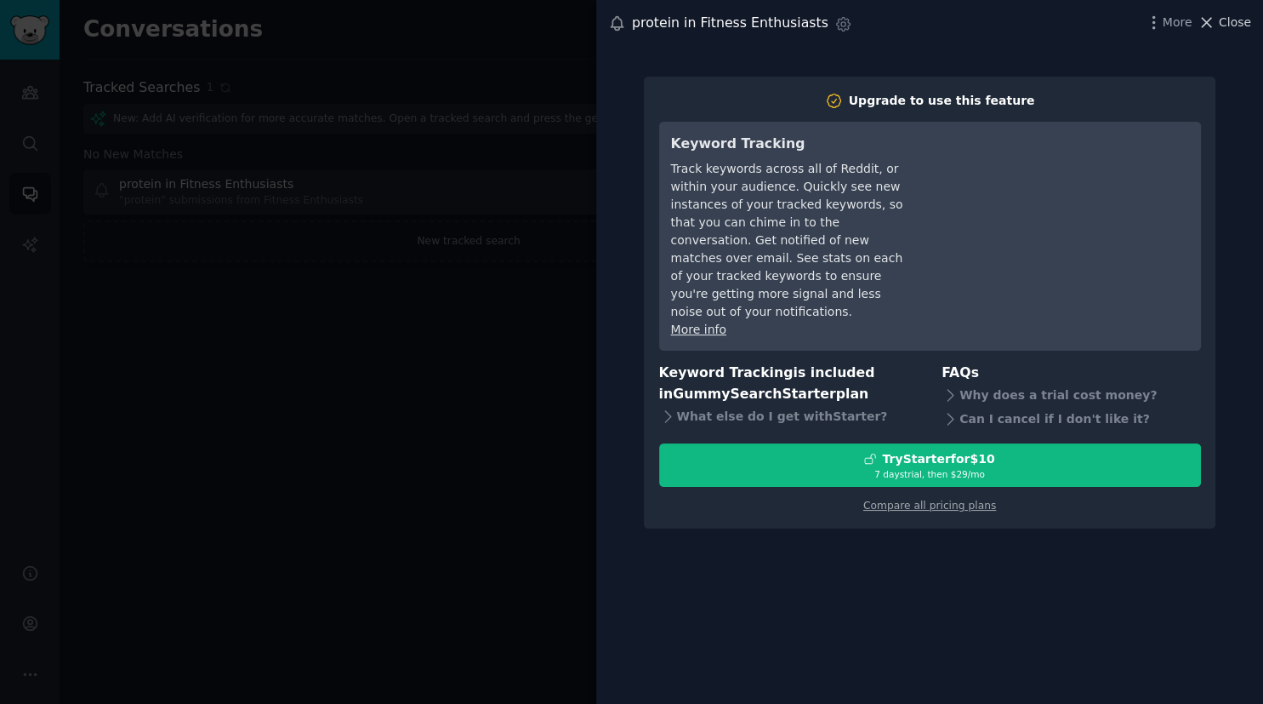
click at [1236, 25] on span "Close" at bounding box center [1235, 23] width 32 height 18
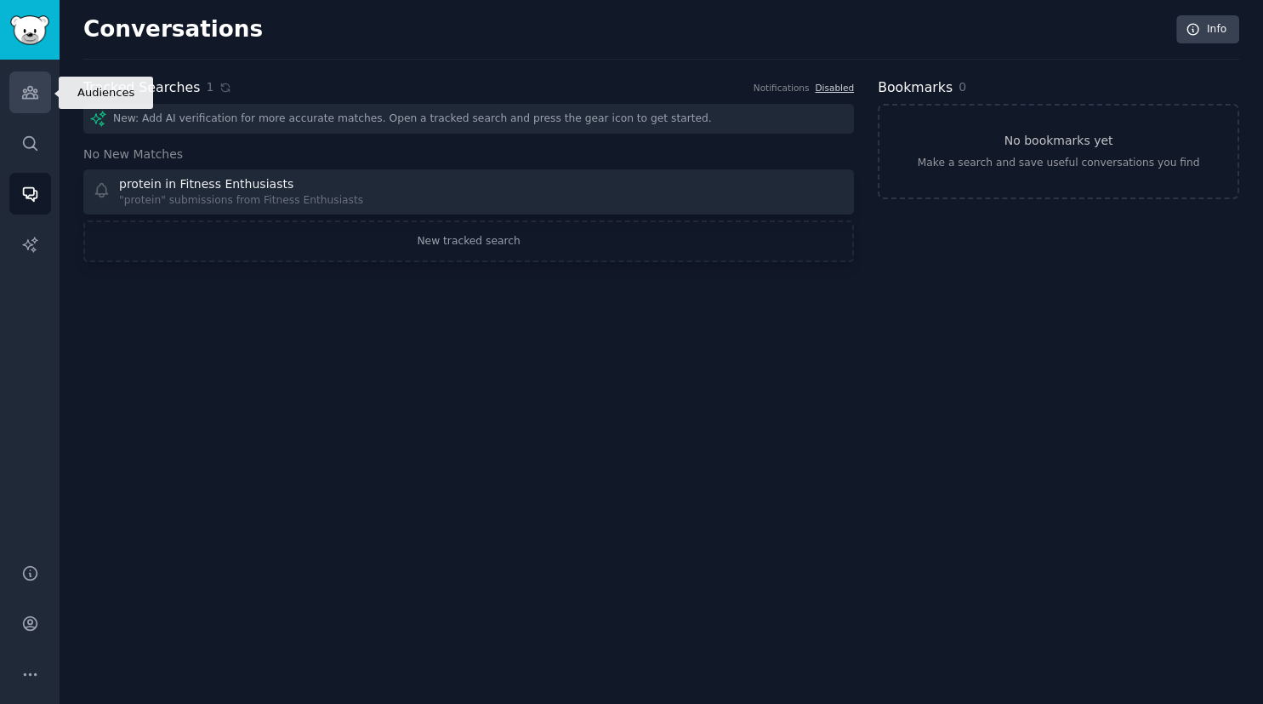
click at [35, 94] on icon "Sidebar" at bounding box center [29, 93] width 15 height 12
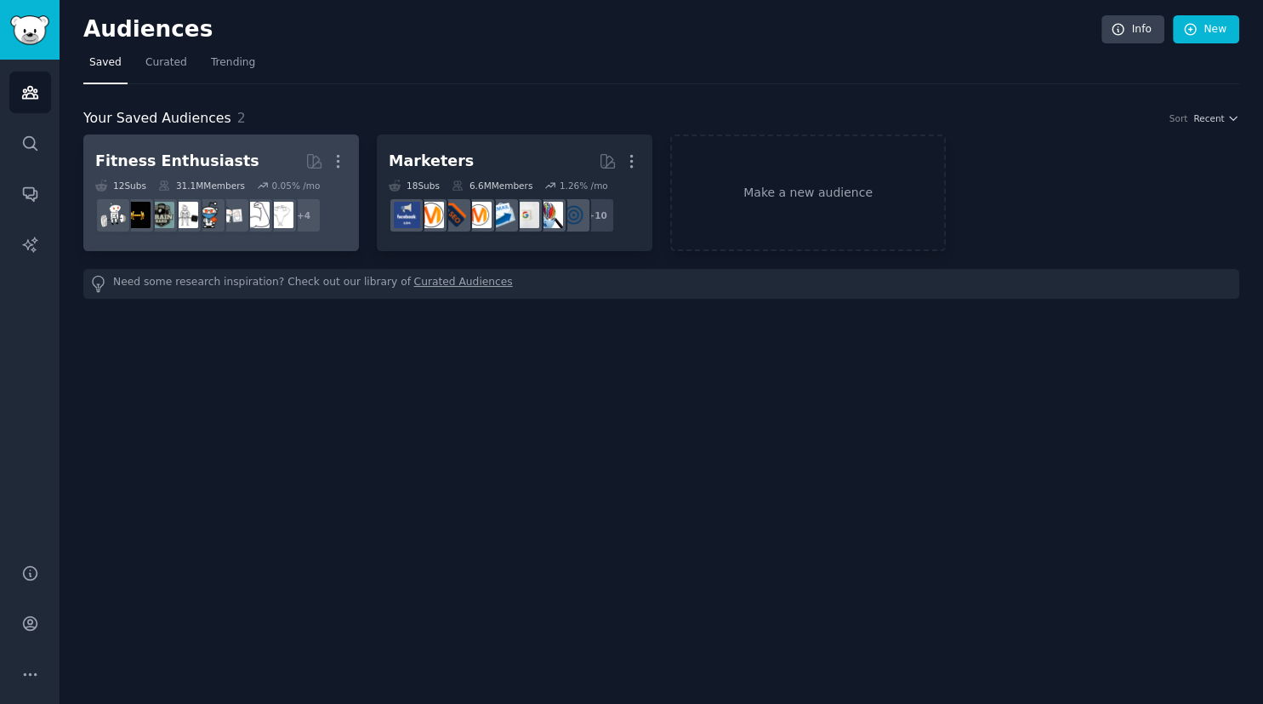
click at [197, 174] on h2 "Fitness Enthusiasts More" at bounding box center [221, 161] width 252 height 30
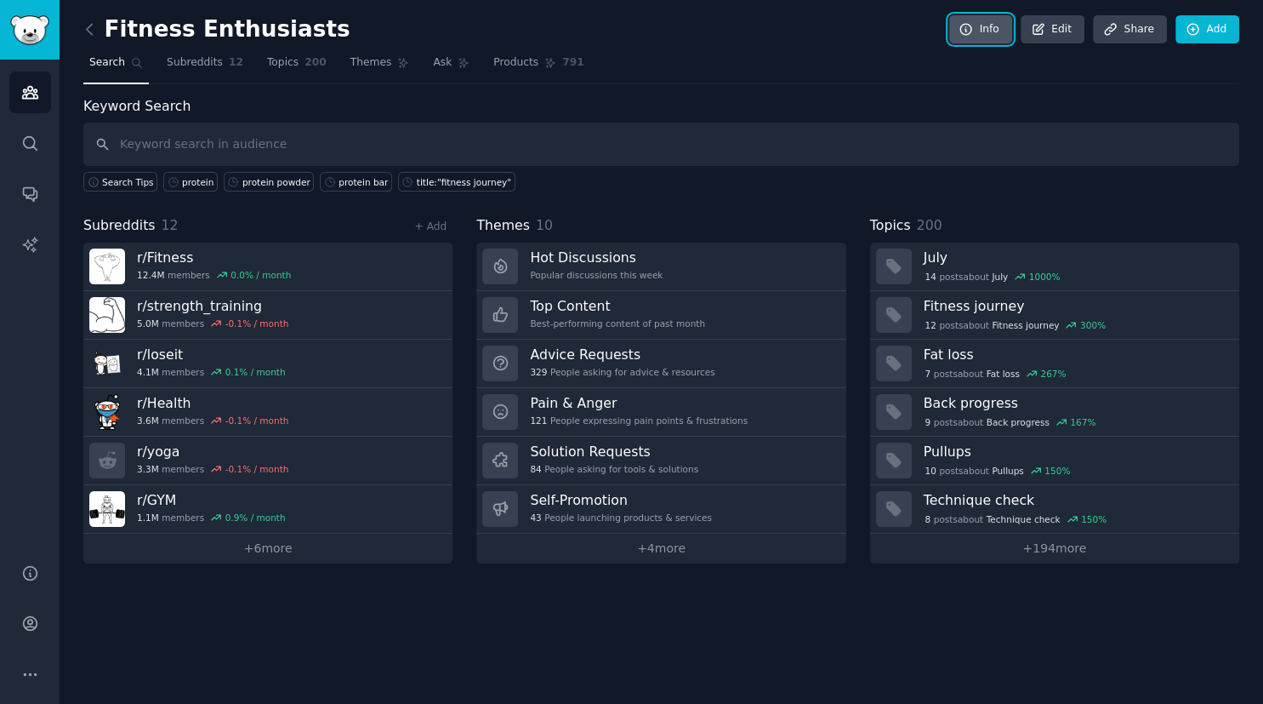
click at [998, 22] on link "Info" at bounding box center [980, 29] width 63 height 29
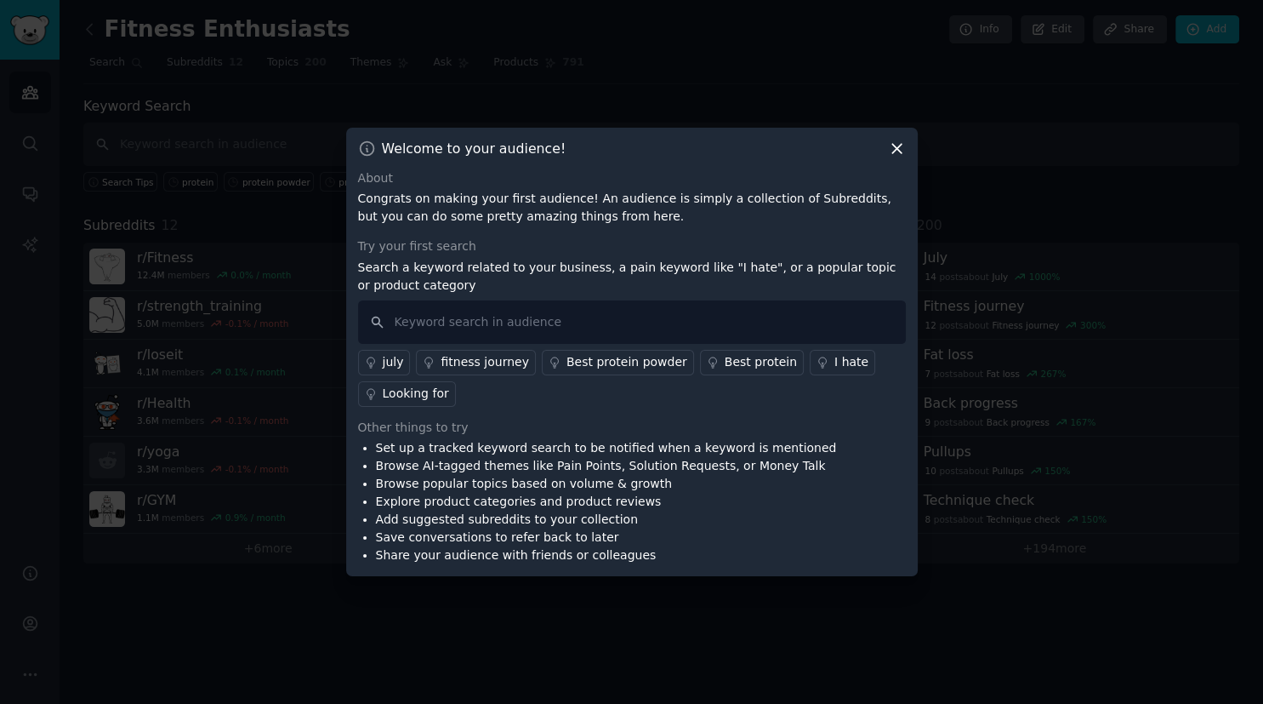
click at [901, 145] on icon at bounding box center [897, 149] width 18 height 18
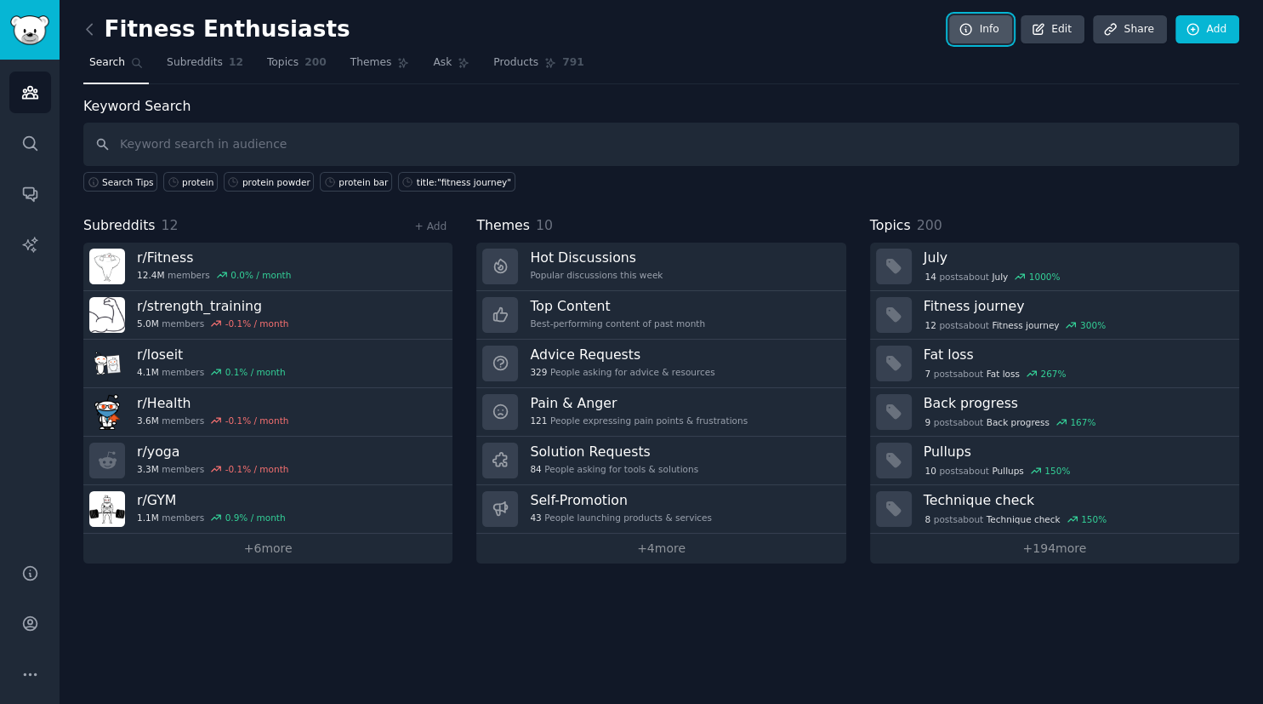
click at [989, 19] on link "Info" at bounding box center [980, 29] width 63 height 29
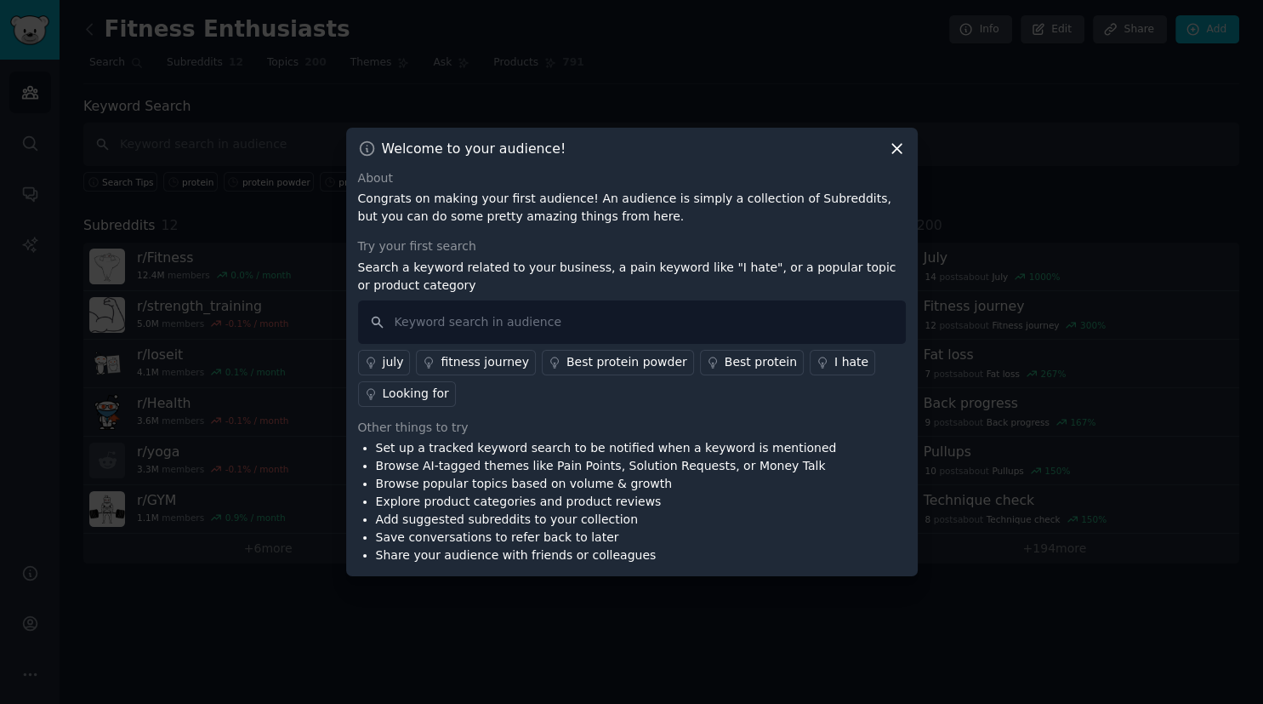
click at [893, 145] on icon at bounding box center [896, 148] width 9 height 9
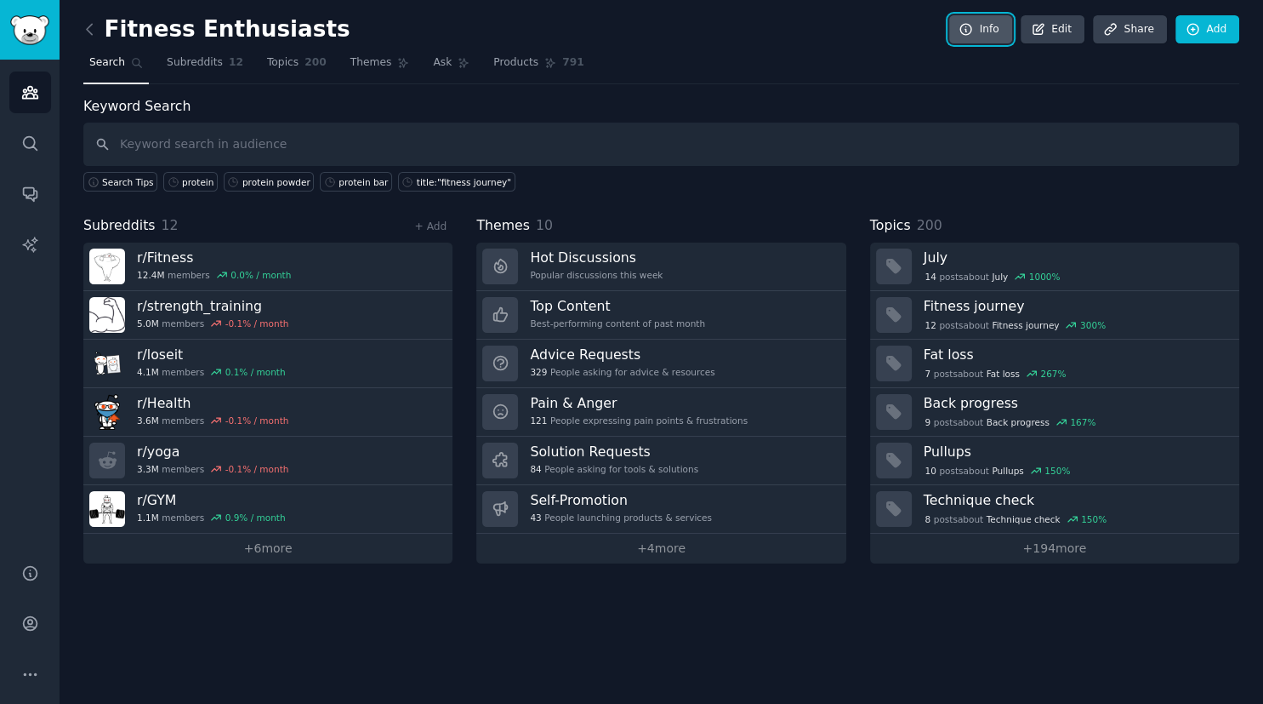
click at [993, 37] on link "Info" at bounding box center [980, 29] width 63 height 29
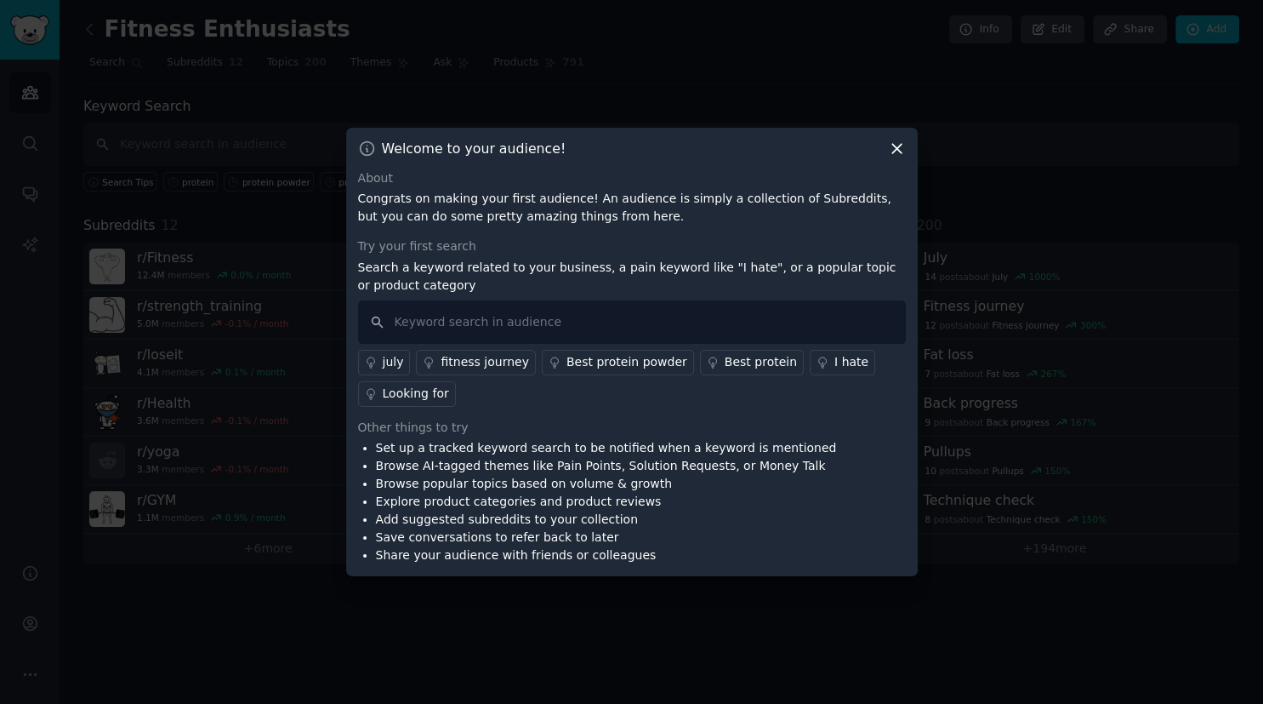
click at [835, 362] on div "I hate" at bounding box center [852, 362] width 34 height 18
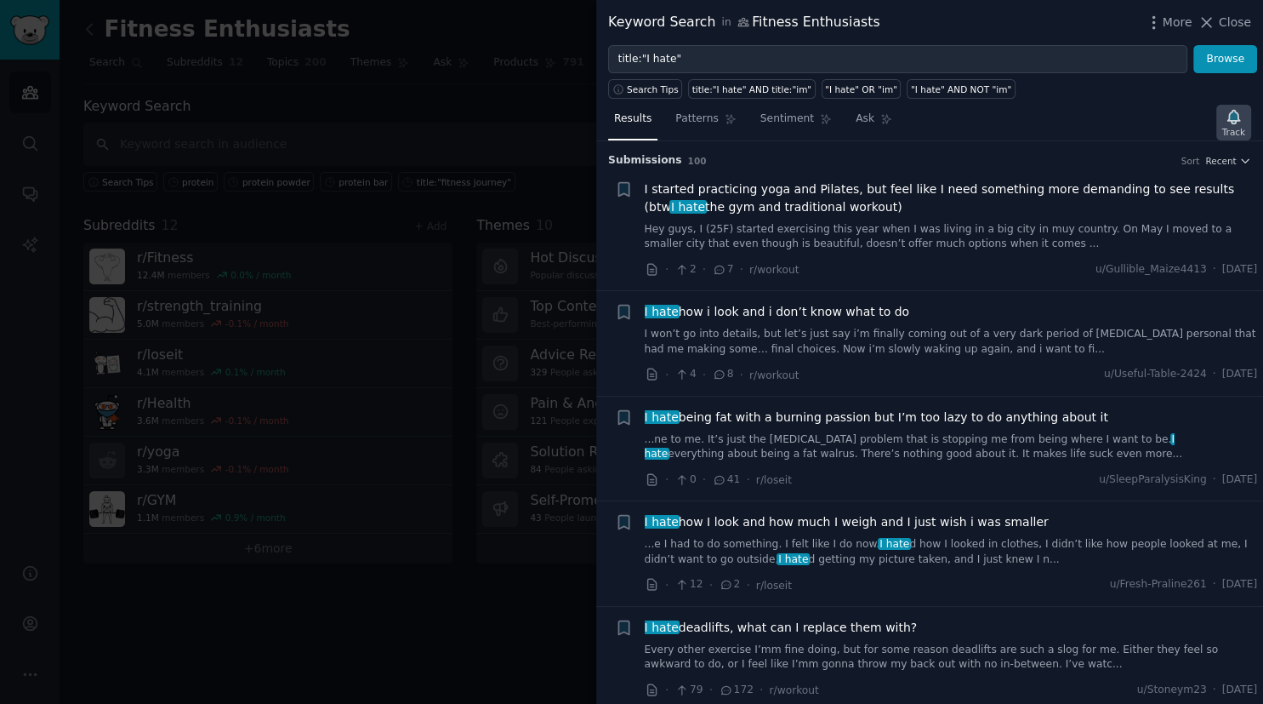
click at [1237, 124] on icon "button" at bounding box center [1234, 117] width 18 height 18
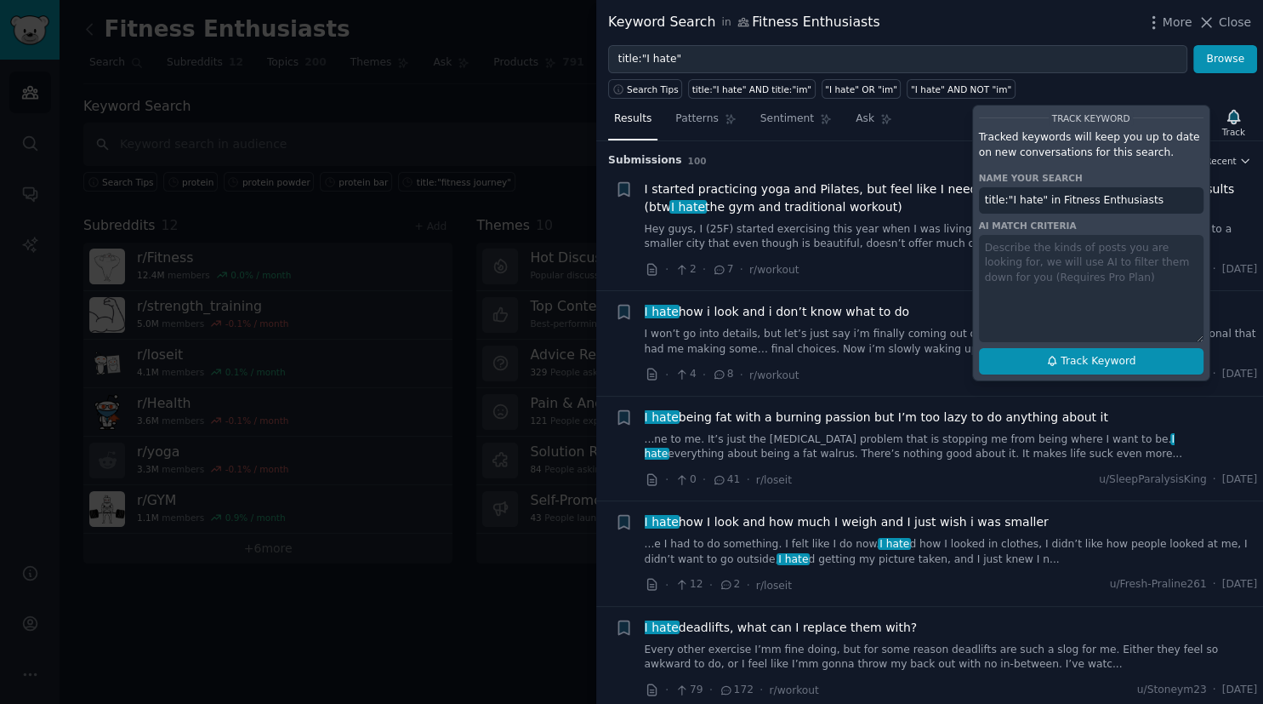
click at [1112, 356] on span "Track Keyword" at bounding box center [1098, 361] width 75 height 15
type input "title:"I hate" in Fitness Enthusiasts"
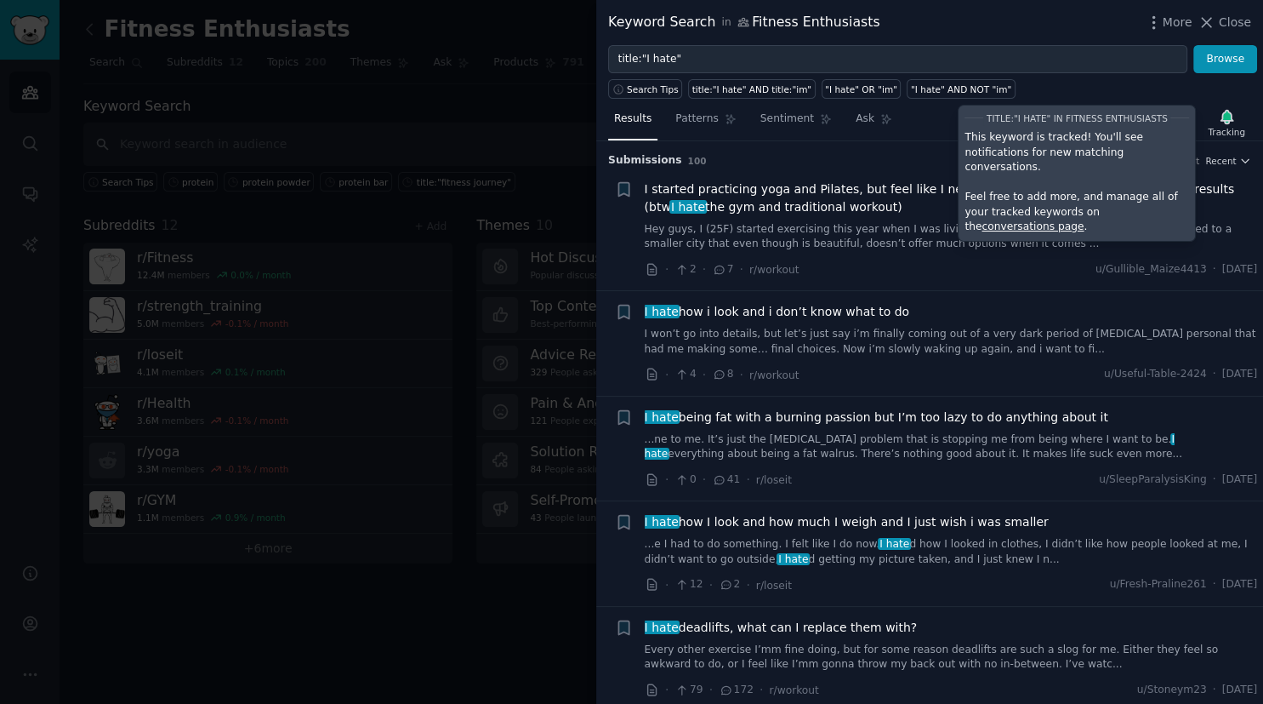
click at [501, 111] on div at bounding box center [631, 352] width 1263 height 704
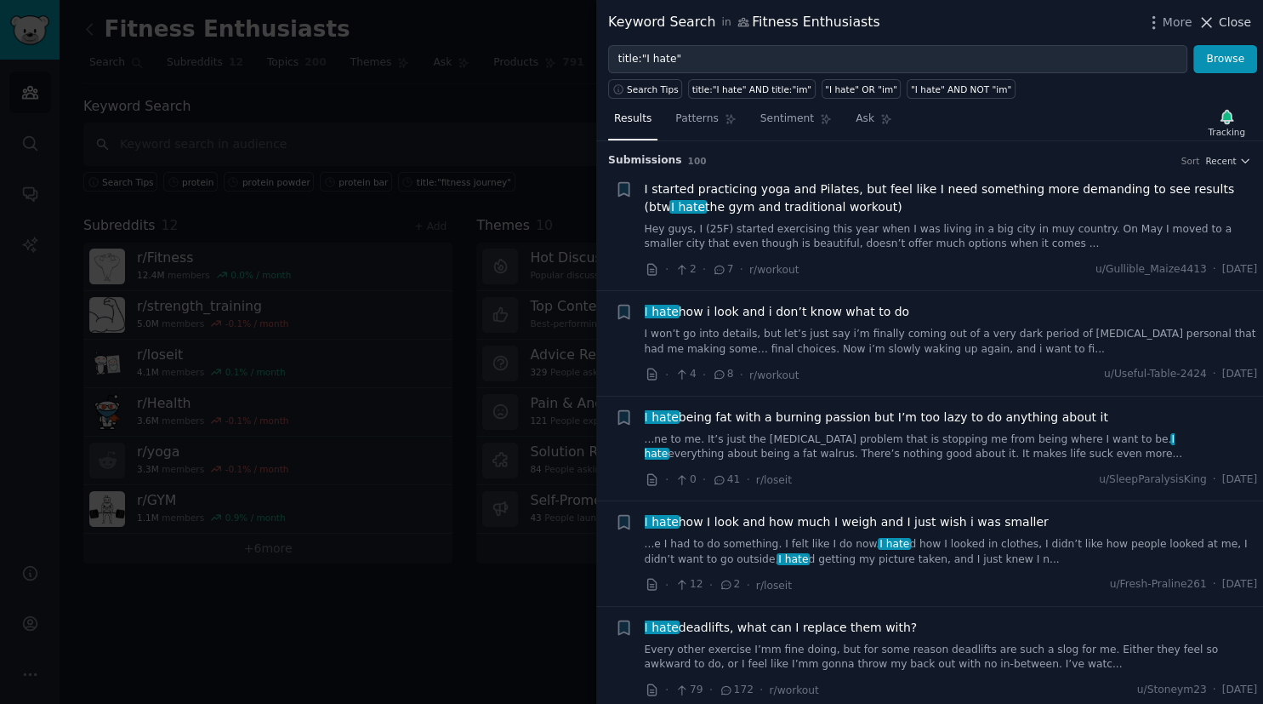
click at [1224, 20] on span "Close" at bounding box center [1235, 23] width 32 height 18
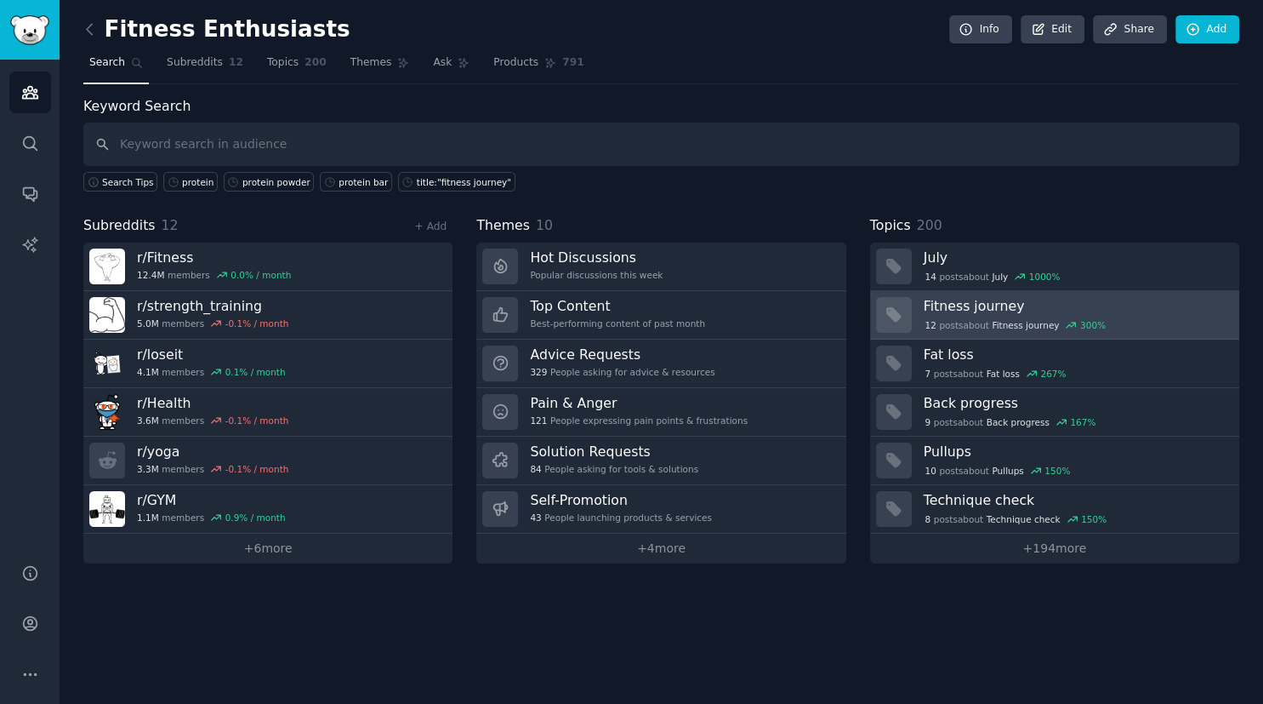
click at [961, 300] on h3 "Fitness journey" at bounding box center [1076, 306] width 304 height 18
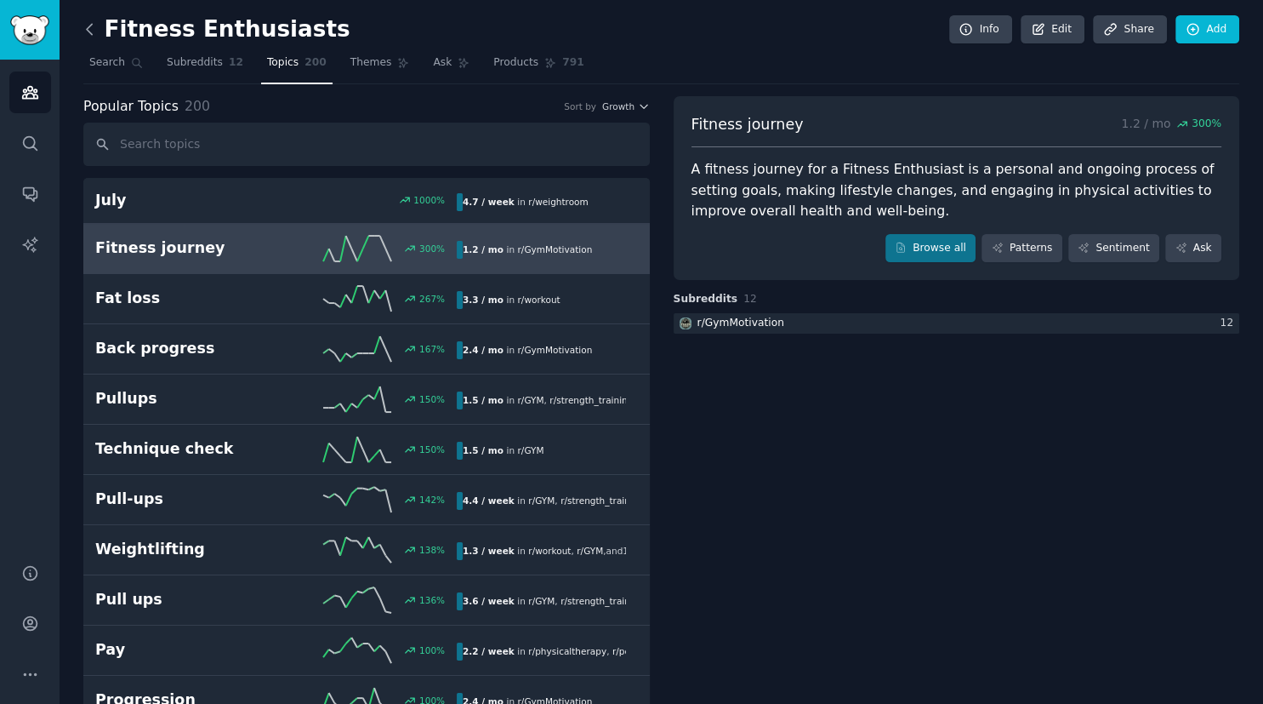
click at [92, 29] on icon at bounding box center [90, 29] width 18 height 18
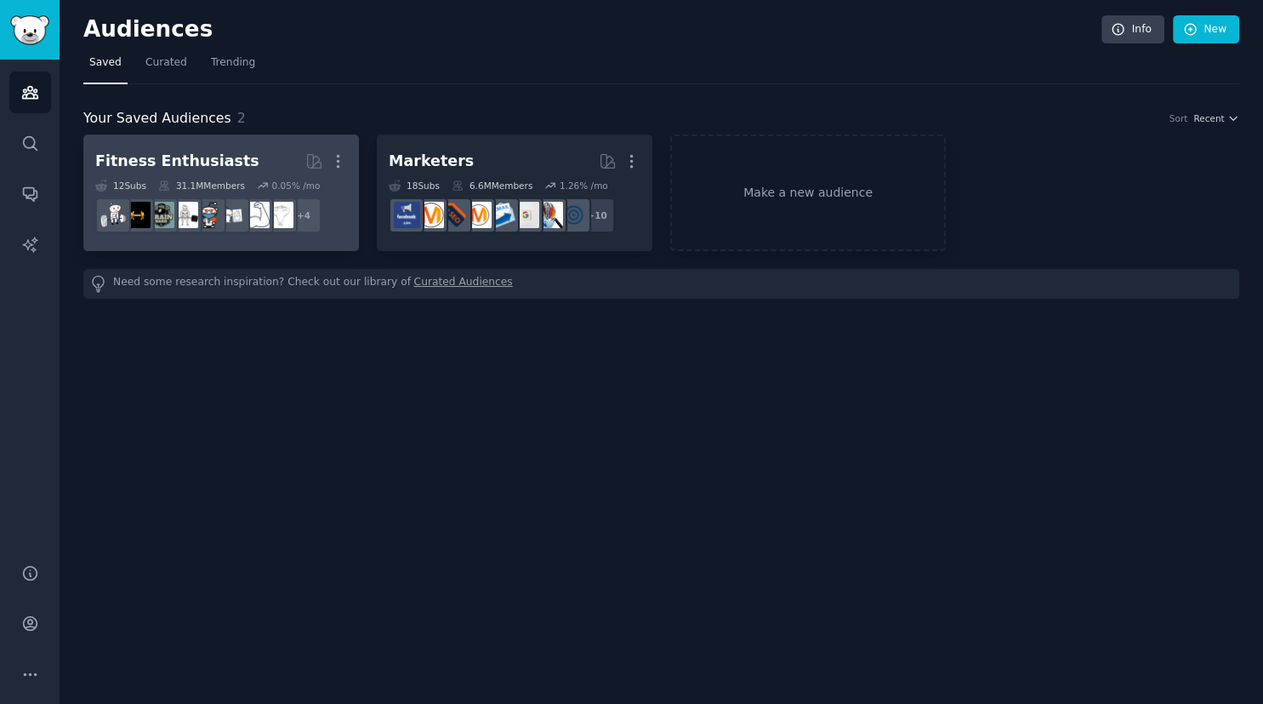
click at [274, 171] on h2 "Fitness Enthusiasts More" at bounding box center [221, 161] width 252 height 30
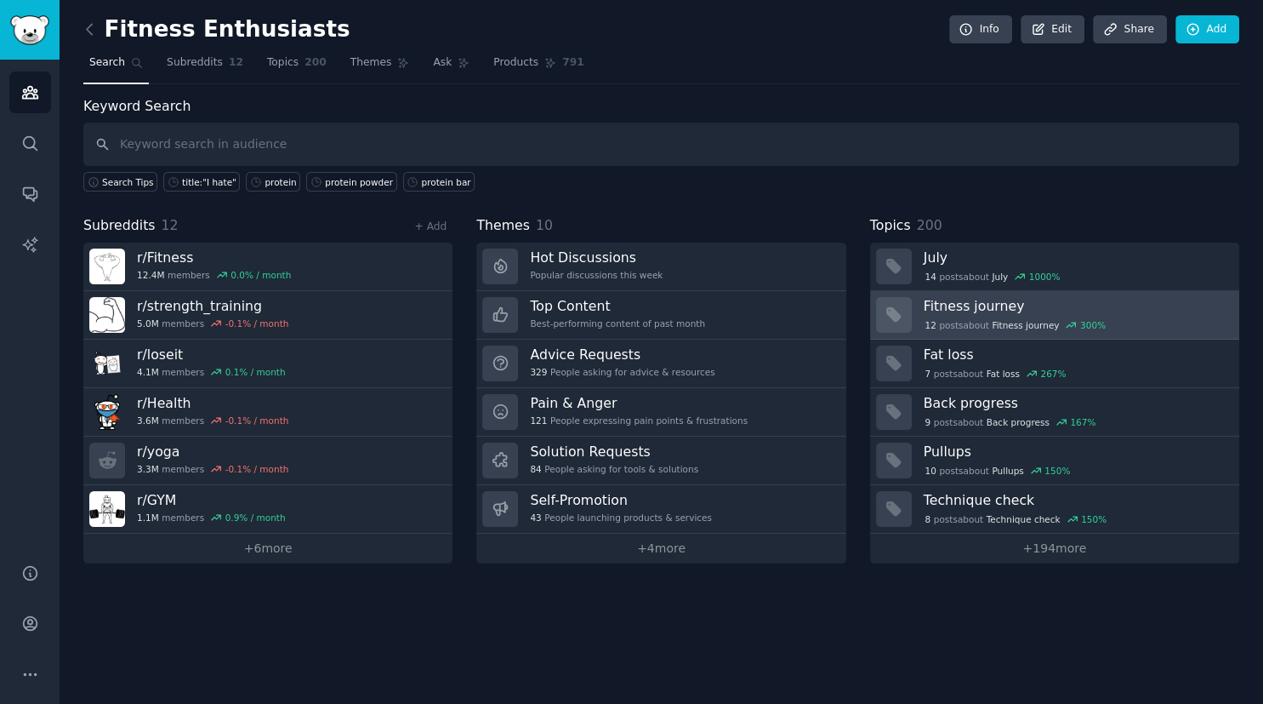
click at [965, 319] on div "12 post s about Fitness journey 300 %" at bounding box center [1016, 324] width 184 height 15
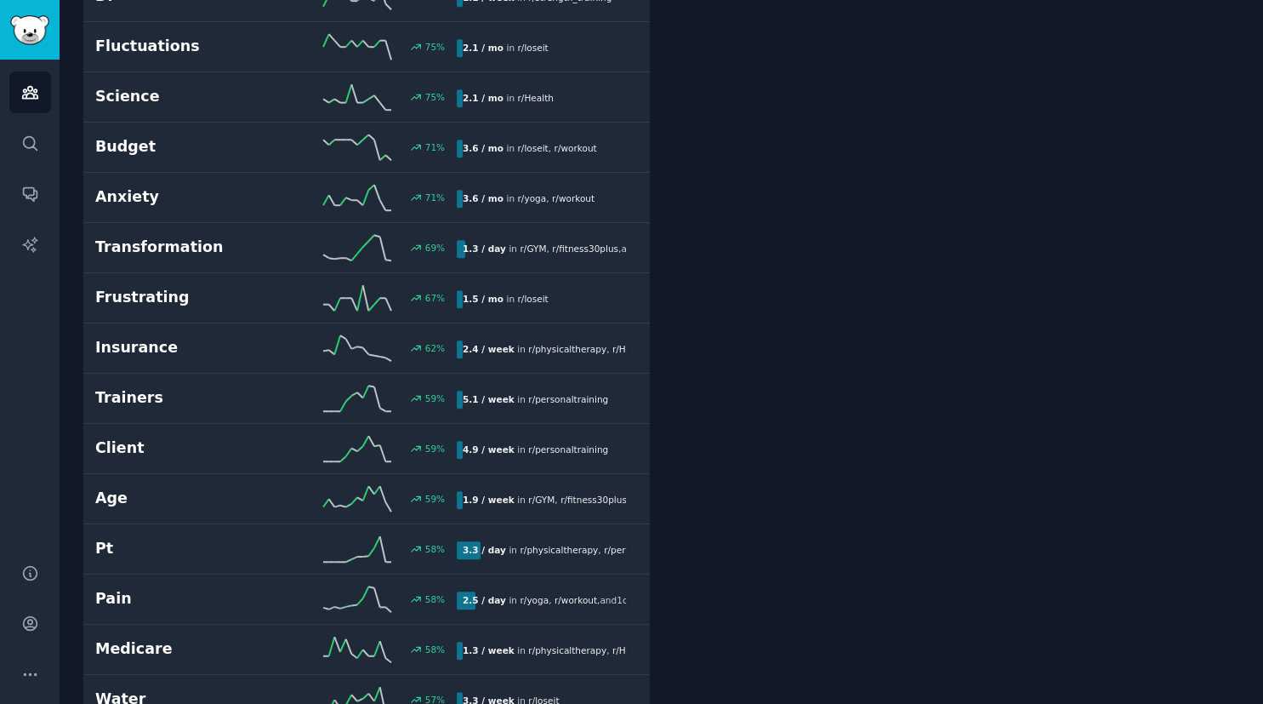
scroll to position [1056, 0]
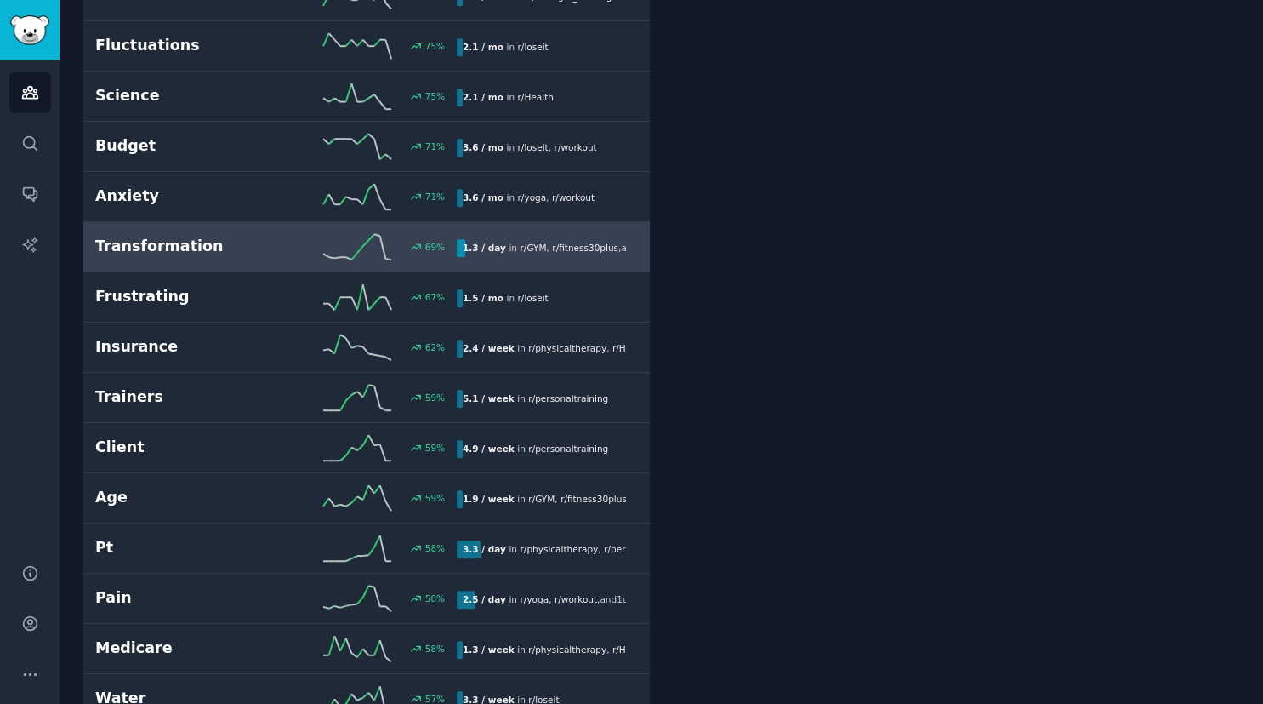
click at [173, 242] on h2 "Transformation" at bounding box center [185, 246] width 181 height 21
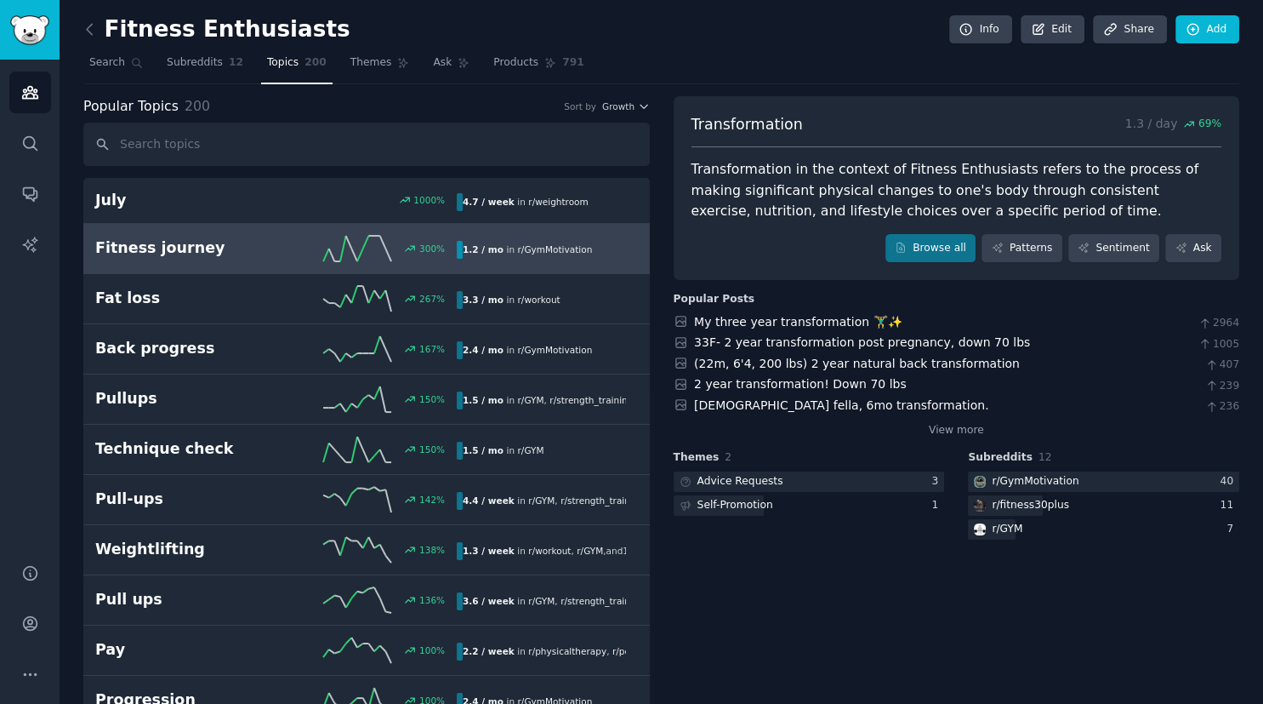
click at [271, 250] on h2 "Fitness journey" at bounding box center [185, 247] width 181 height 21
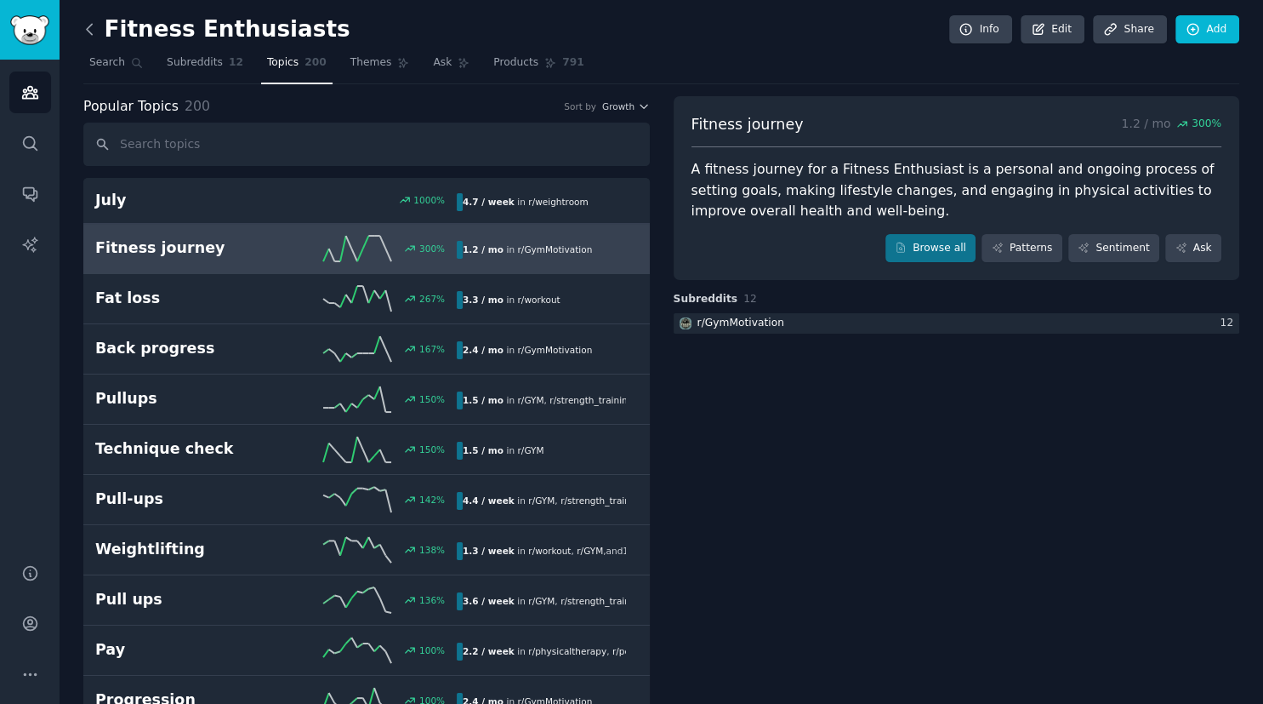
click at [93, 29] on icon at bounding box center [90, 29] width 18 height 18
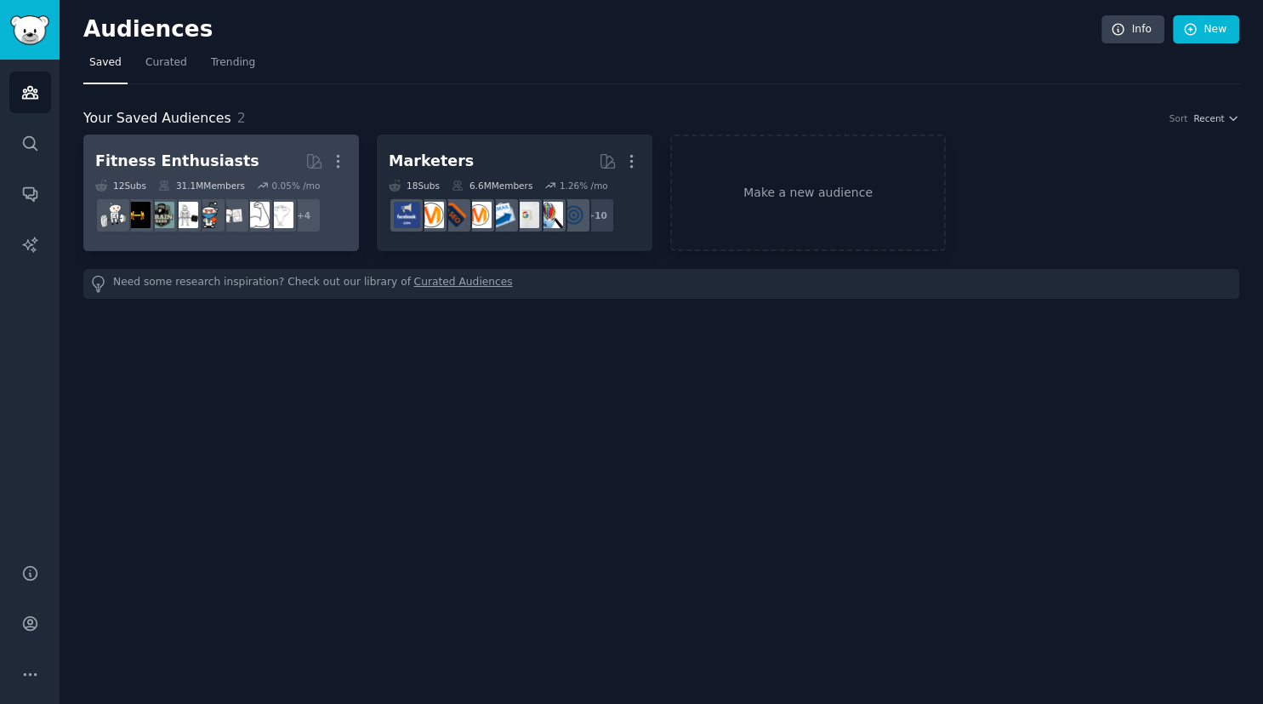
click at [213, 164] on div "Fitness Enthusiasts" at bounding box center [177, 161] width 164 height 21
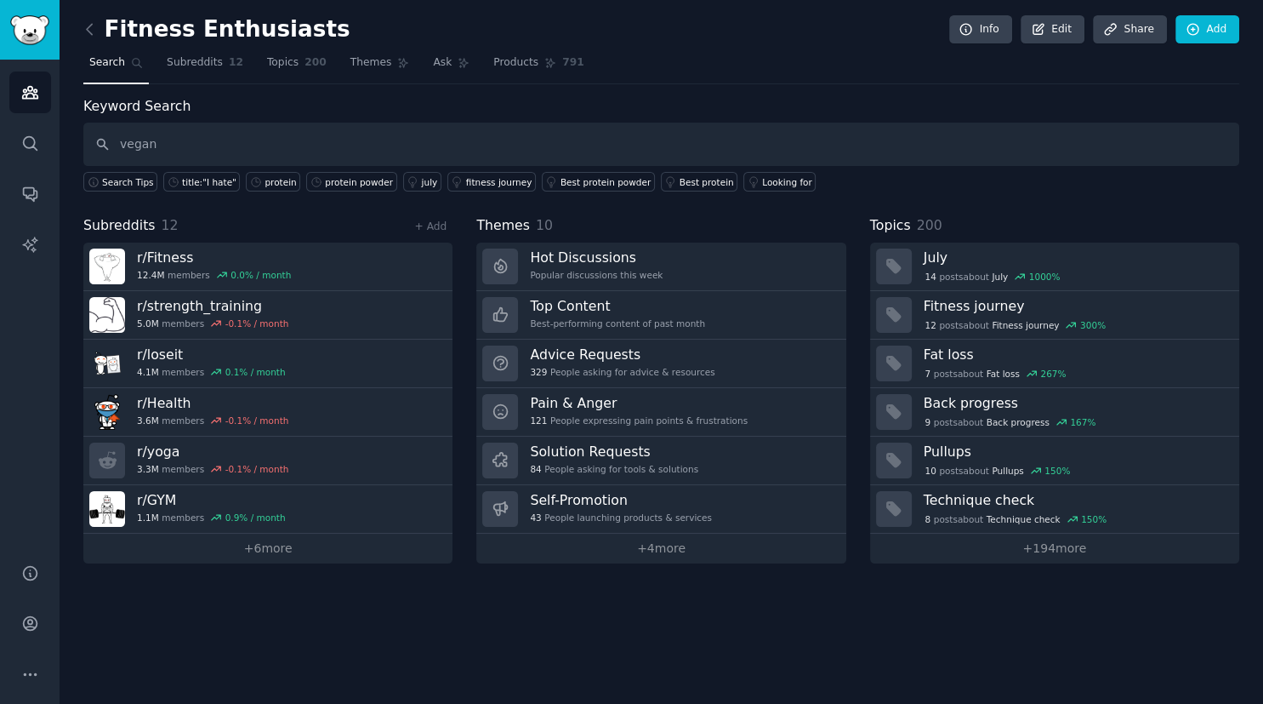
type input "vegan"
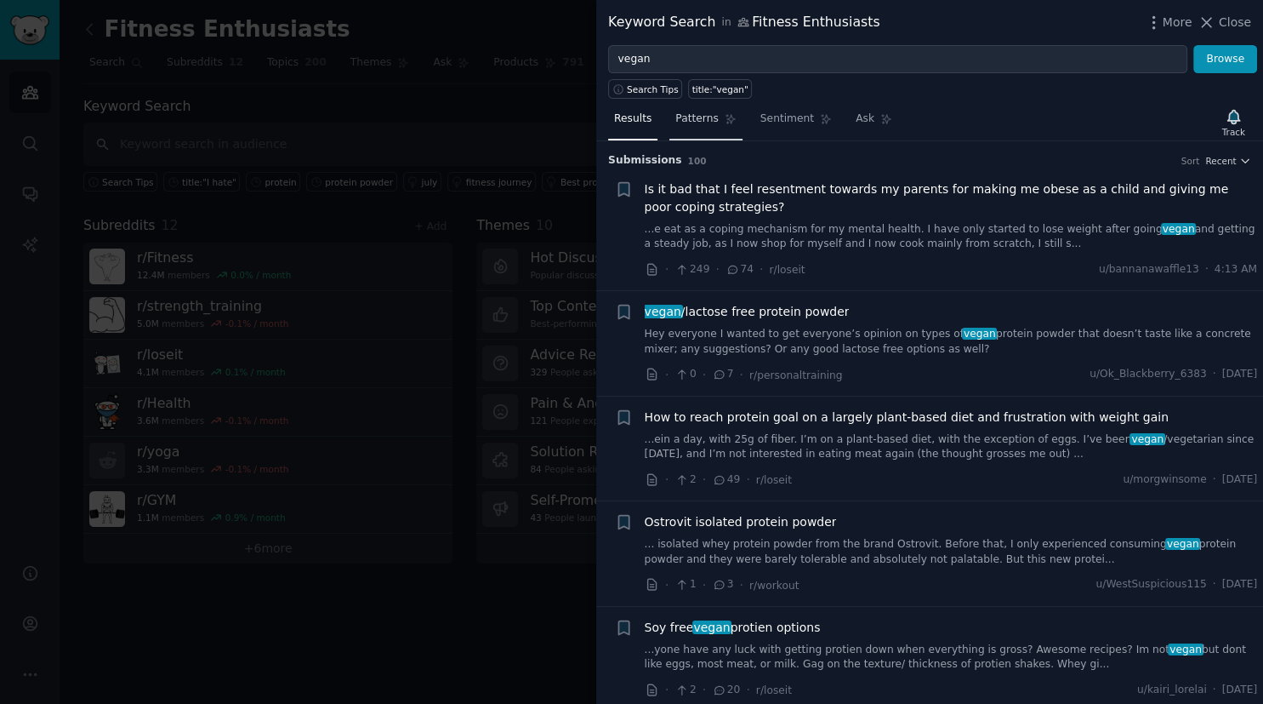
click at [725, 119] on icon at bounding box center [731, 119] width 12 height 12
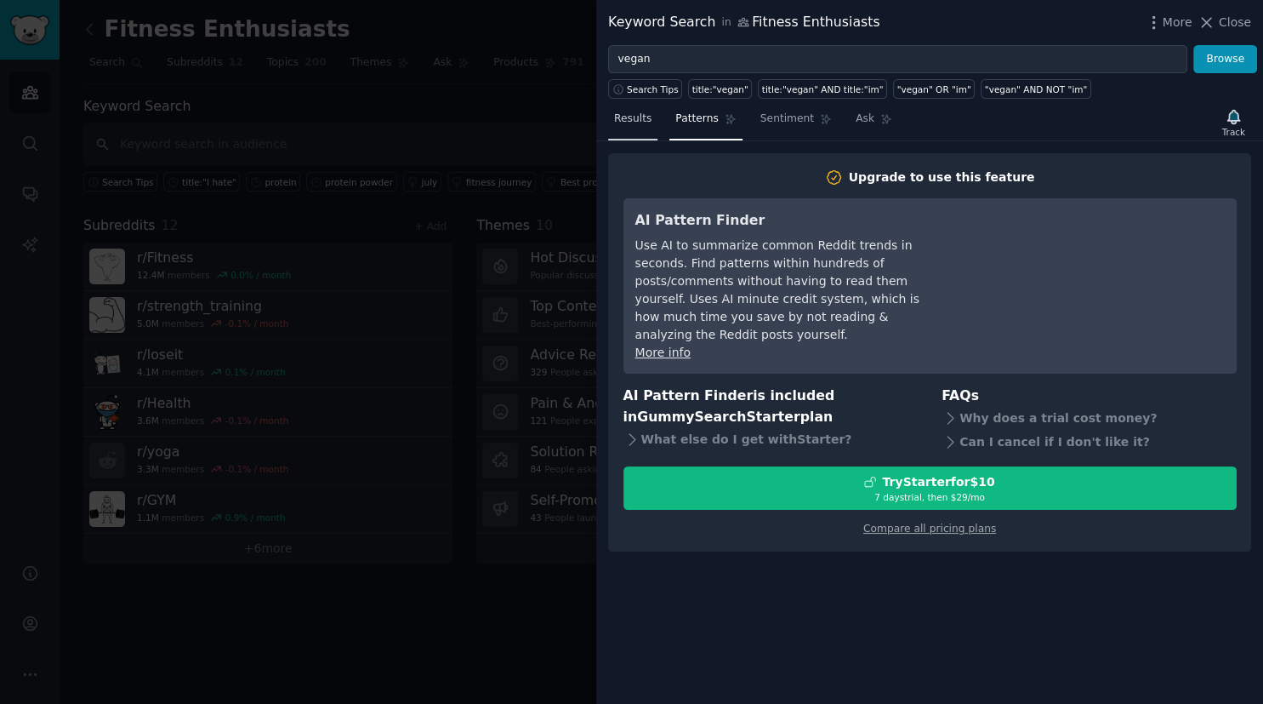
click at [648, 128] on link "Results" at bounding box center [632, 122] width 49 height 35
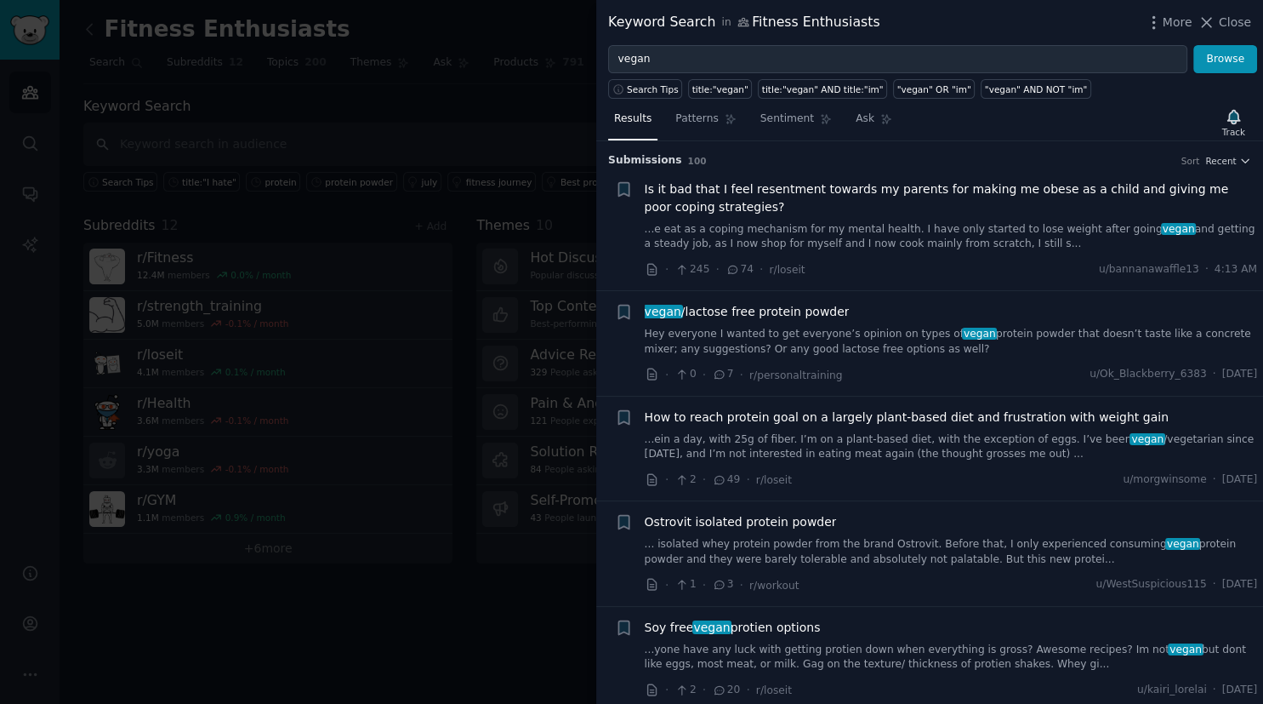
click at [411, 109] on div at bounding box center [631, 352] width 1263 height 704
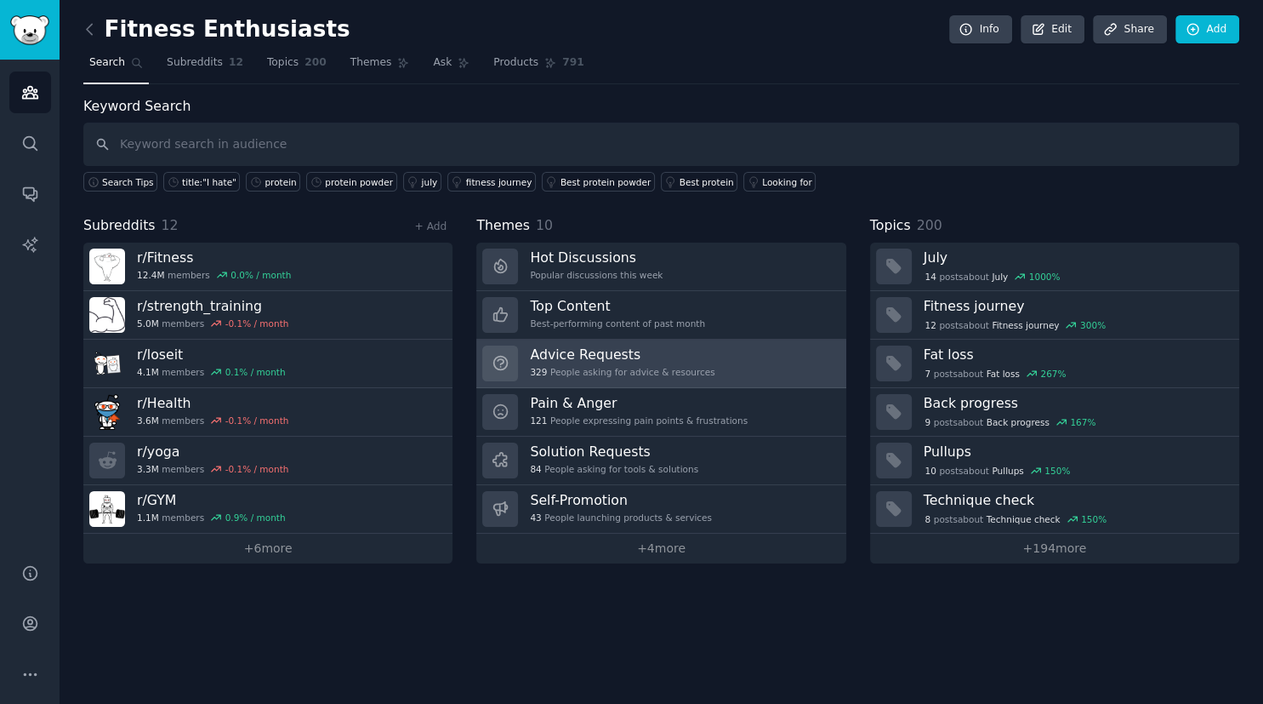
click at [575, 356] on h3 "Advice Requests" at bounding box center [622, 354] width 185 height 18
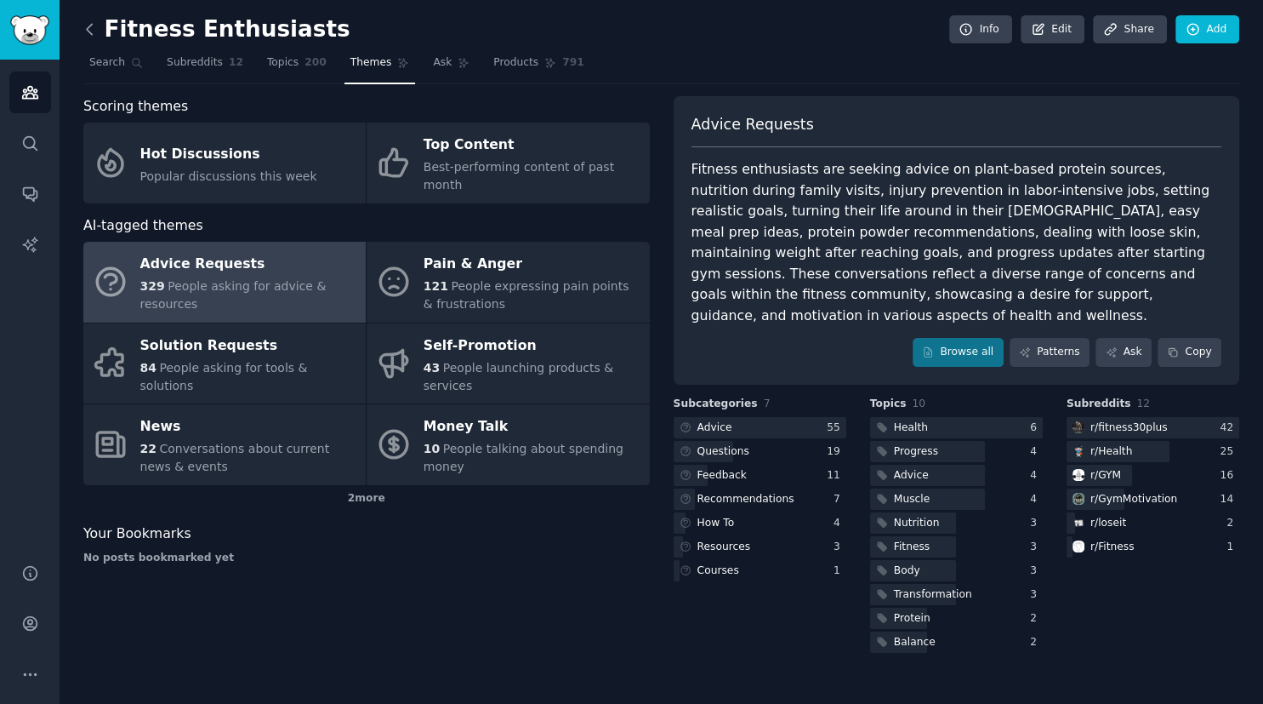
click at [92, 32] on icon at bounding box center [90, 29] width 18 height 18
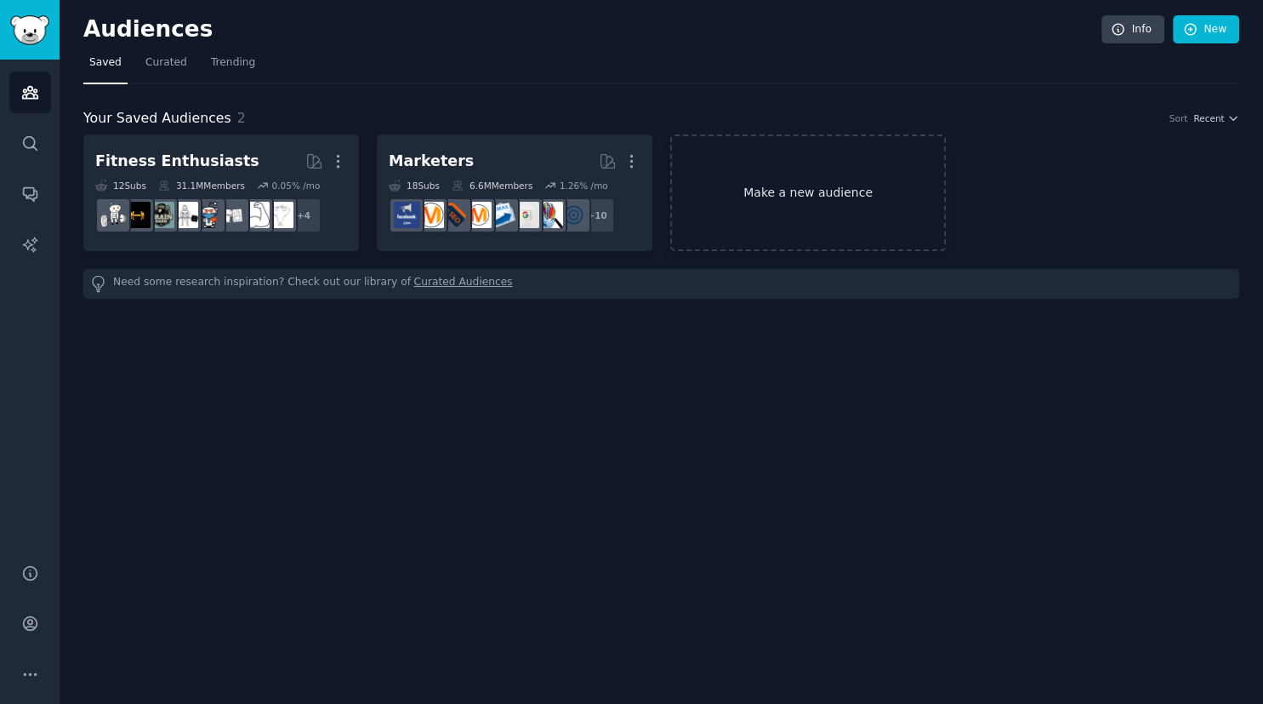
click at [789, 224] on link "Make a new audience" at bounding box center [808, 192] width 276 height 117
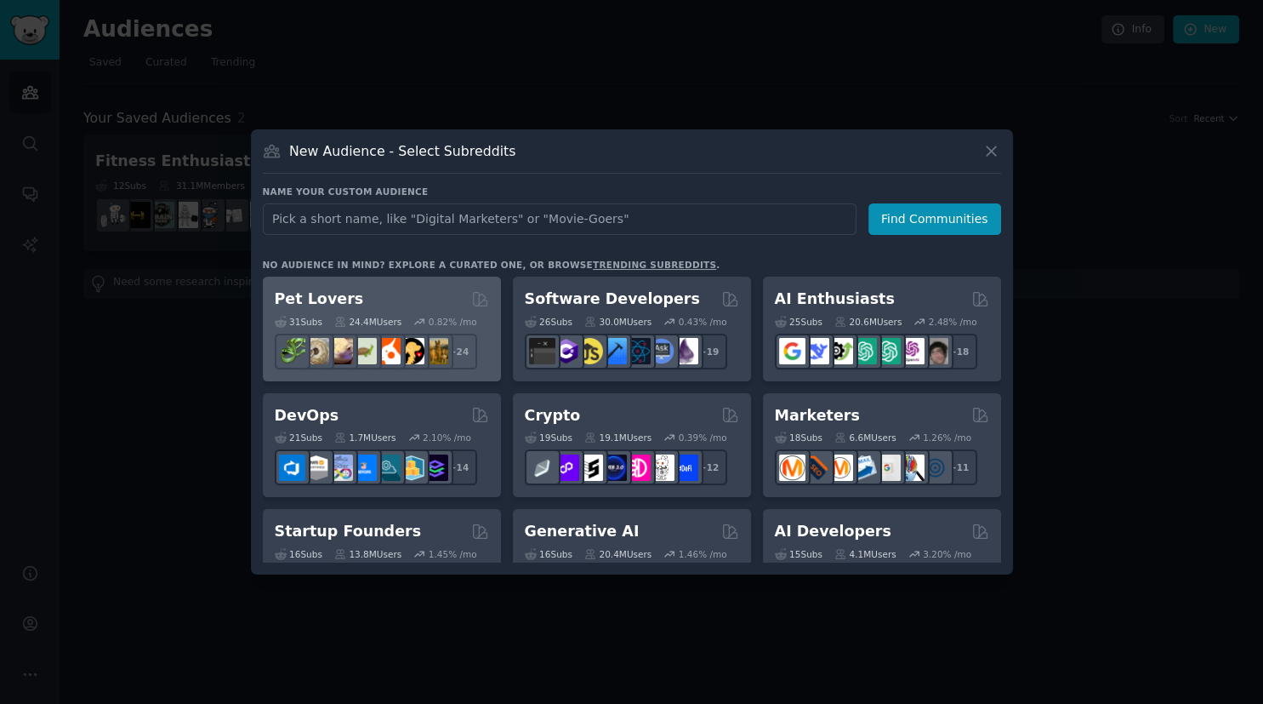
click at [359, 319] on div "24.4M Users" at bounding box center [367, 322] width 67 height 12
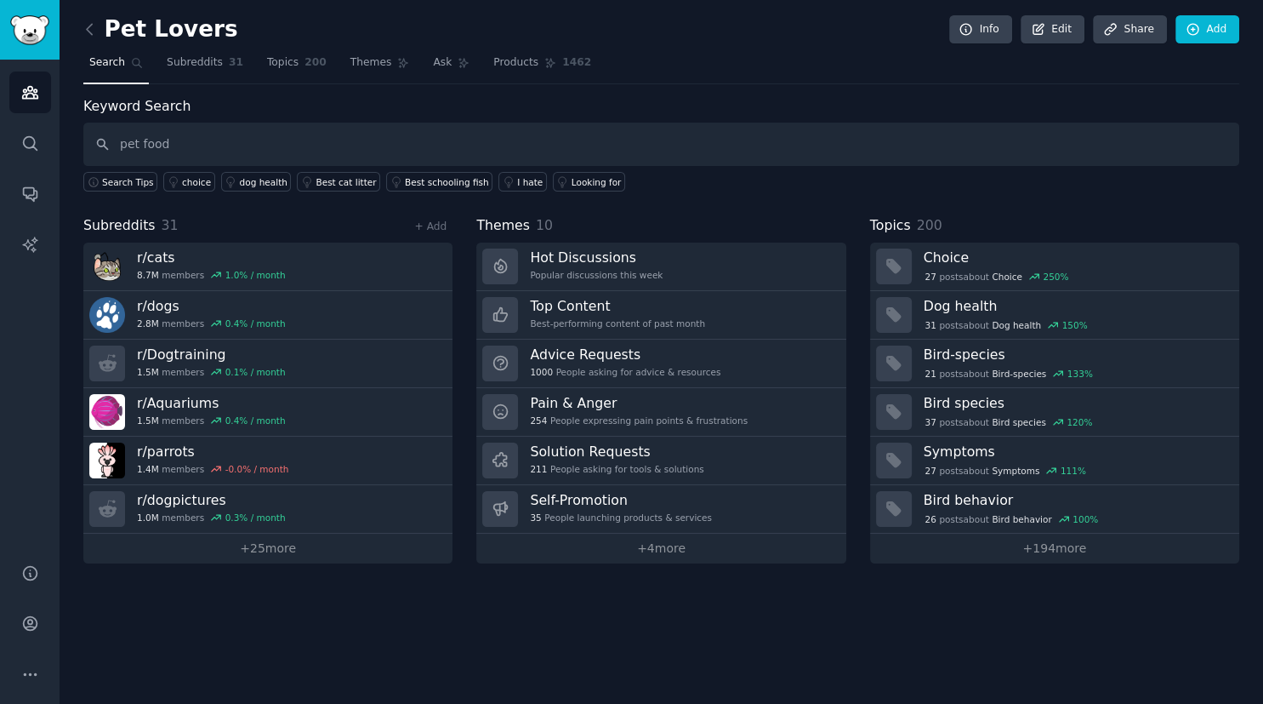
type input "pet food"
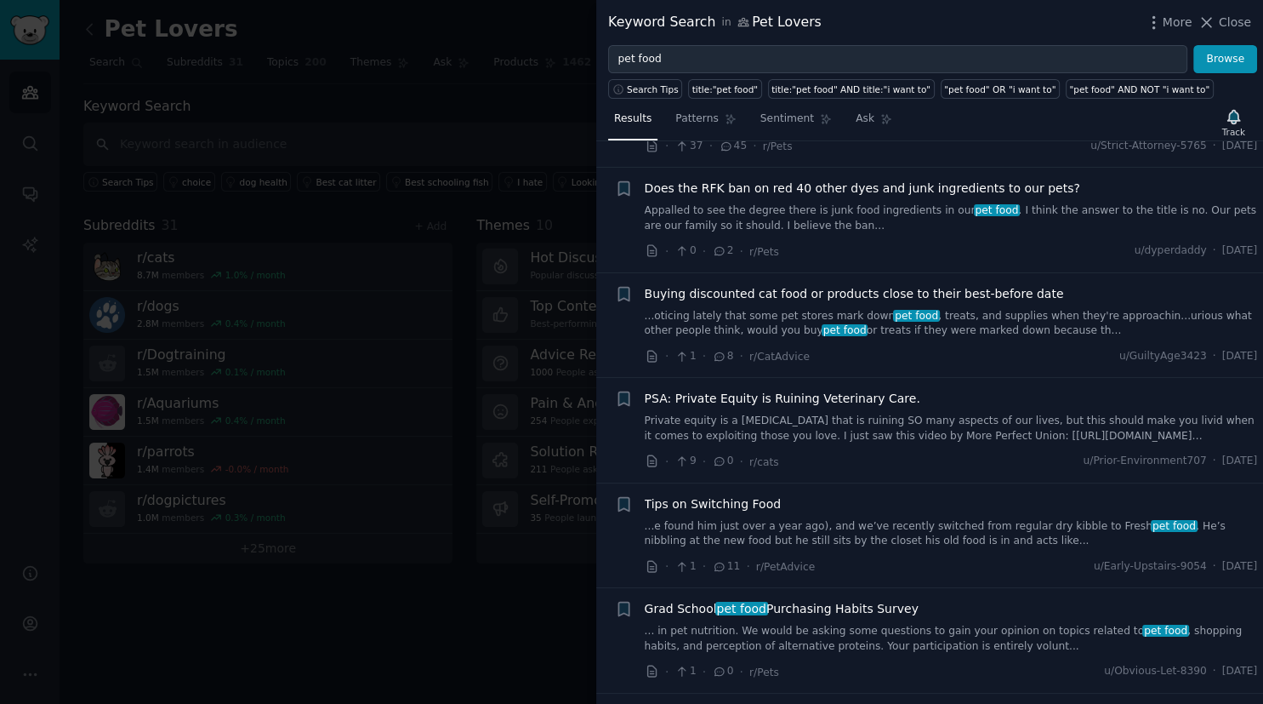
scroll to position [794, 0]
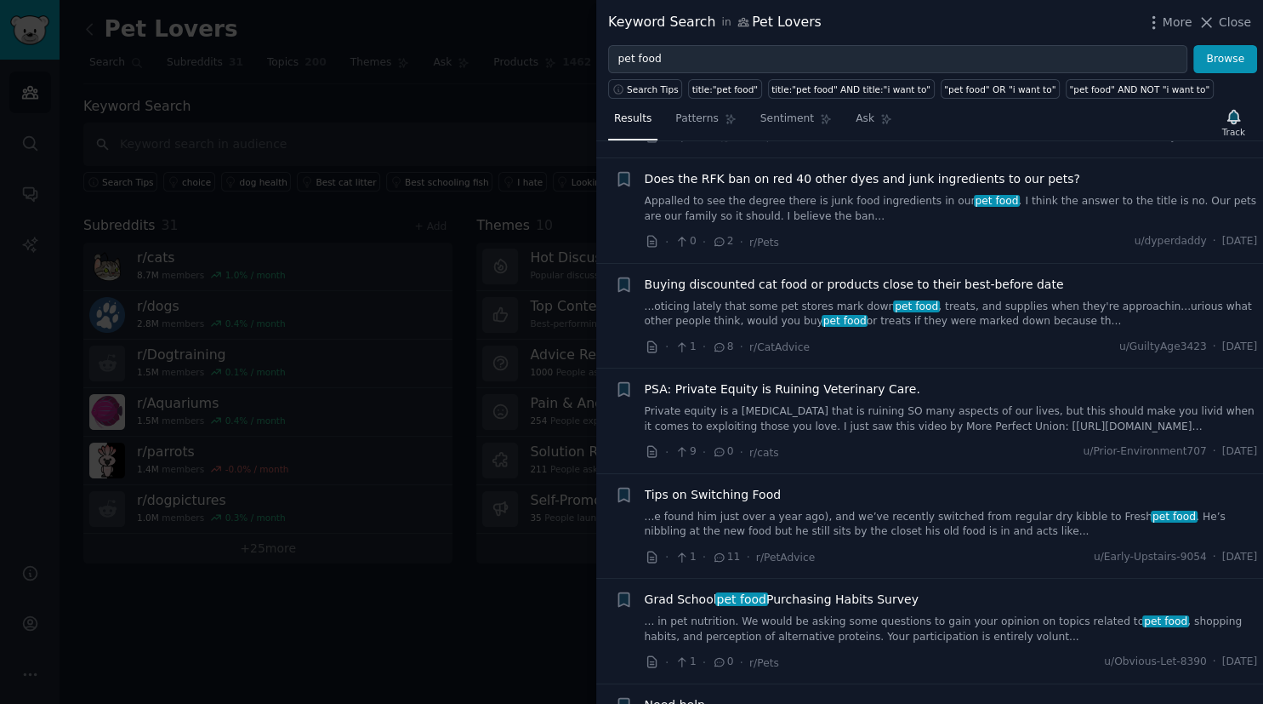
click at [432, 109] on div at bounding box center [631, 352] width 1263 height 704
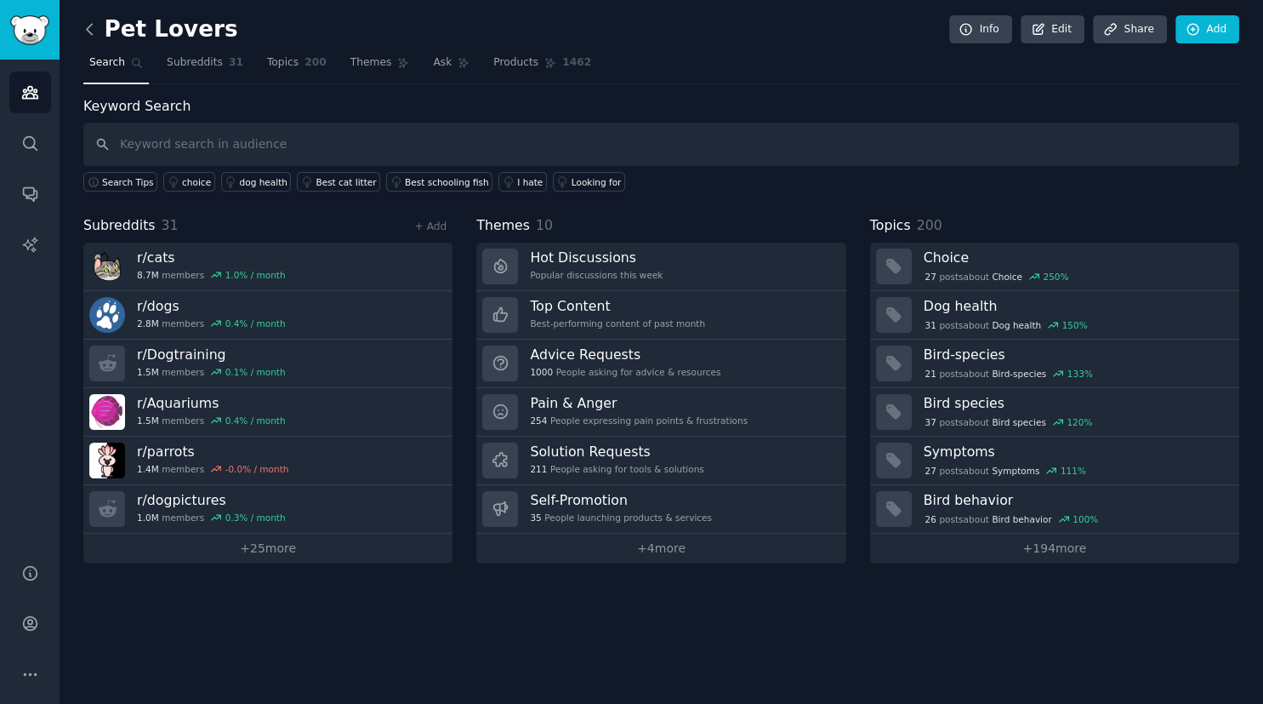
click at [94, 26] on icon at bounding box center [90, 29] width 18 height 18
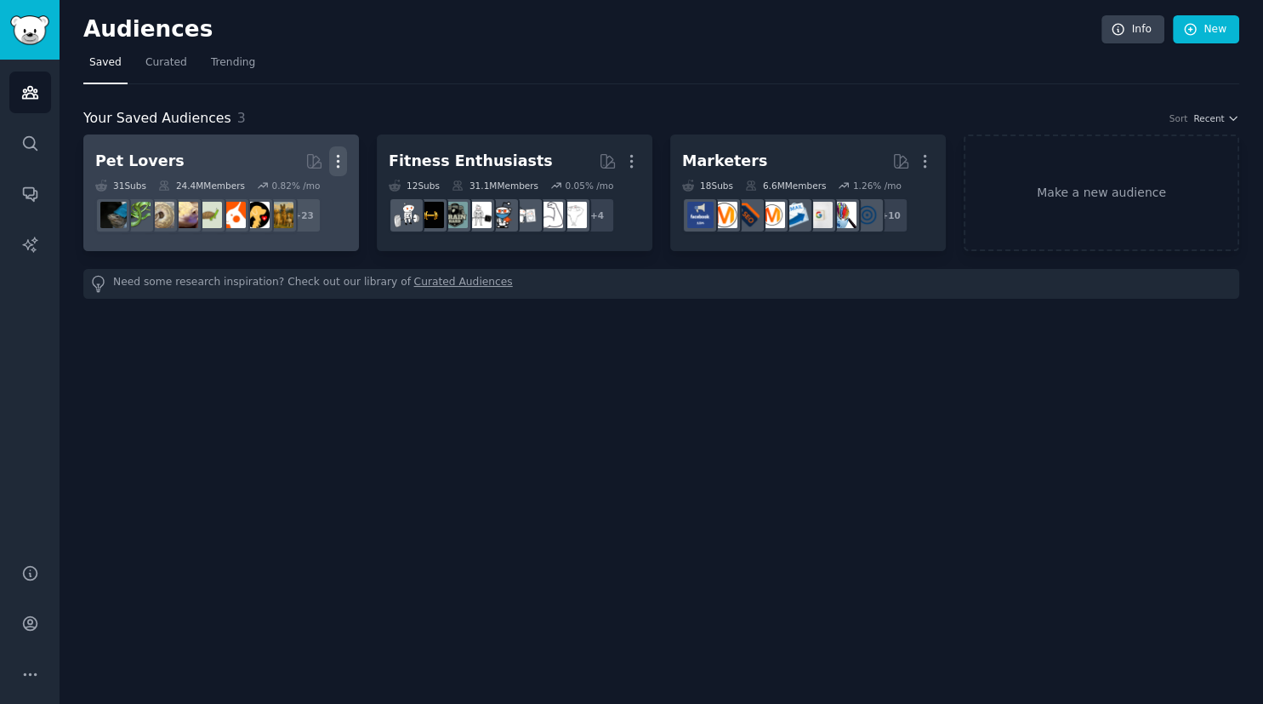
click at [345, 155] on icon "button" at bounding box center [338, 161] width 18 height 18
click at [305, 196] on p "Delete" at bounding box center [291, 197] width 39 height 18
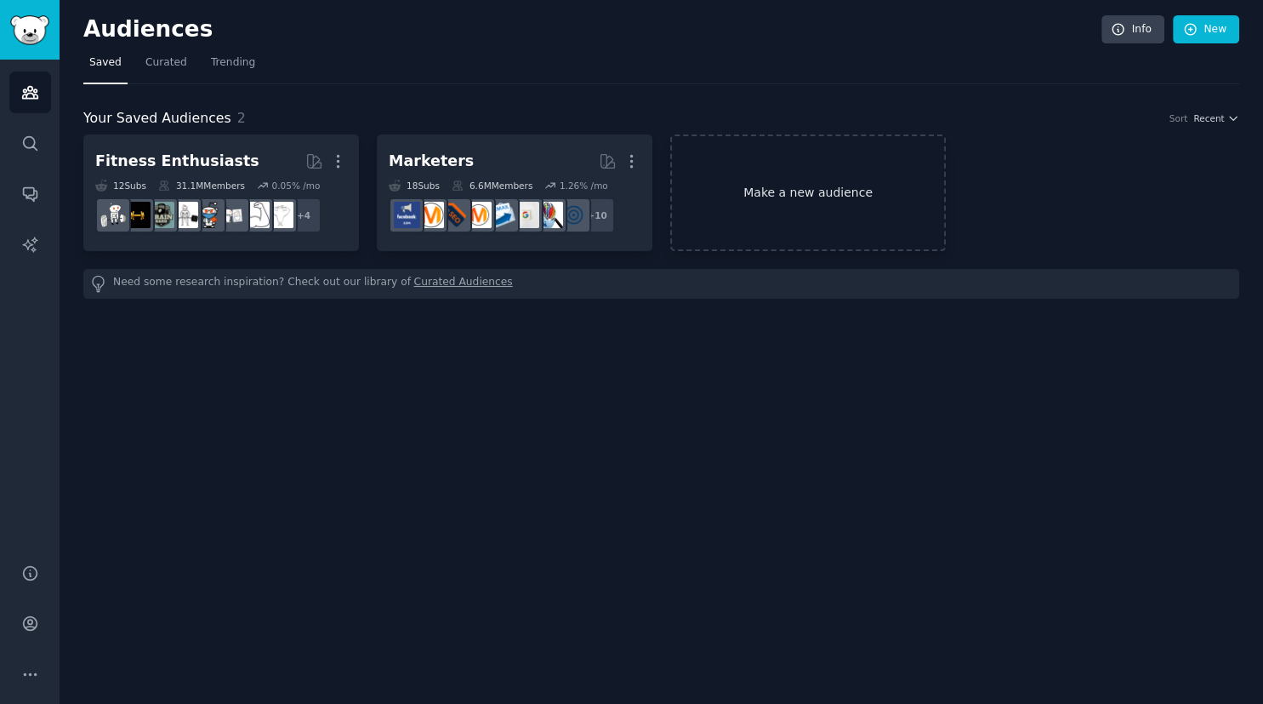
click at [769, 175] on link "Make a new audience" at bounding box center [808, 192] width 276 height 117
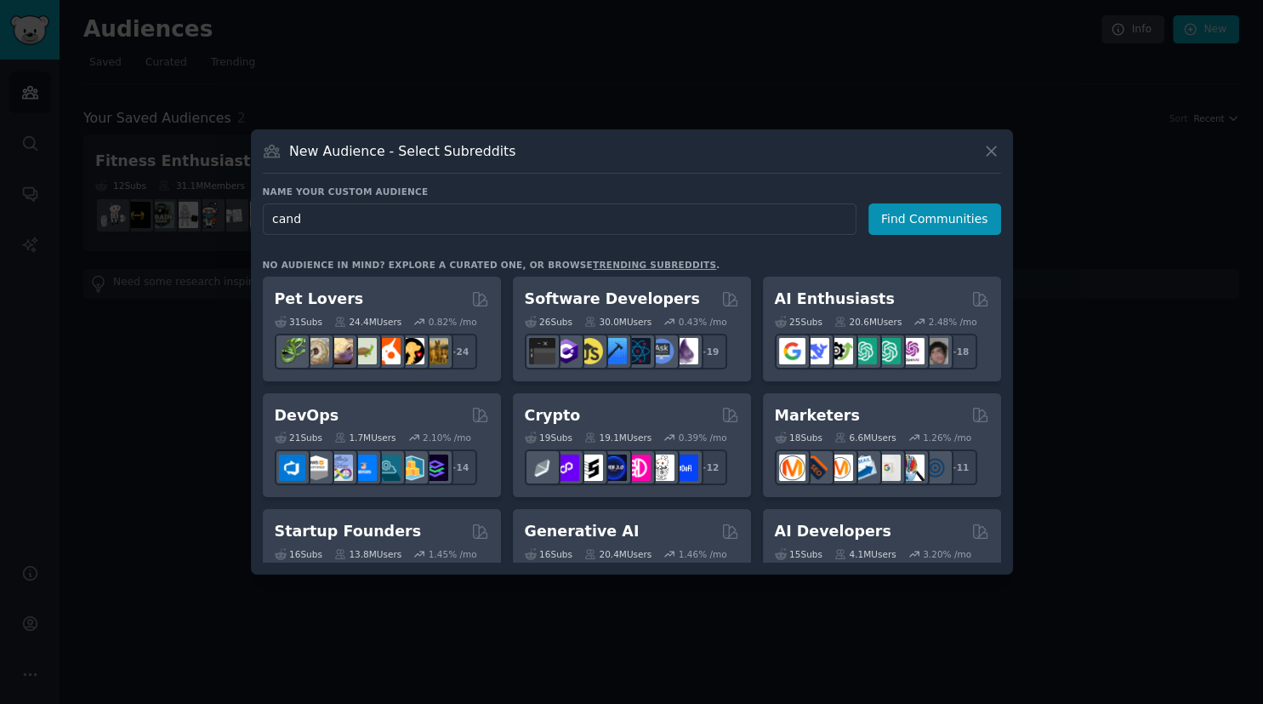
type input "candy"
drag, startPoint x: 440, startPoint y: 209, endPoint x: 230, endPoint y: 239, distance: 212.2
click at [263, 235] on input "candy" at bounding box center [560, 218] width 594 height 31
type input "food"
click button "Find Communities" at bounding box center [935, 218] width 133 height 31
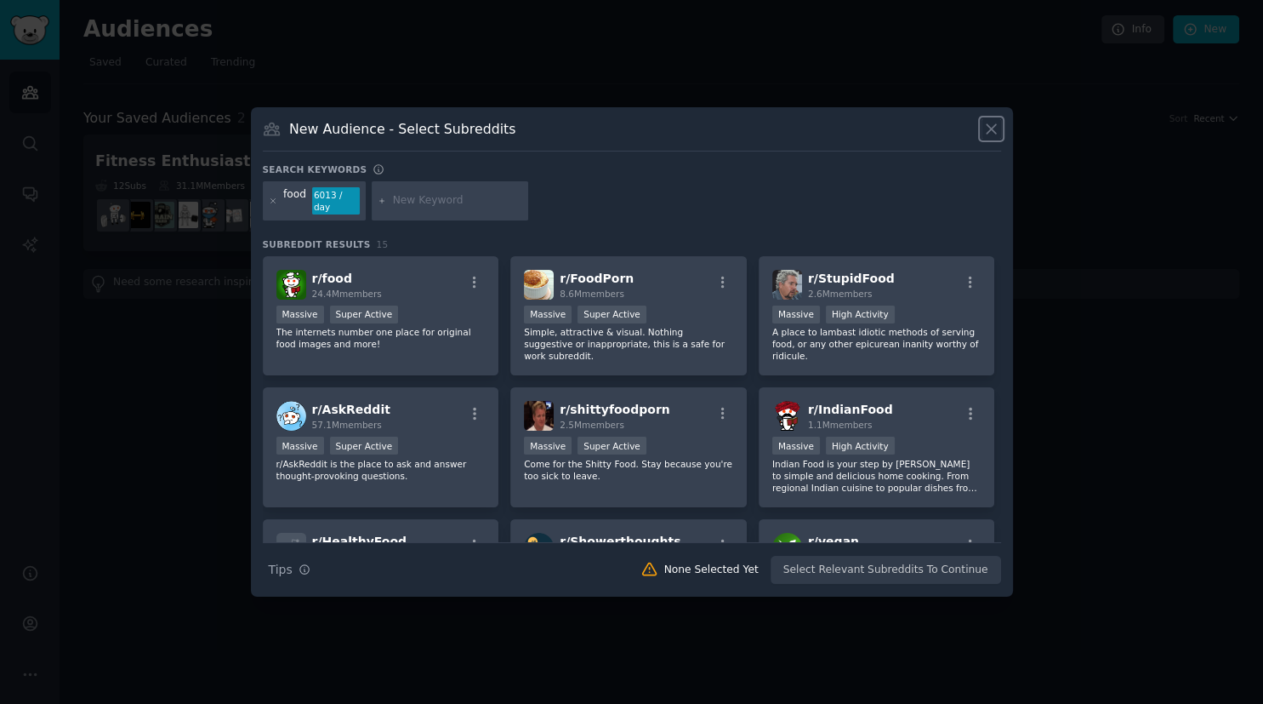
click at [988, 138] on icon at bounding box center [992, 129] width 18 height 18
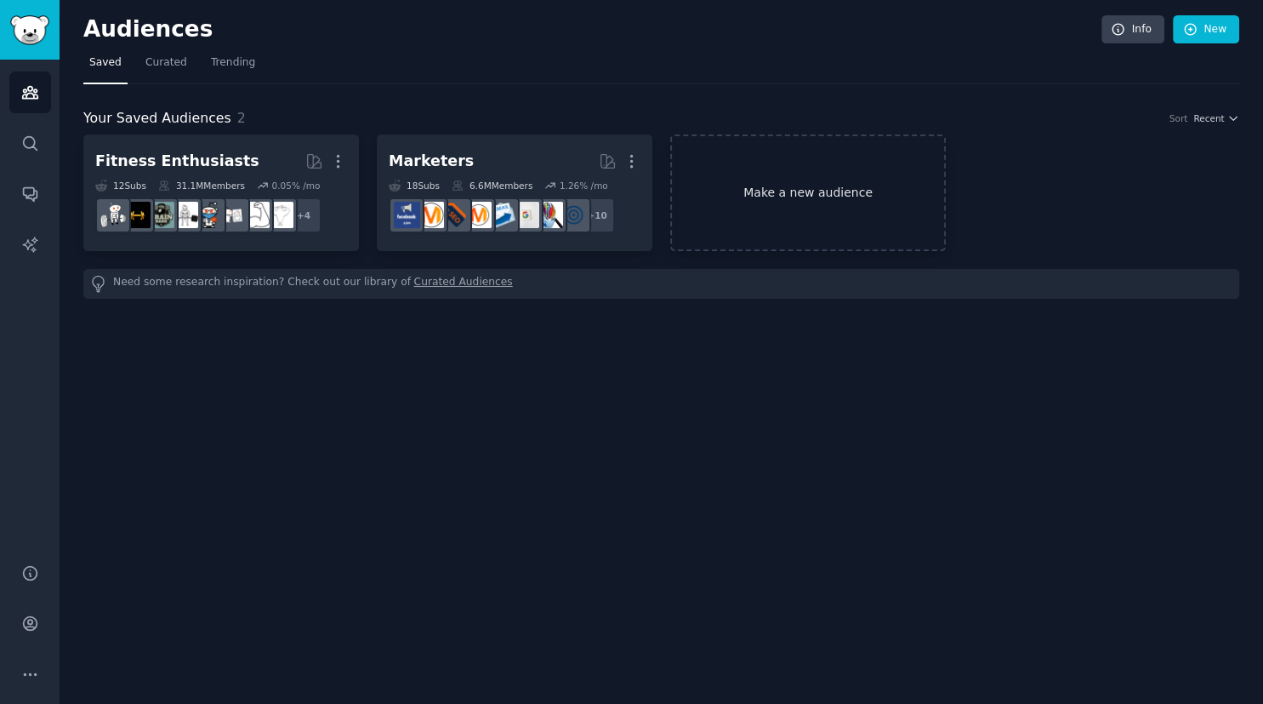
click at [710, 216] on link "Make a new audience" at bounding box center [808, 192] width 276 height 117
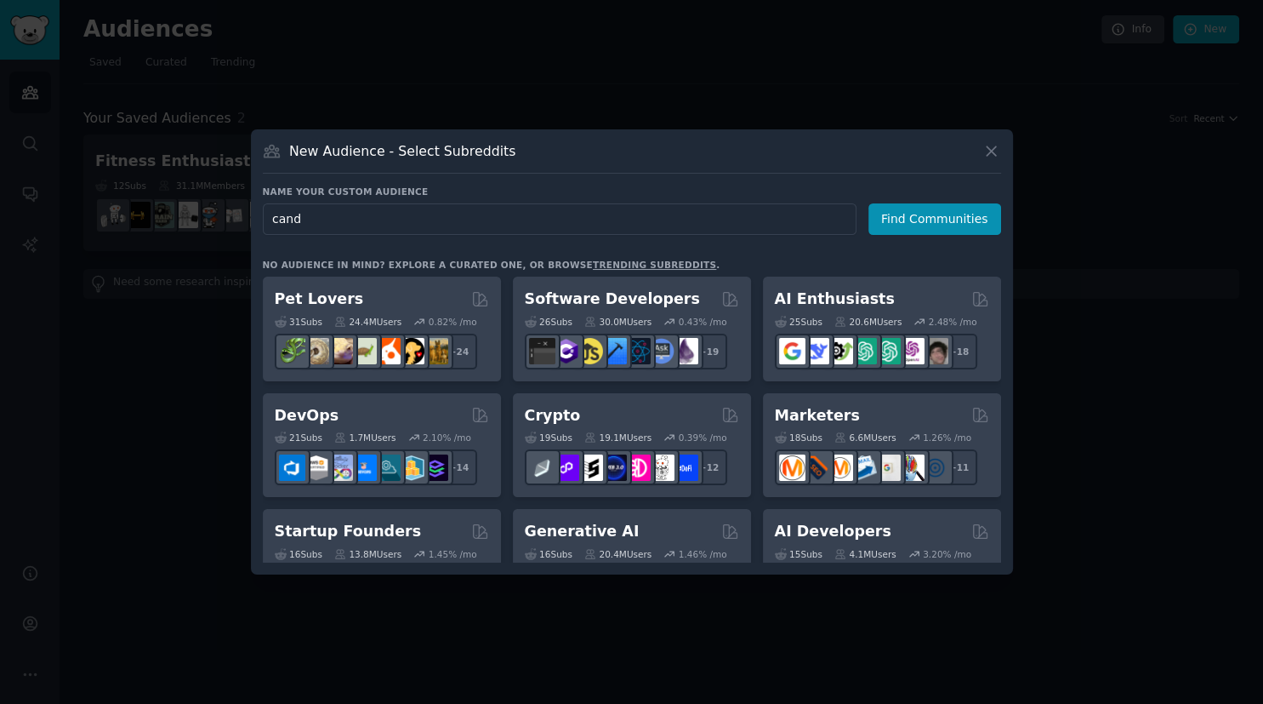
type input "candy"
click button "Find Communities" at bounding box center [935, 218] width 133 height 31
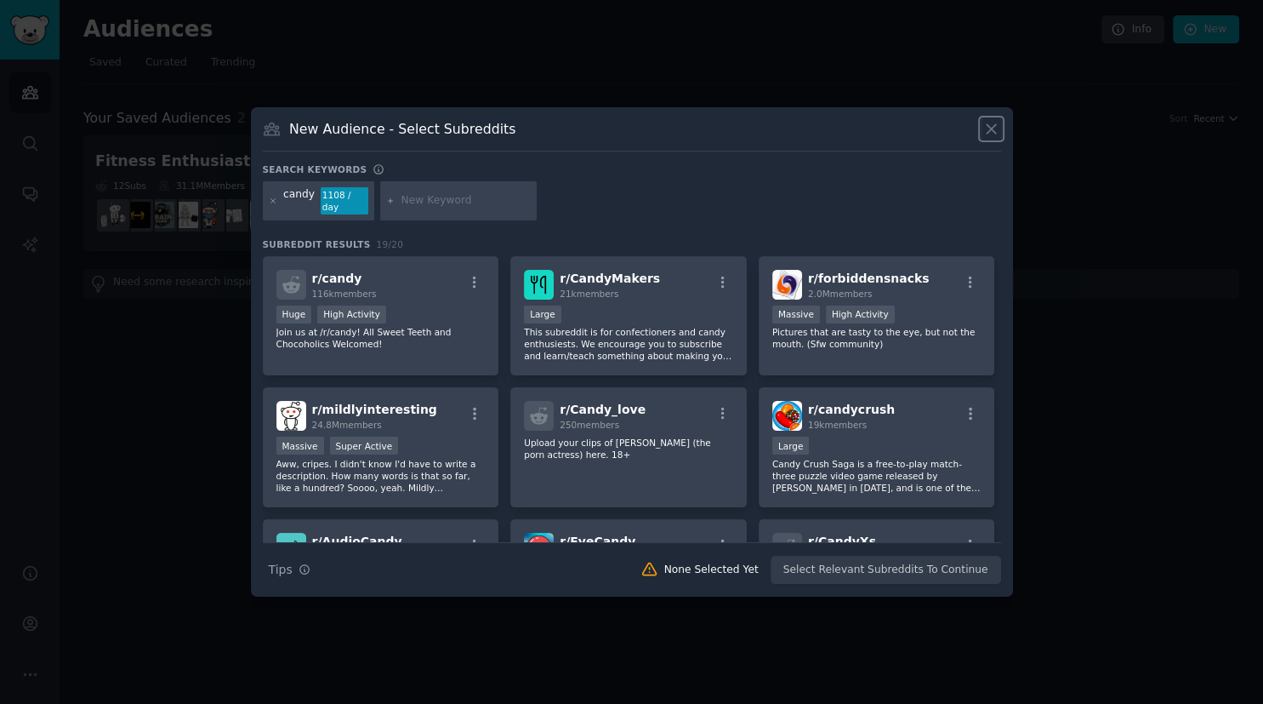
click at [993, 129] on icon at bounding box center [992, 129] width 18 height 18
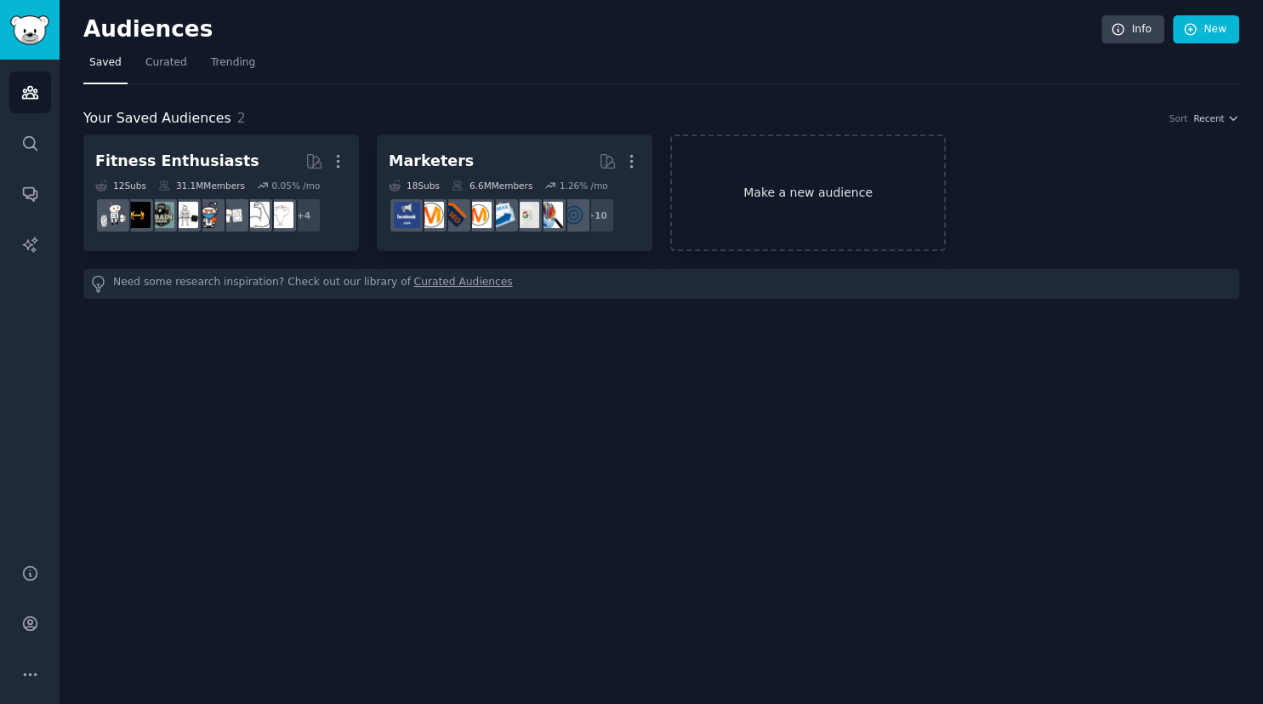
click at [811, 172] on link "Make a new audience" at bounding box center [808, 192] width 276 height 117
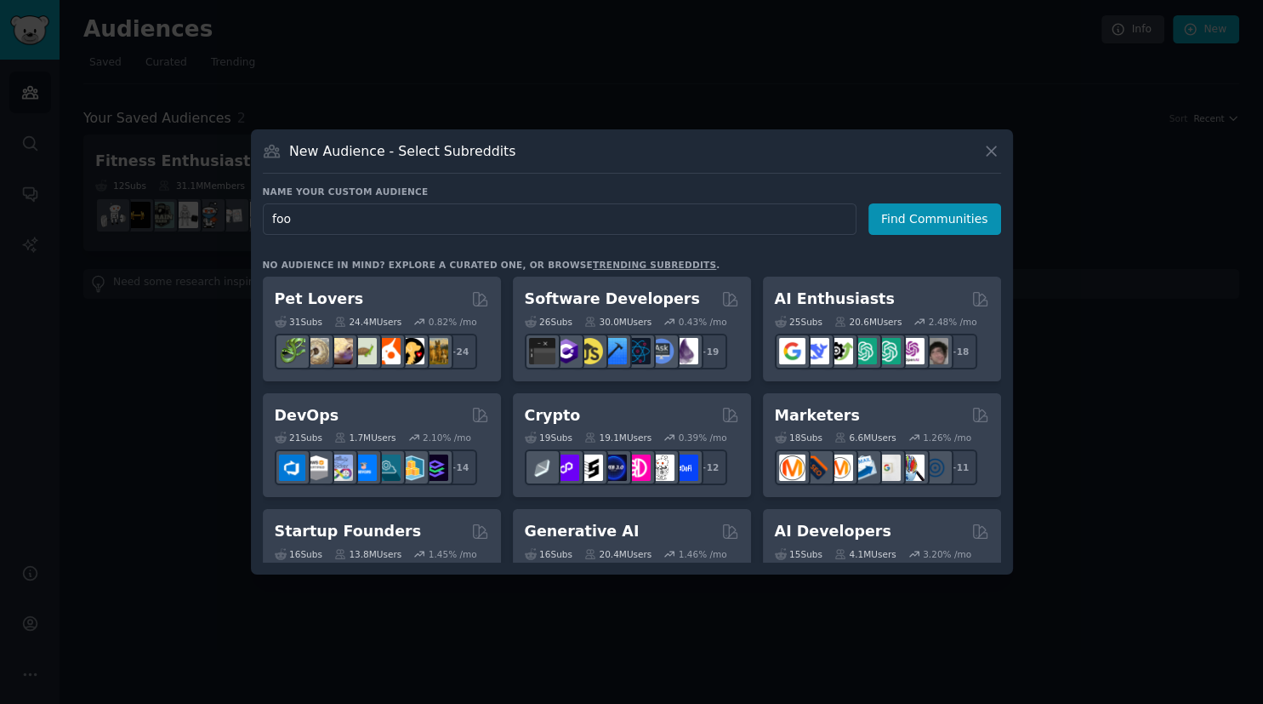
type input "food"
click button "Find Communities" at bounding box center [935, 218] width 133 height 31
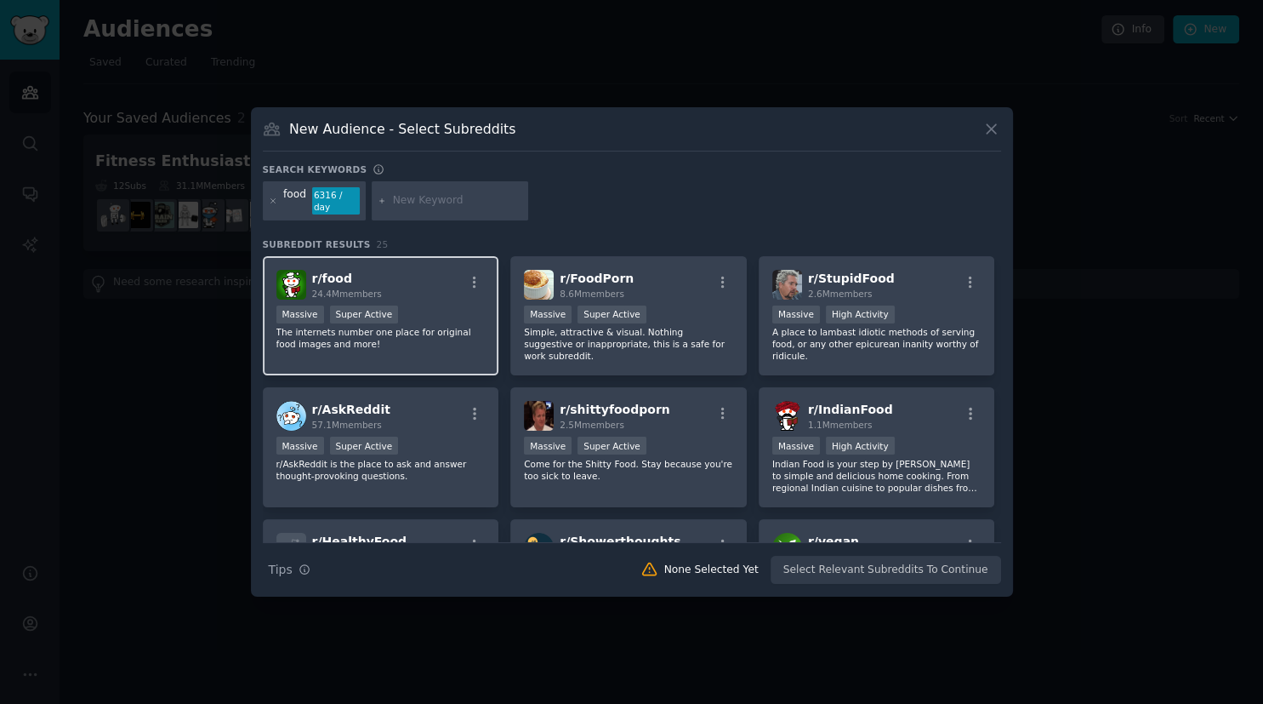
click at [454, 297] on div "r/ food 24.4M members Massive Super Active The internets number one place for o…" at bounding box center [381, 316] width 237 height 120
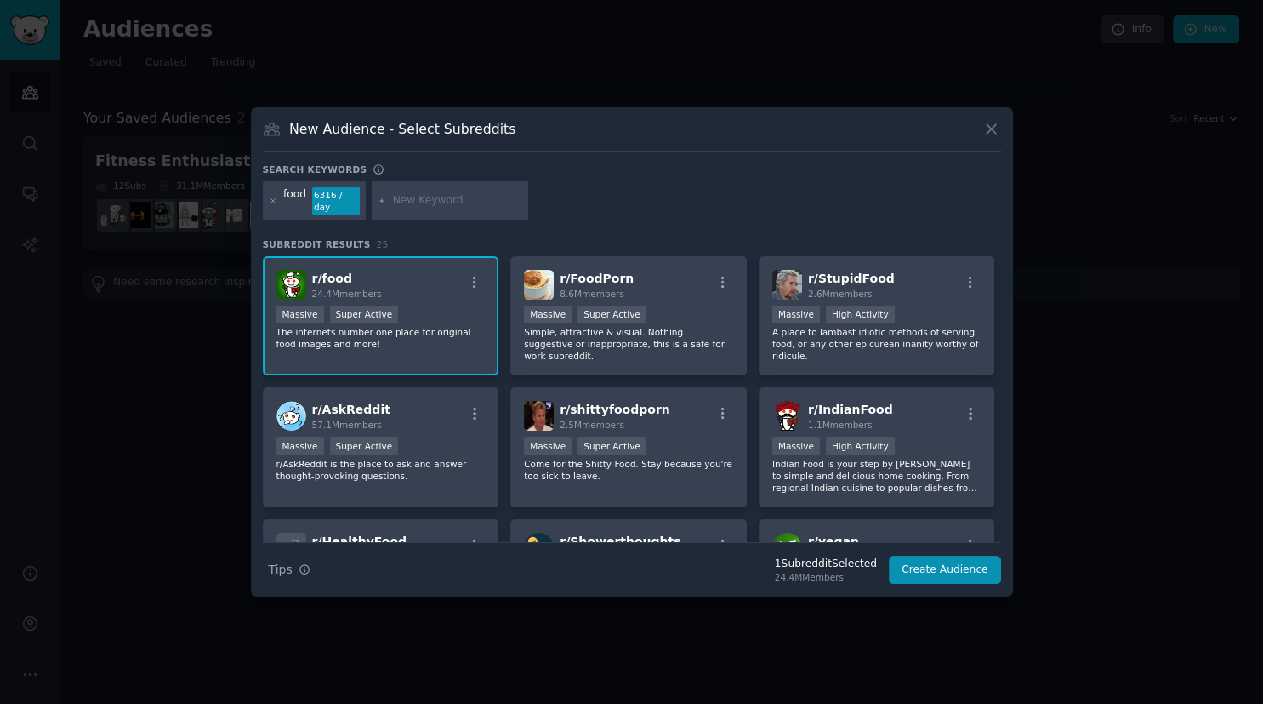
click at [453, 305] on div "Massive Super Active" at bounding box center [381, 315] width 209 height 21
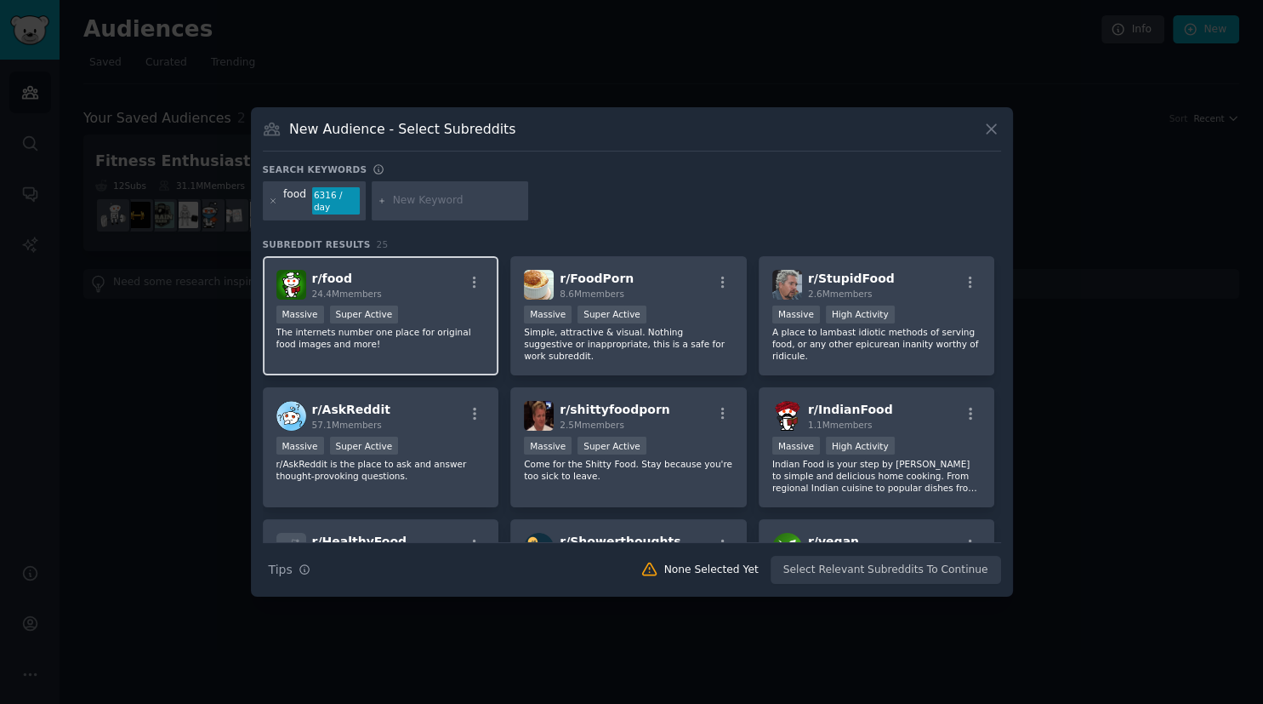
click at [476, 319] on div "Massive Super Active" at bounding box center [381, 315] width 209 height 21
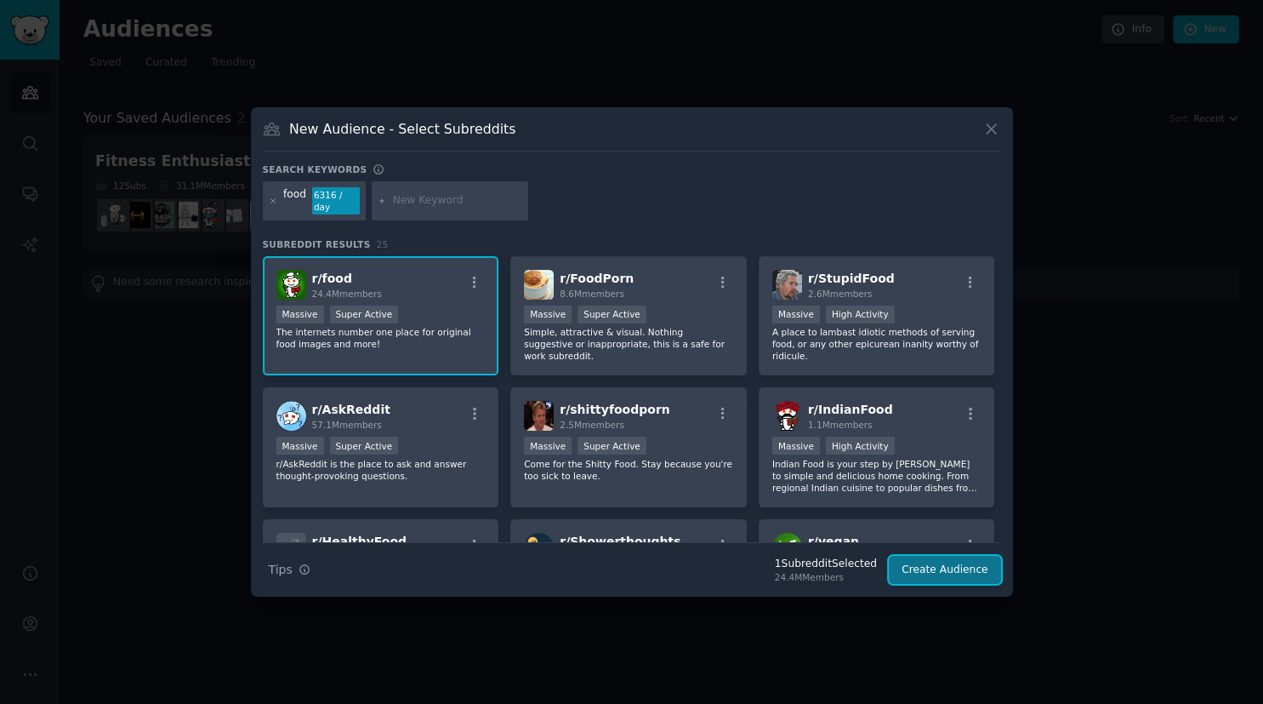
click at [949, 556] on button "Create Audience" at bounding box center [945, 570] width 112 height 29
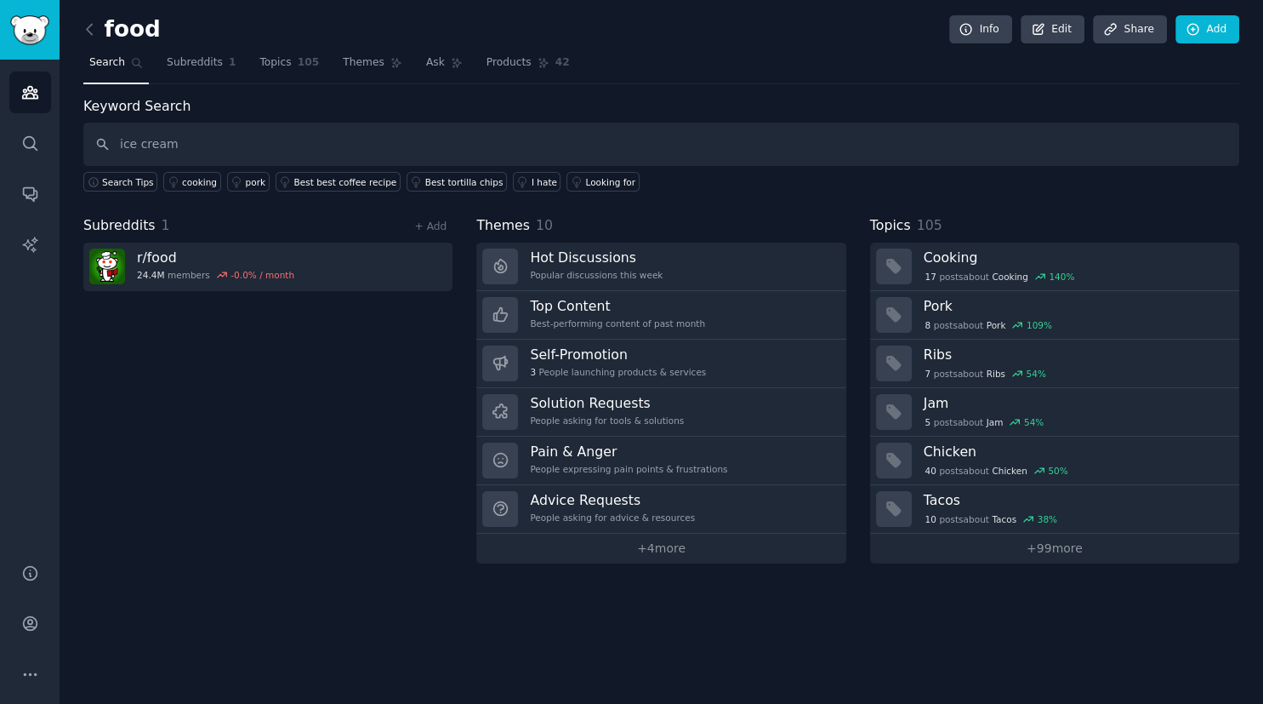
type input "ice cream"
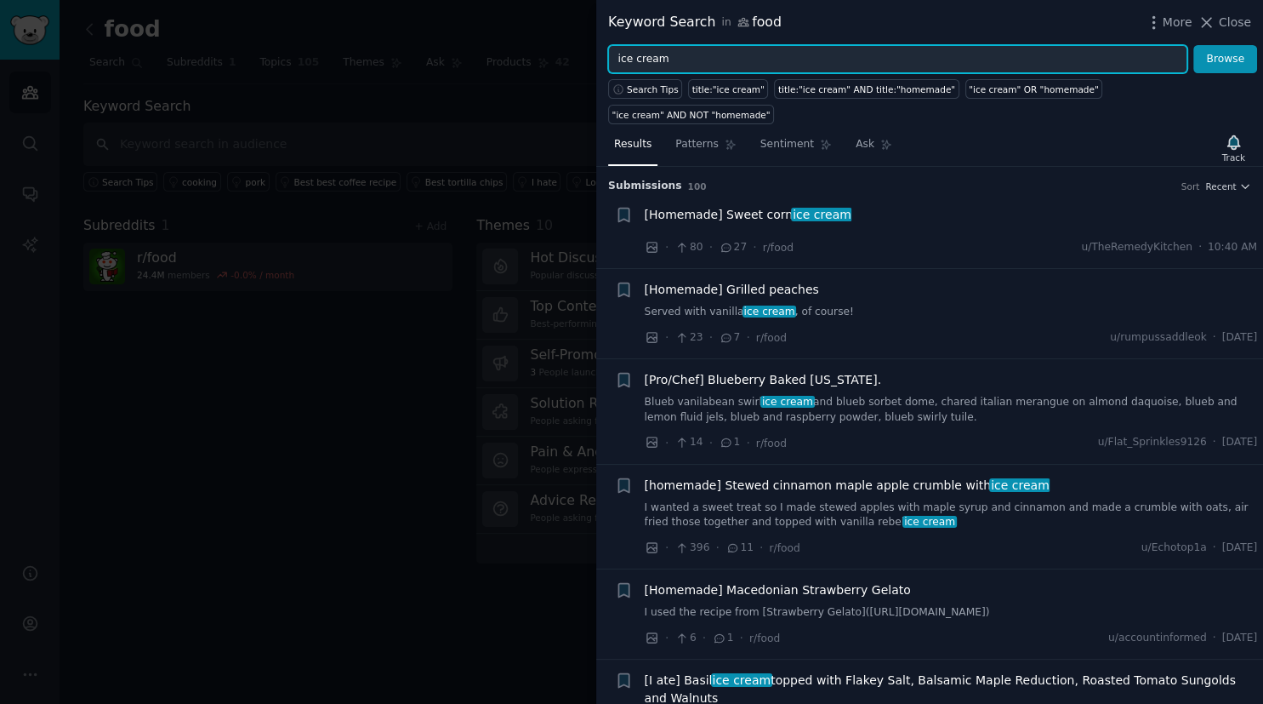
click at [618, 60] on input "ice cream" at bounding box center [897, 59] width 579 height 29
type input "ben and jerrys ice cream"
click at [1194, 45] on button "Browse" at bounding box center [1226, 59] width 64 height 29
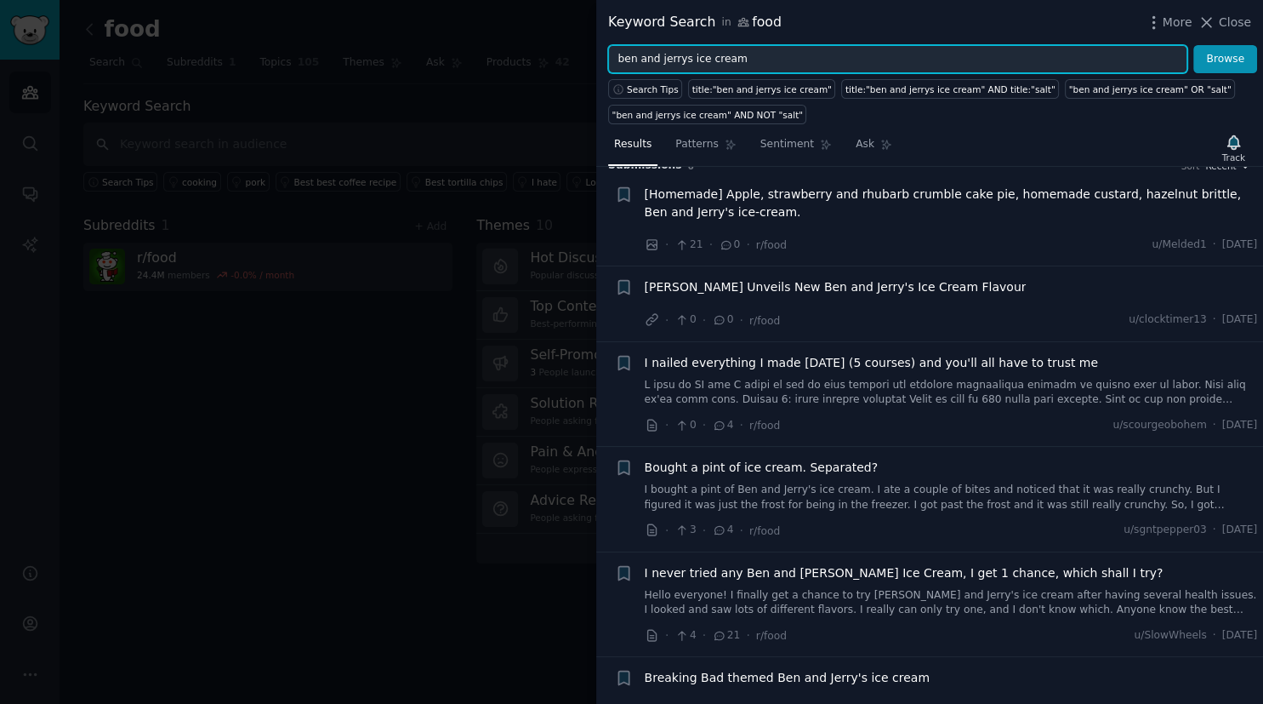
scroll to position [46, 0]
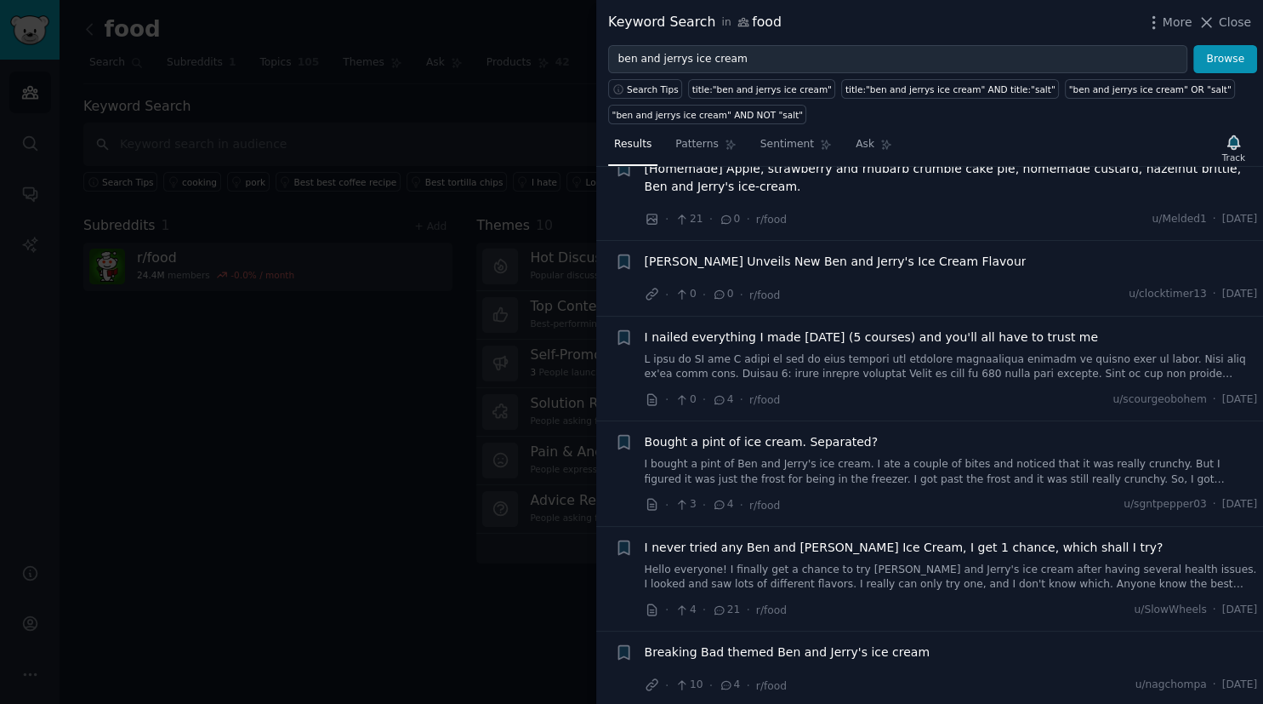
click at [484, 257] on div at bounding box center [631, 352] width 1263 height 704
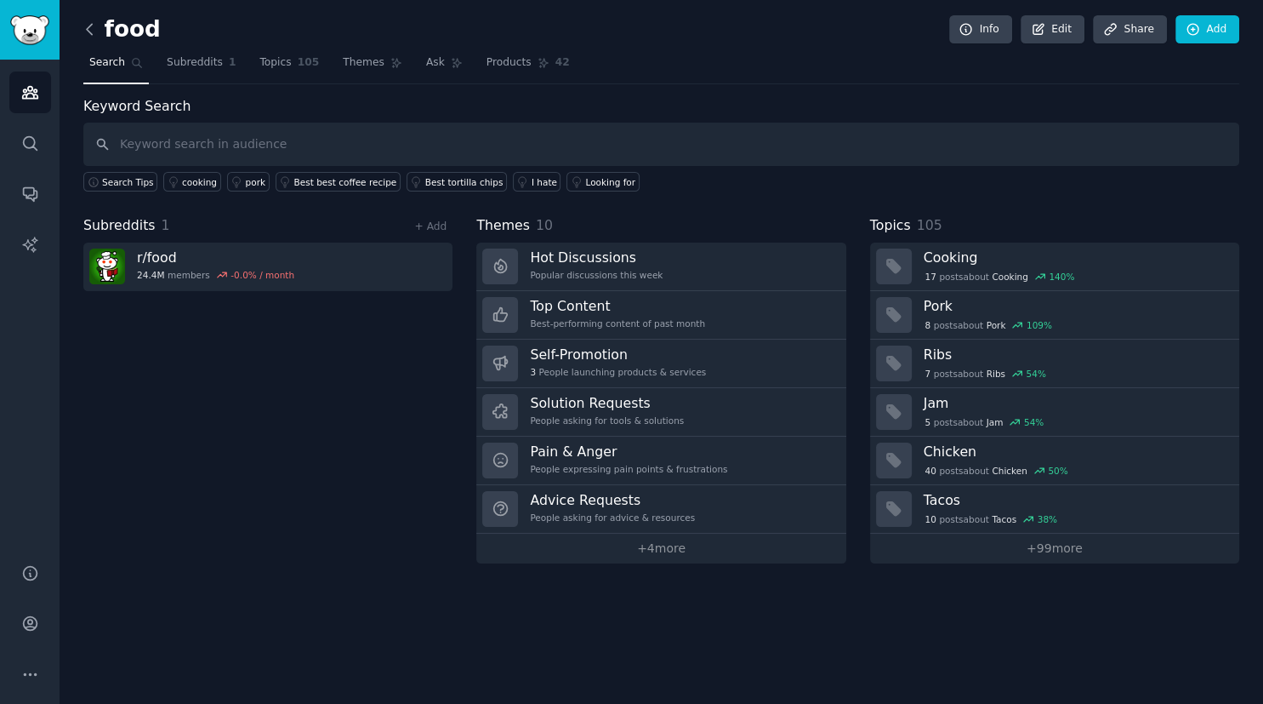
click at [94, 28] on icon at bounding box center [90, 29] width 18 height 18
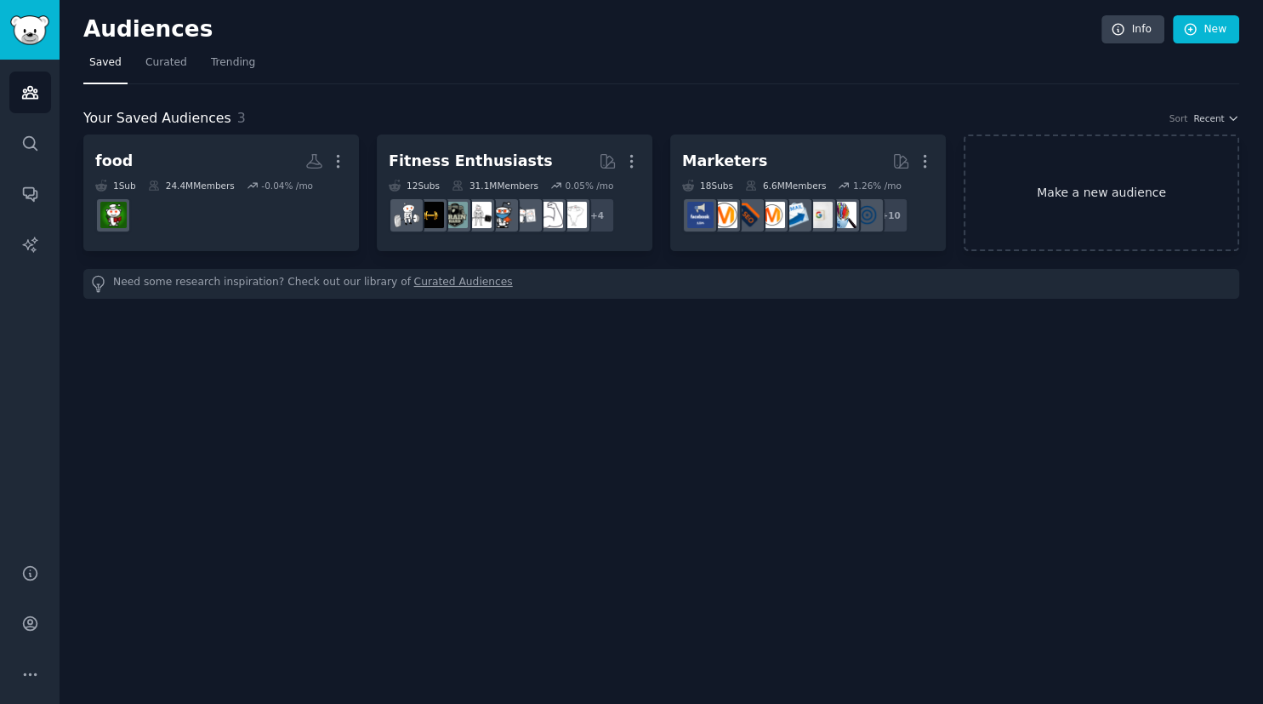
click at [1012, 209] on link "Make a new audience" at bounding box center [1102, 192] width 276 height 117
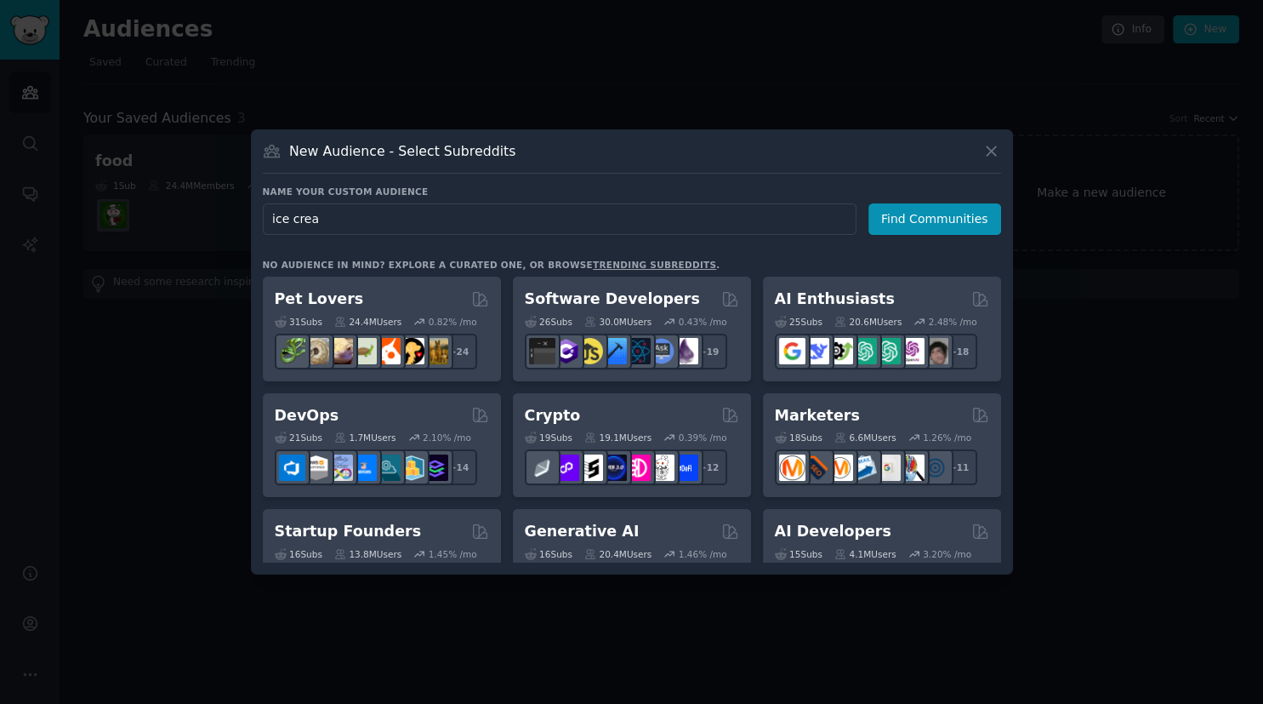
type input "ice cream"
click button "Find Communities" at bounding box center [935, 218] width 133 height 31
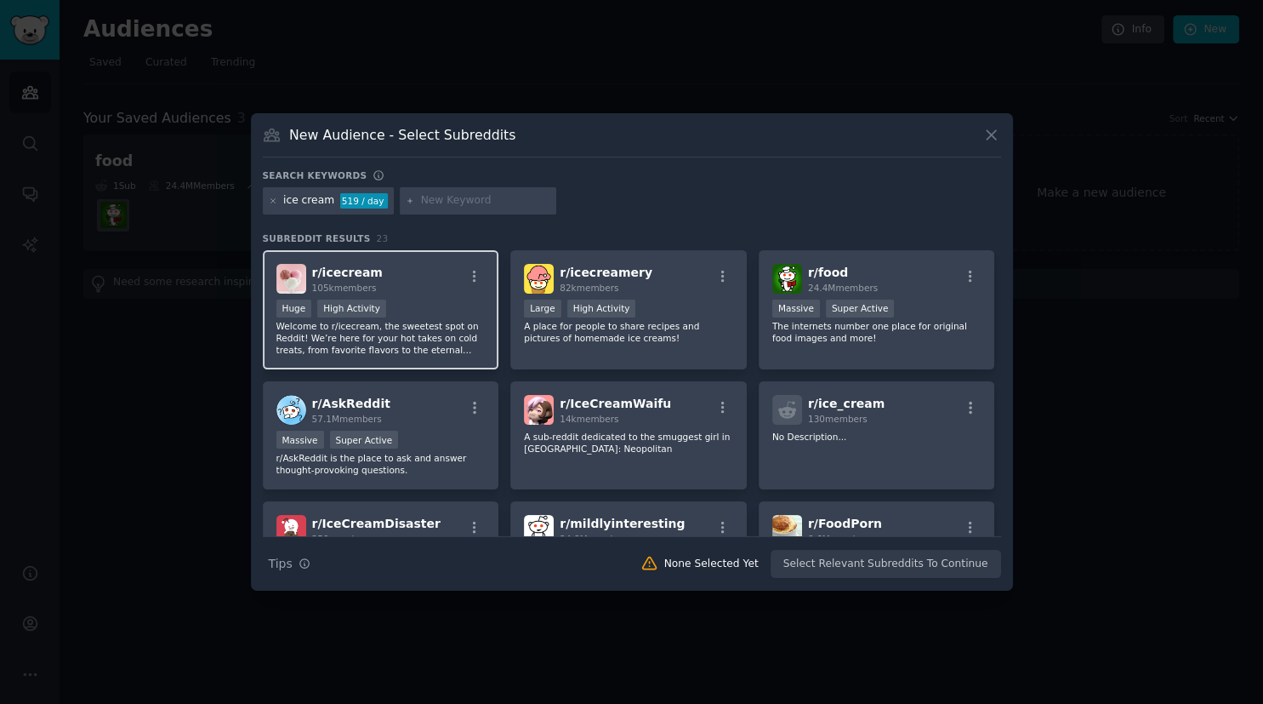
click at [339, 279] on span "r/ icecream" at bounding box center [347, 272] width 71 height 14
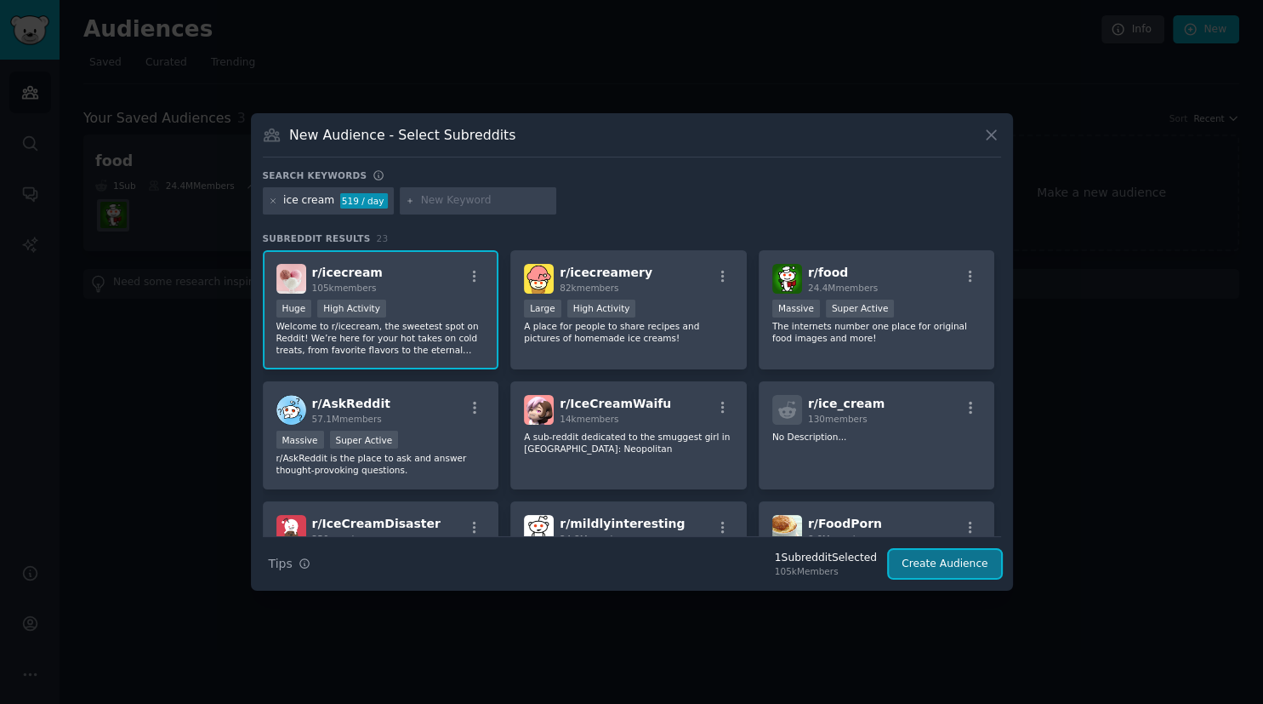
click at [917, 559] on button "Create Audience" at bounding box center [945, 564] width 112 height 29
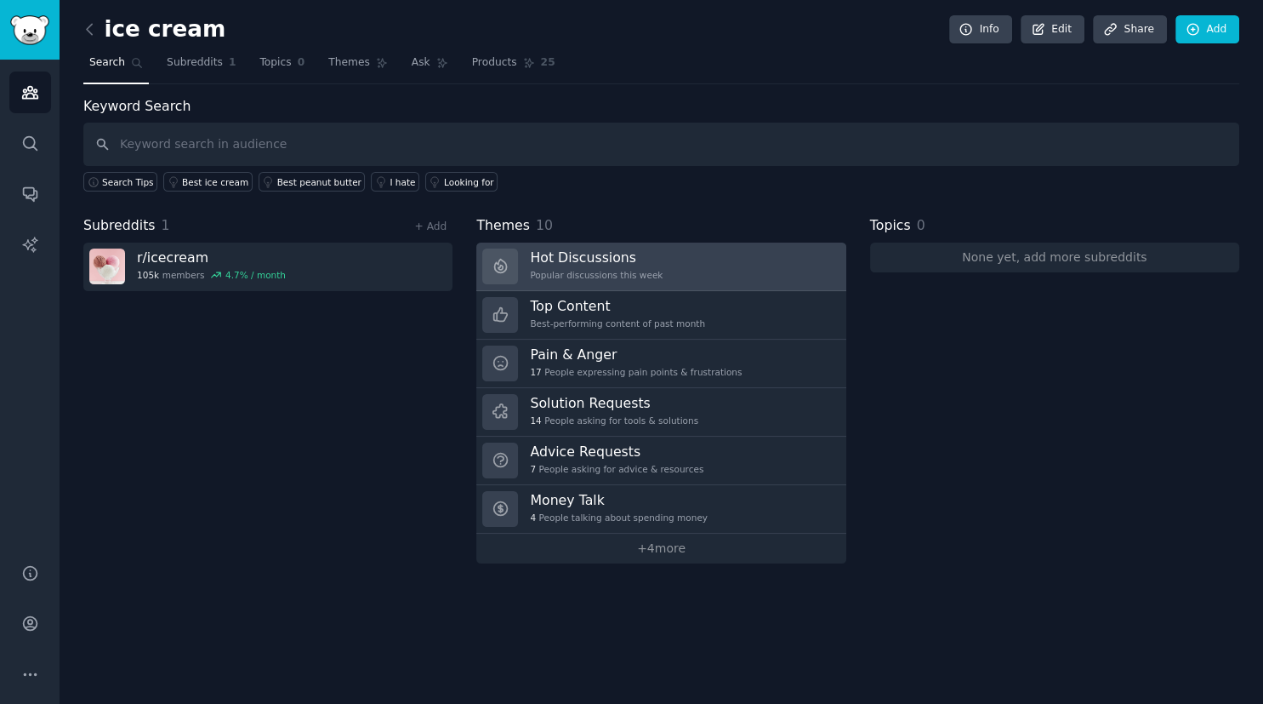
click at [511, 279] on div at bounding box center [500, 266] width 36 height 36
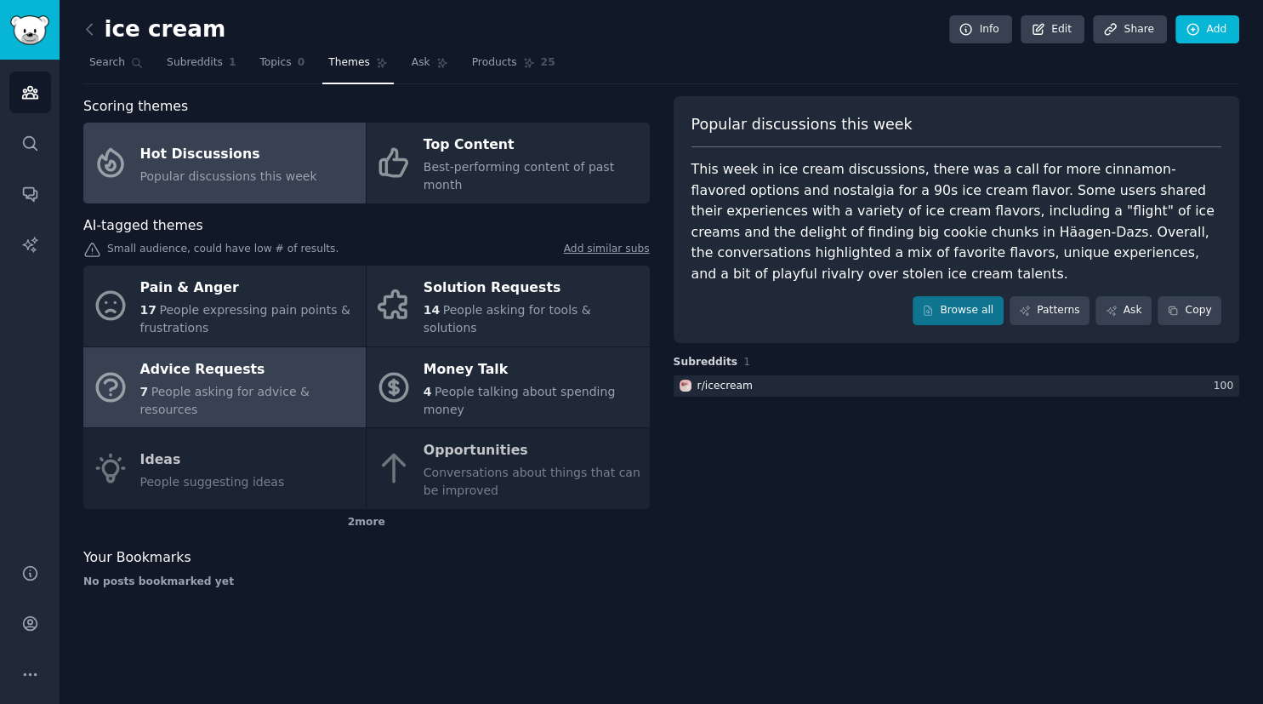
click at [284, 356] on div "Advice Requests" at bounding box center [248, 369] width 217 height 27
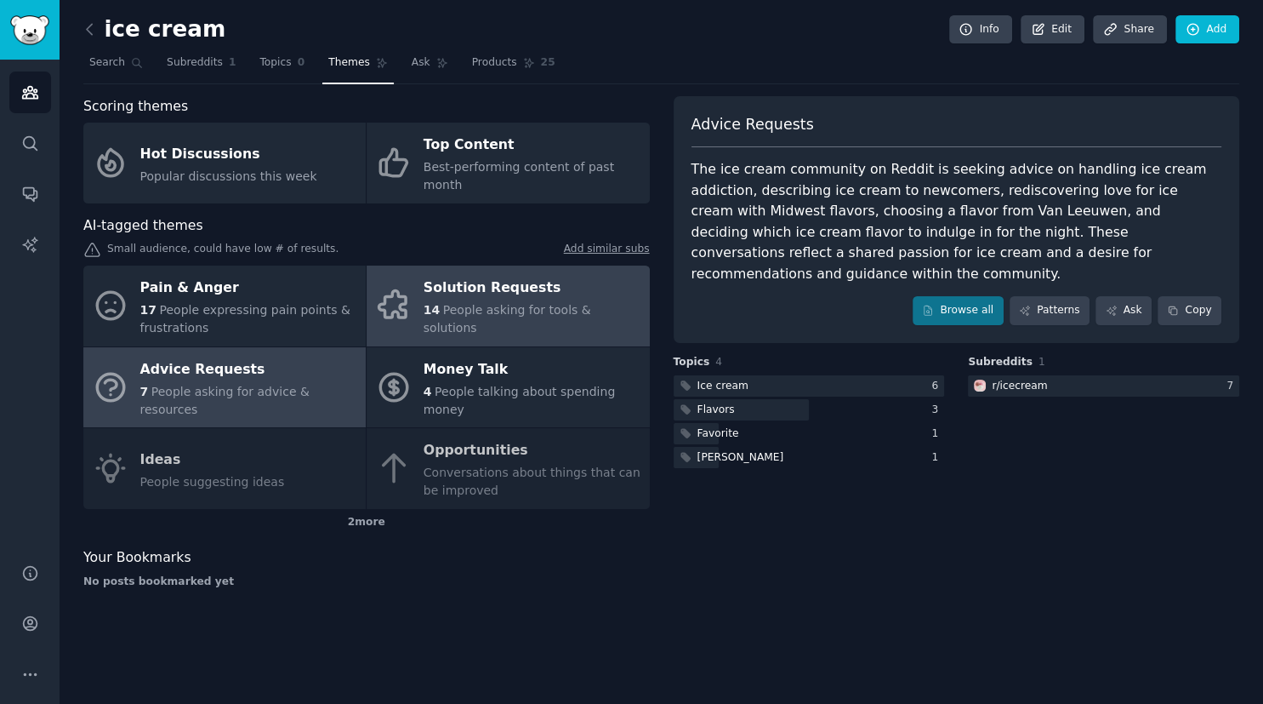
click at [638, 276] on link "Solution Requests 14 People asking for tools & solutions" at bounding box center [508, 305] width 282 height 81
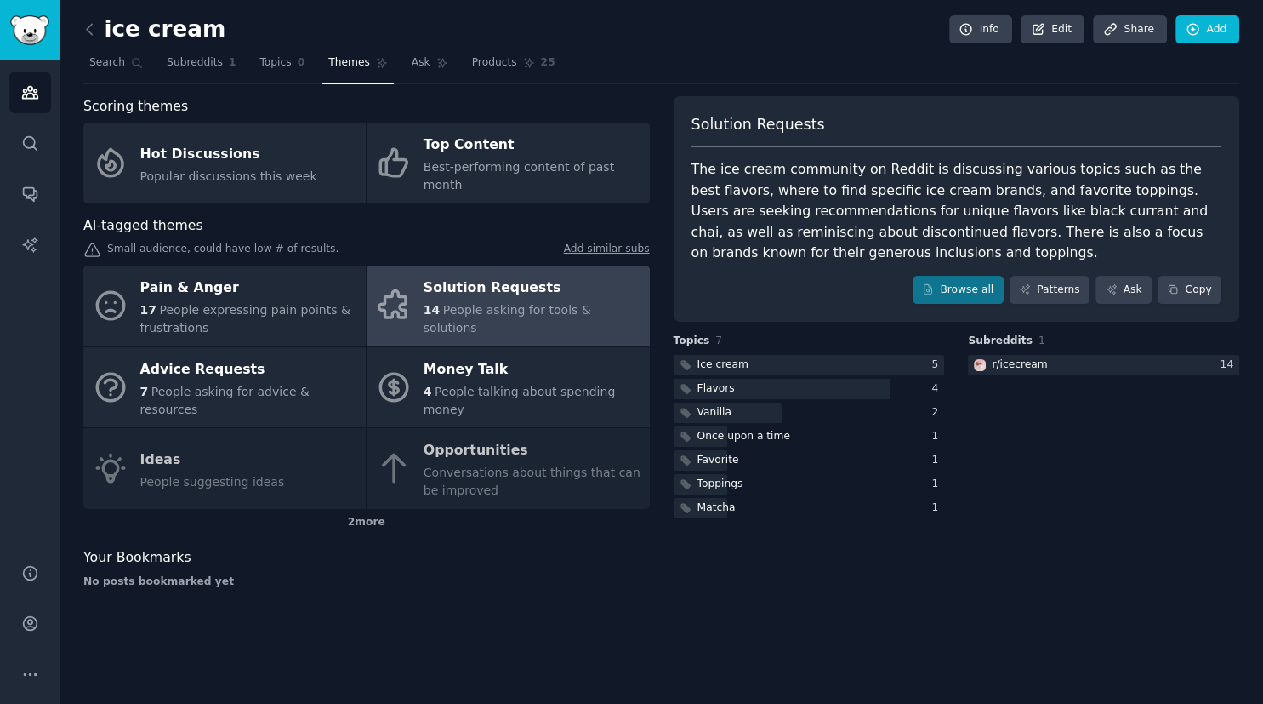
click at [638, 276] on link "Solution Requests 14 People asking for tools & solutions" at bounding box center [508, 305] width 282 height 81
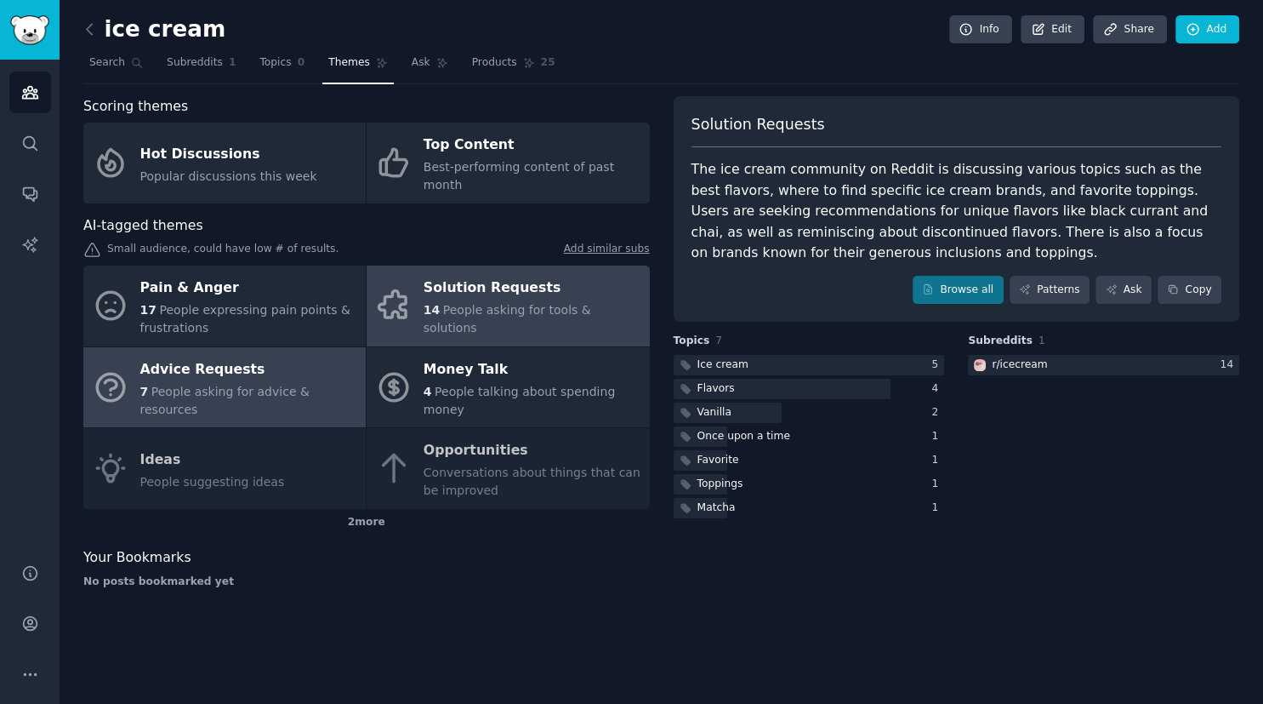
click at [221, 356] on div "Advice Requests" at bounding box center [248, 369] width 217 height 27
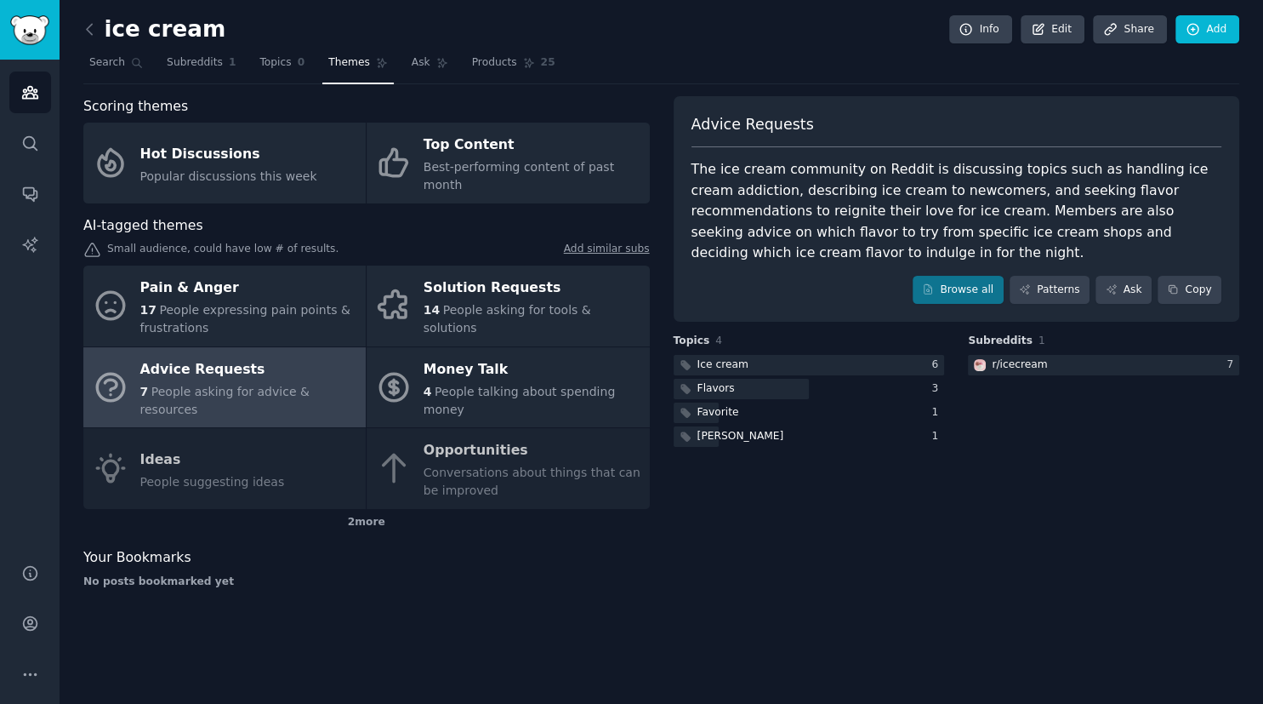
click at [83, 26] on div "ice cream Info Edit Share Add Search Subreddits 1 Topics 0 Themes Ask Products …" at bounding box center [662, 352] width 1204 height 704
click at [87, 28] on icon at bounding box center [89, 29] width 5 height 10
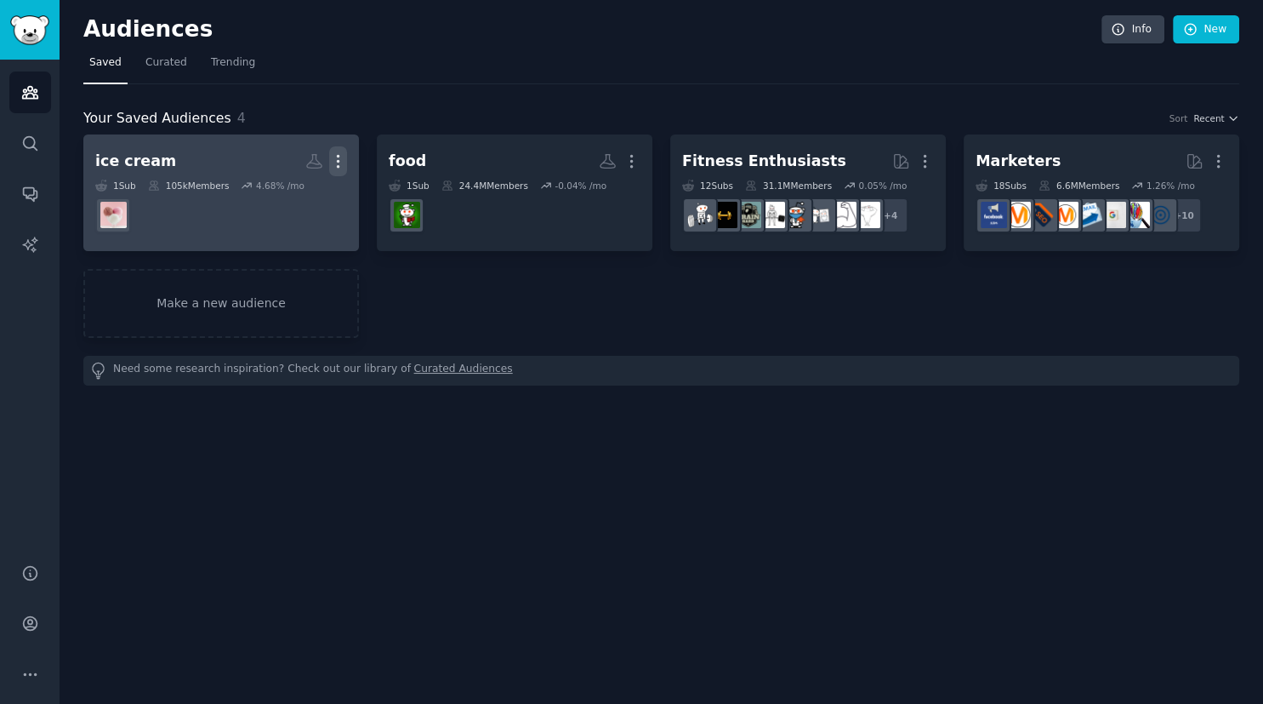
click at [339, 151] on button "More" at bounding box center [338, 161] width 18 height 30
click at [332, 154] on icon "button" at bounding box center [338, 161] width 18 height 18
click at [501, 327] on div "ice cream Custom Audience More 1 Sub 105k Members 4.68 % /mo food Custom Audien…" at bounding box center [661, 235] width 1156 height 203
click at [339, 158] on icon "button" at bounding box center [338, 161] width 18 height 18
click at [288, 197] on p "Delete" at bounding box center [291, 197] width 39 height 18
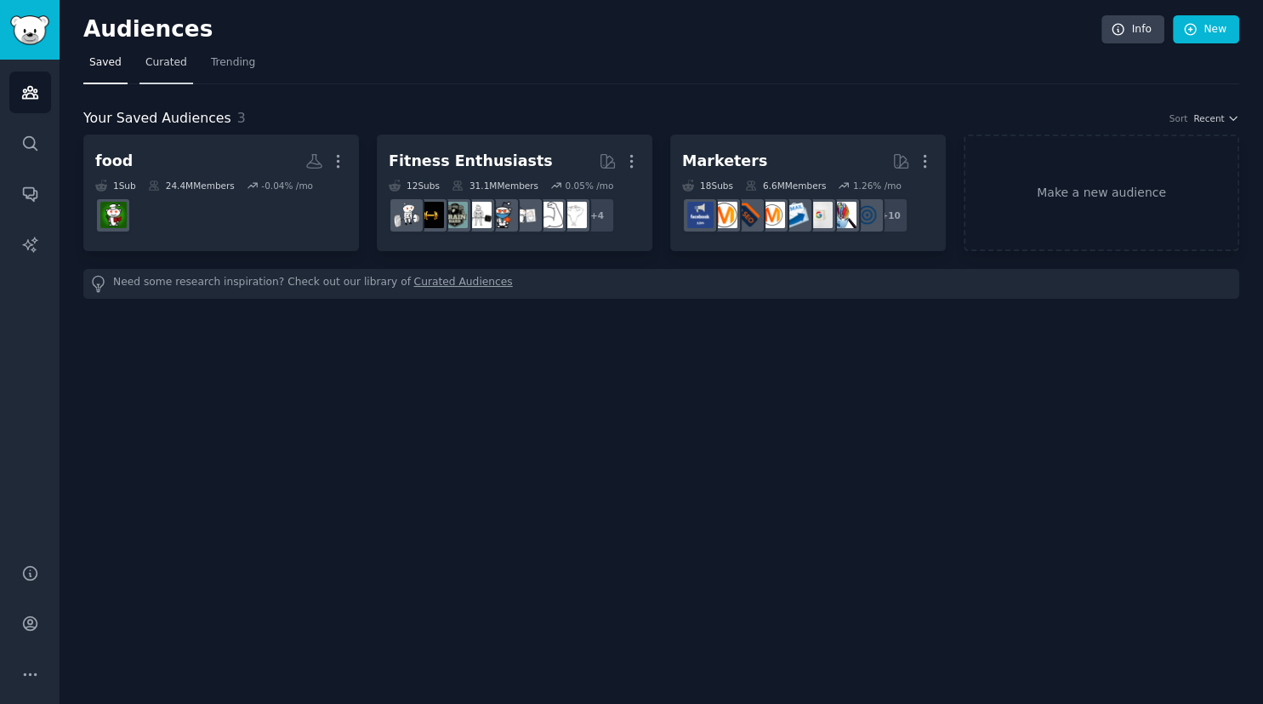
click at [174, 67] on span "Curated" at bounding box center [166, 62] width 42 height 15
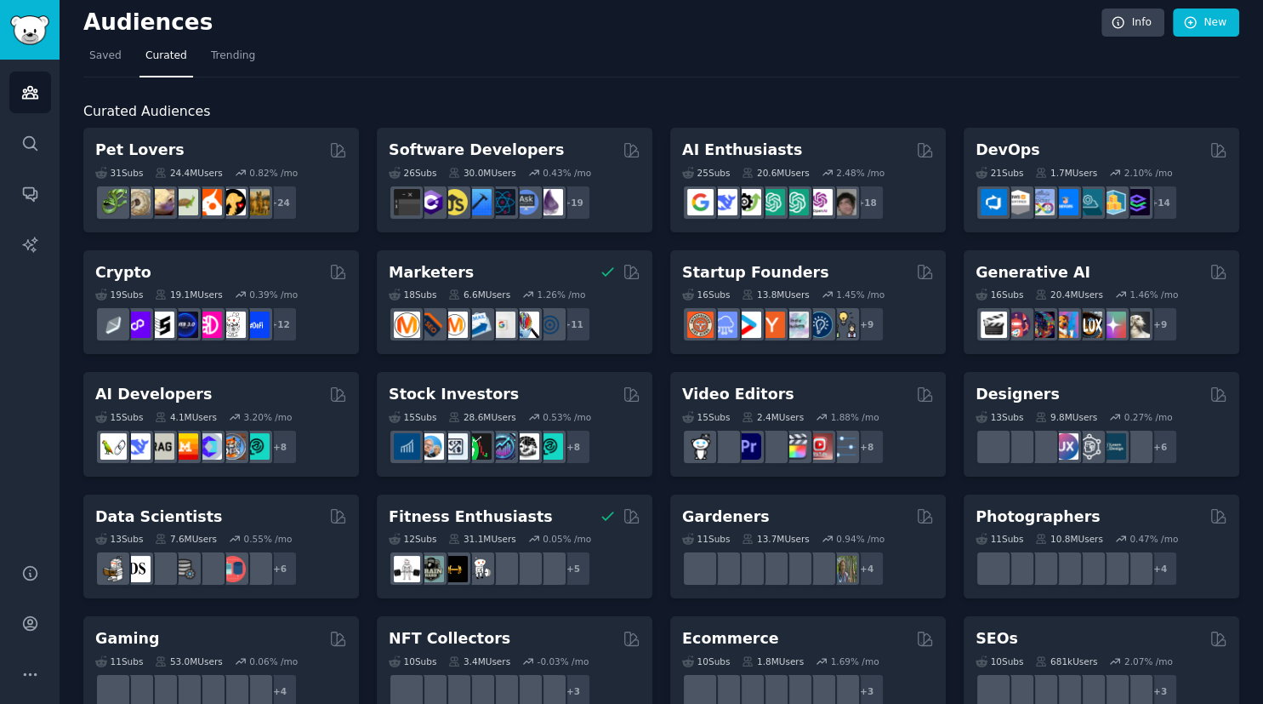
scroll to position [6, 0]
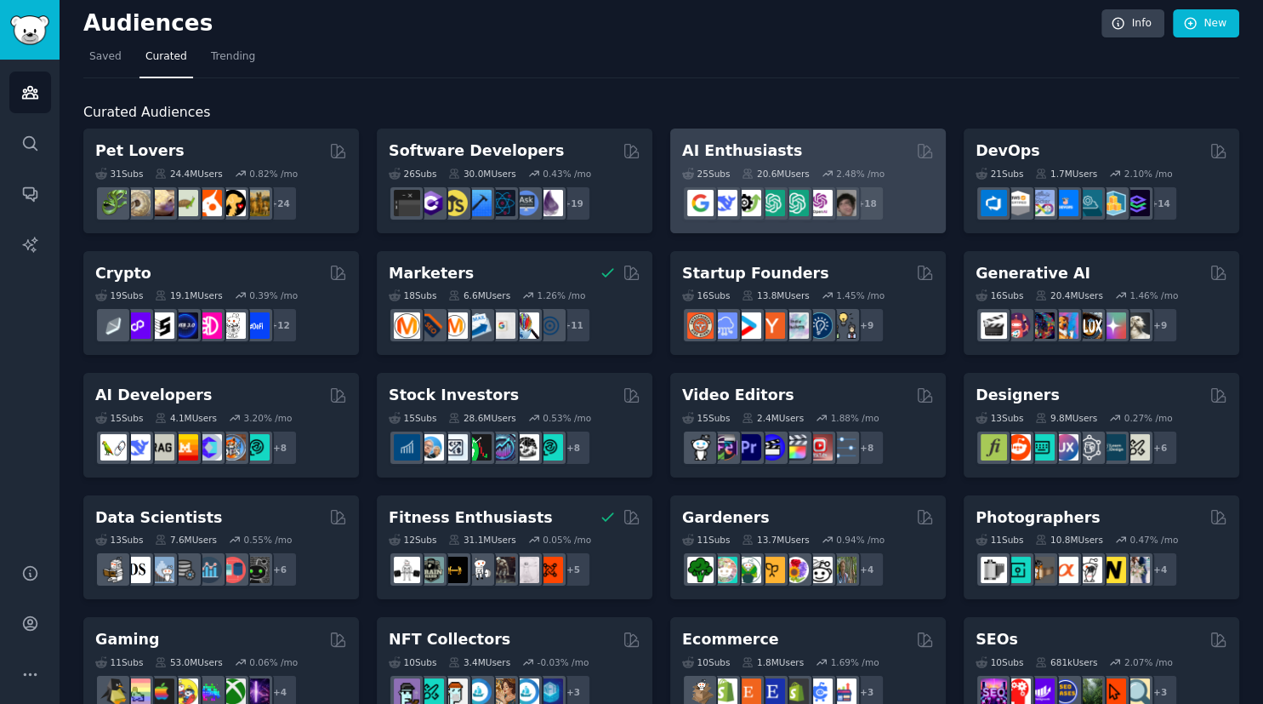
click at [805, 157] on div "AI Enthusiasts" at bounding box center [808, 150] width 252 height 21
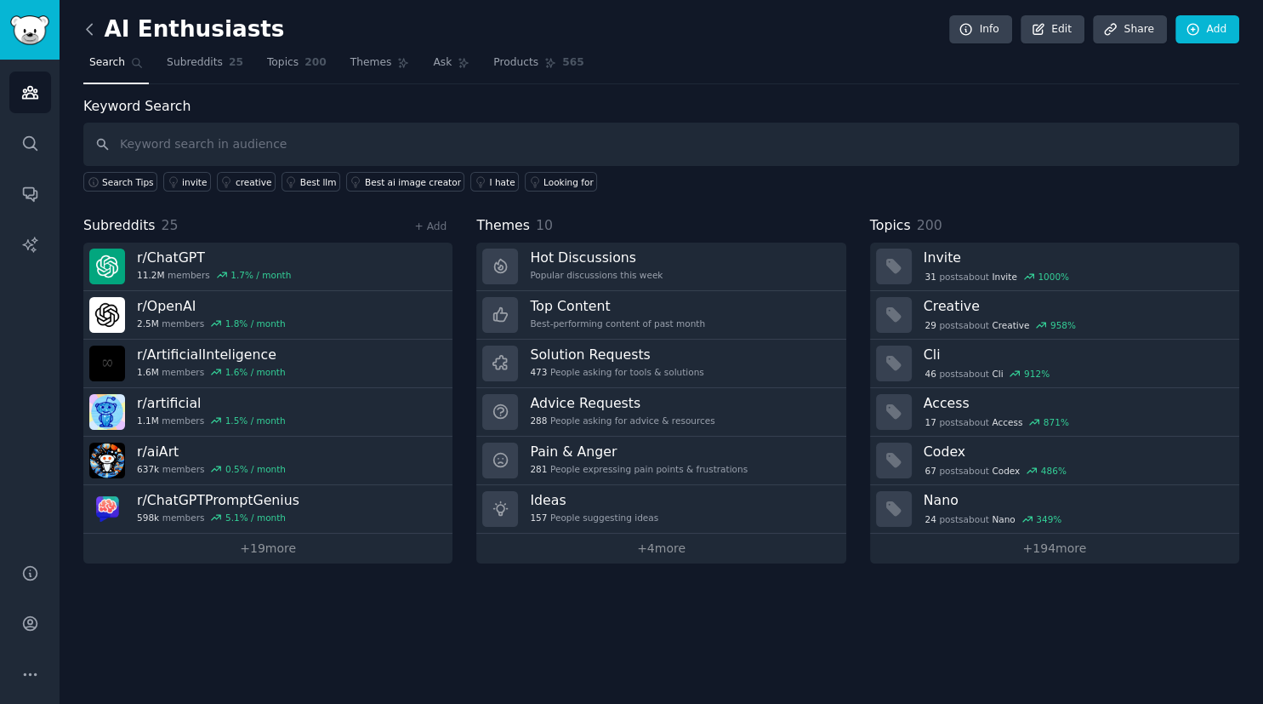
click at [89, 27] on icon at bounding box center [90, 29] width 18 height 18
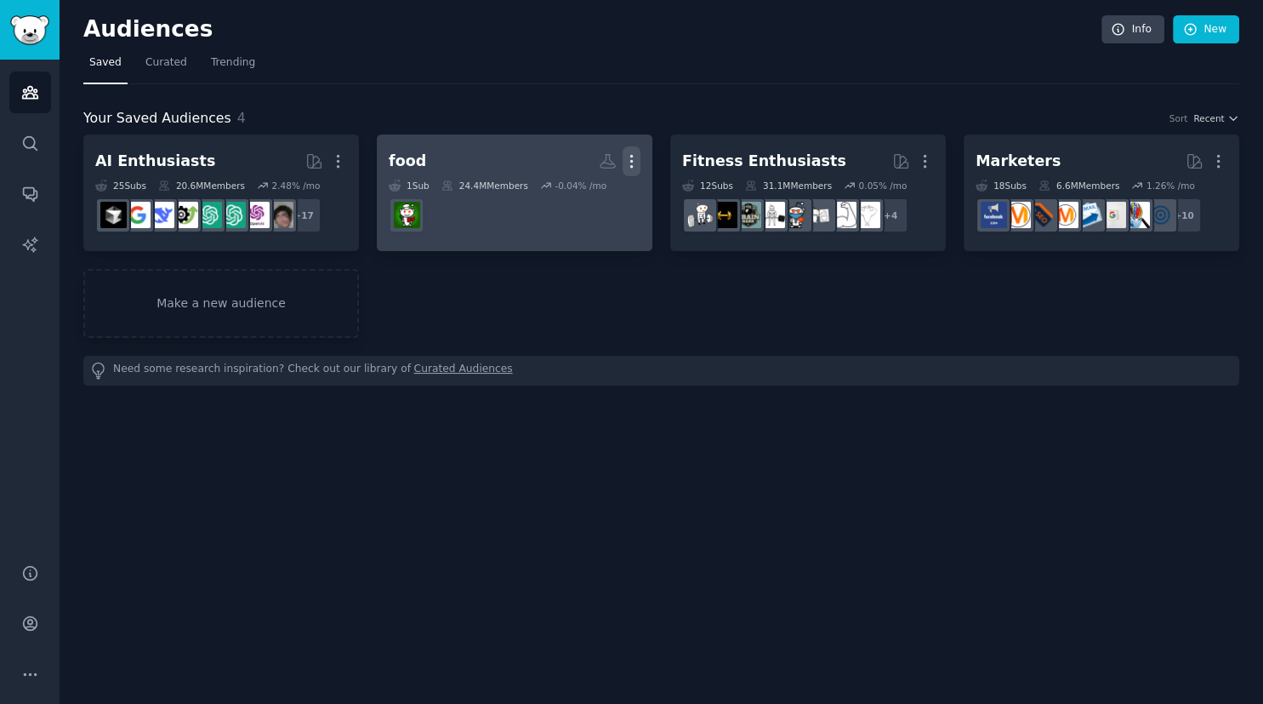
click at [631, 152] on icon "button" at bounding box center [632, 161] width 18 height 18
click at [448, 229] on dd at bounding box center [515, 215] width 252 height 48
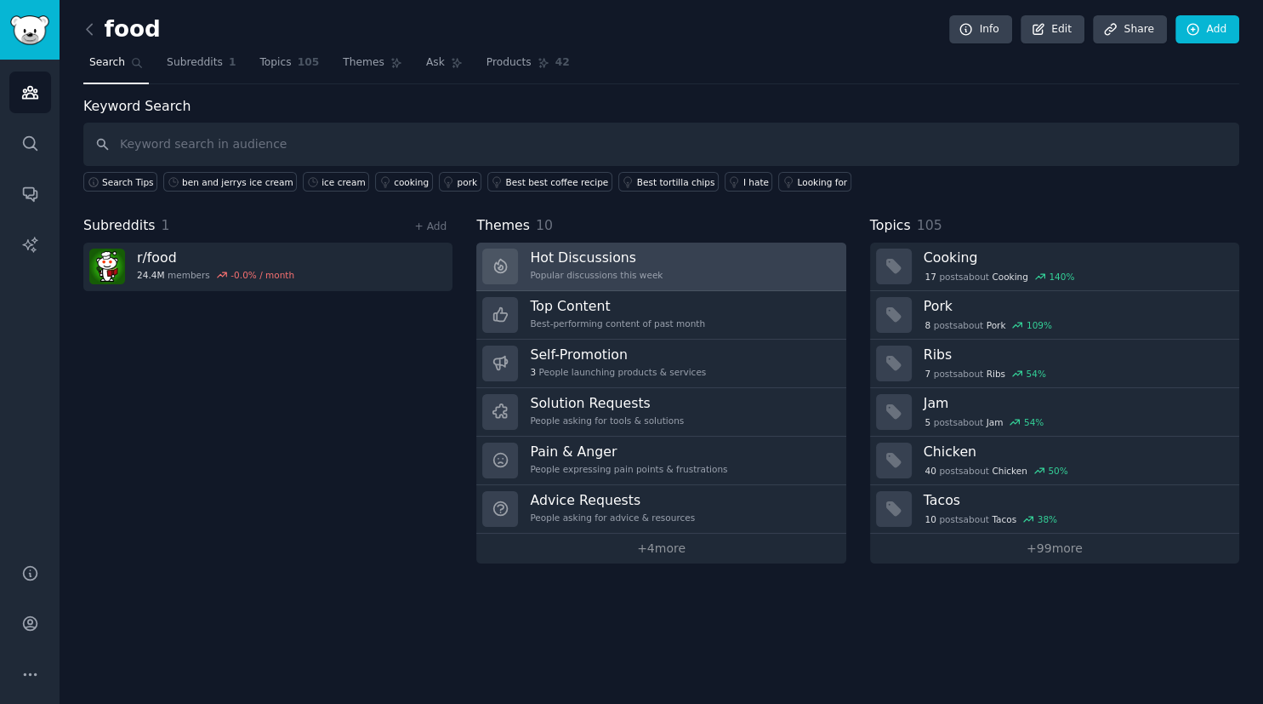
click at [548, 257] on h3 "Hot Discussions" at bounding box center [596, 257] width 133 height 18
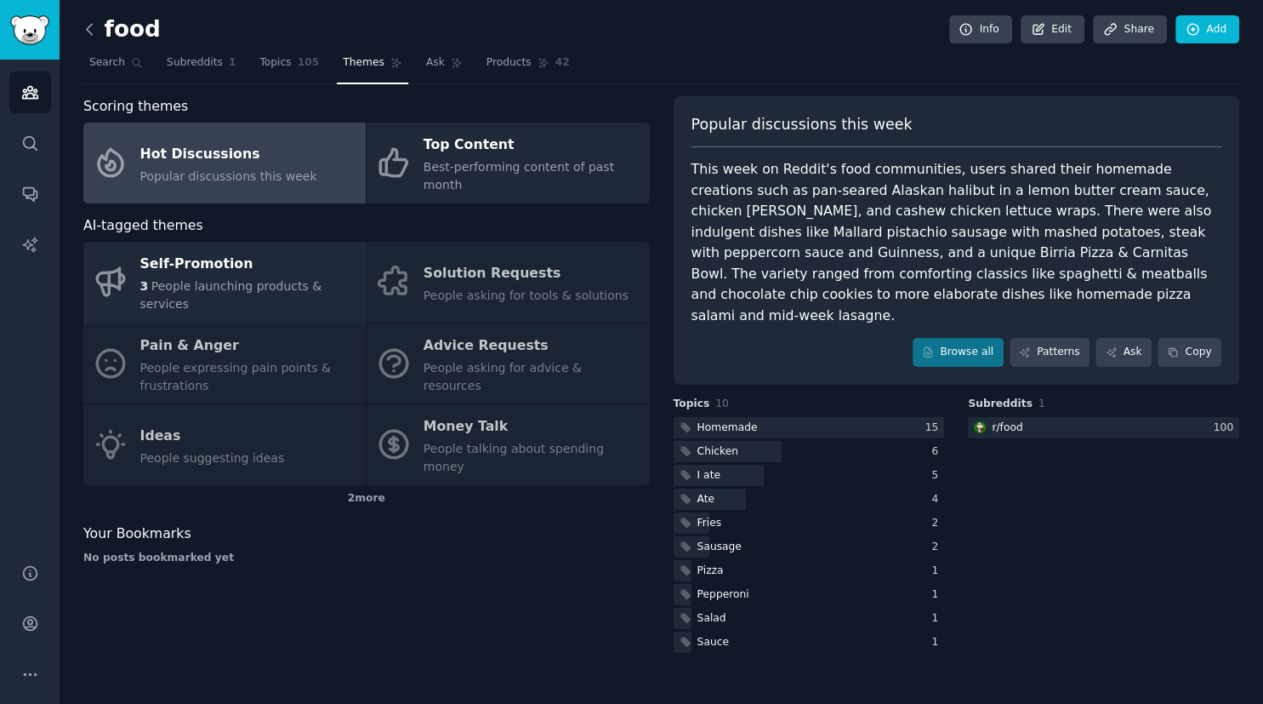
click at [88, 29] on icon at bounding box center [90, 29] width 18 height 18
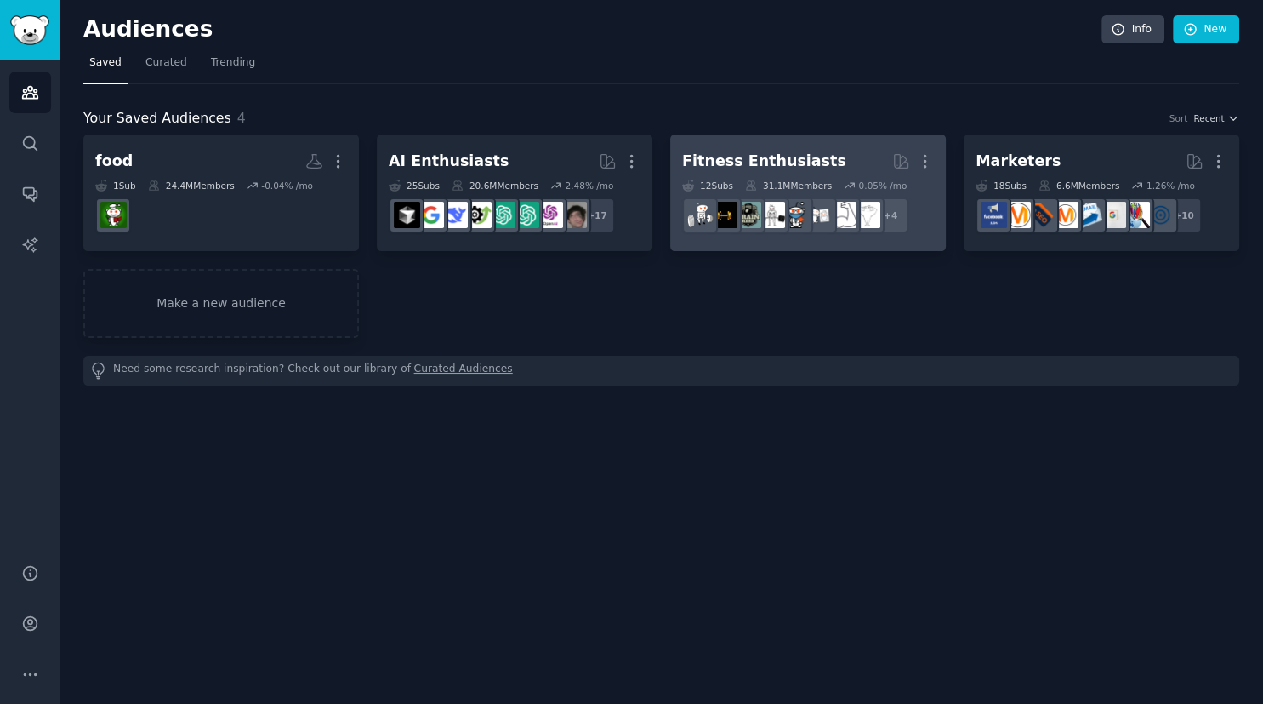
click at [756, 174] on h2 "Fitness Enthusiasts More" at bounding box center [808, 161] width 252 height 30
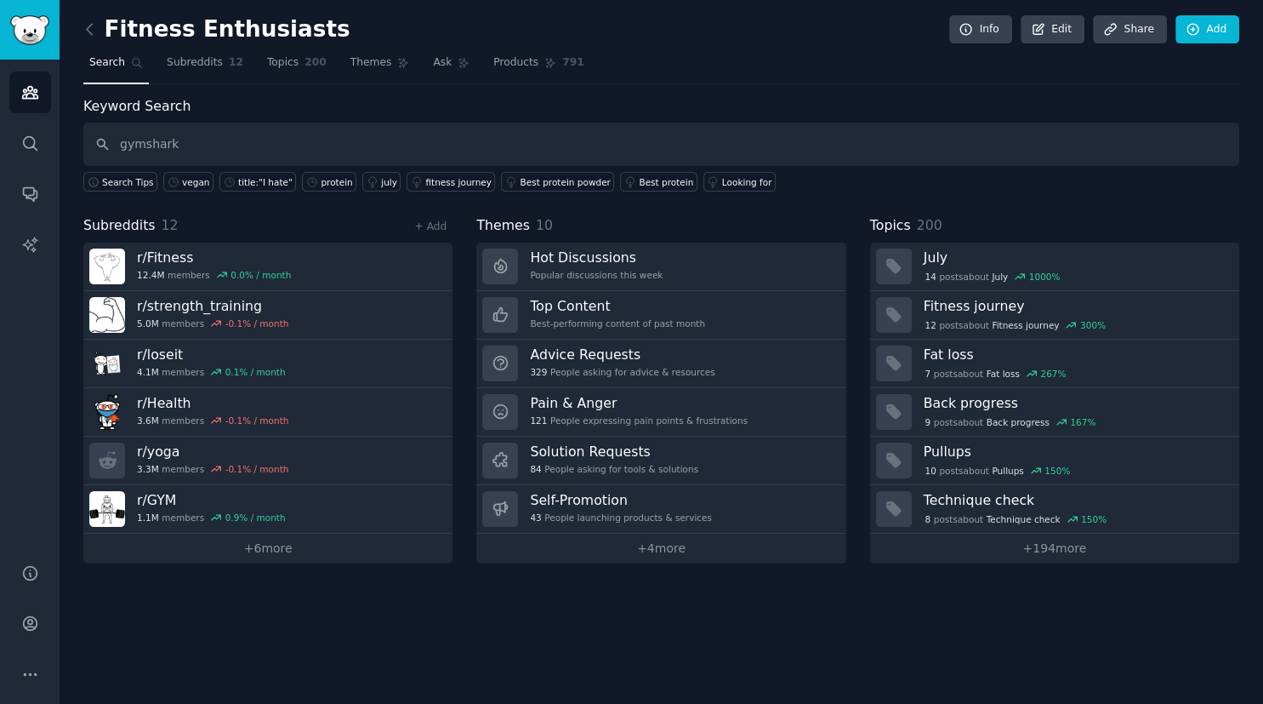
type input "gymshark"
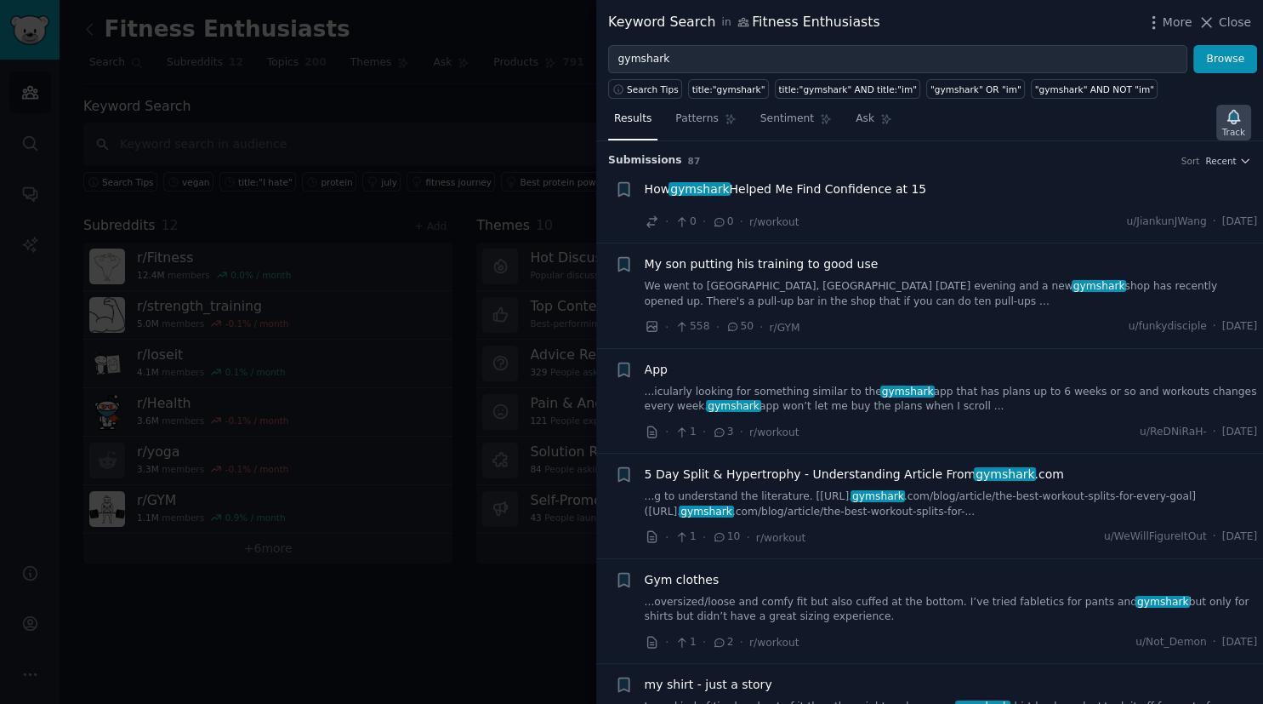
click at [1243, 134] on div "Track" at bounding box center [1234, 132] width 23 height 12
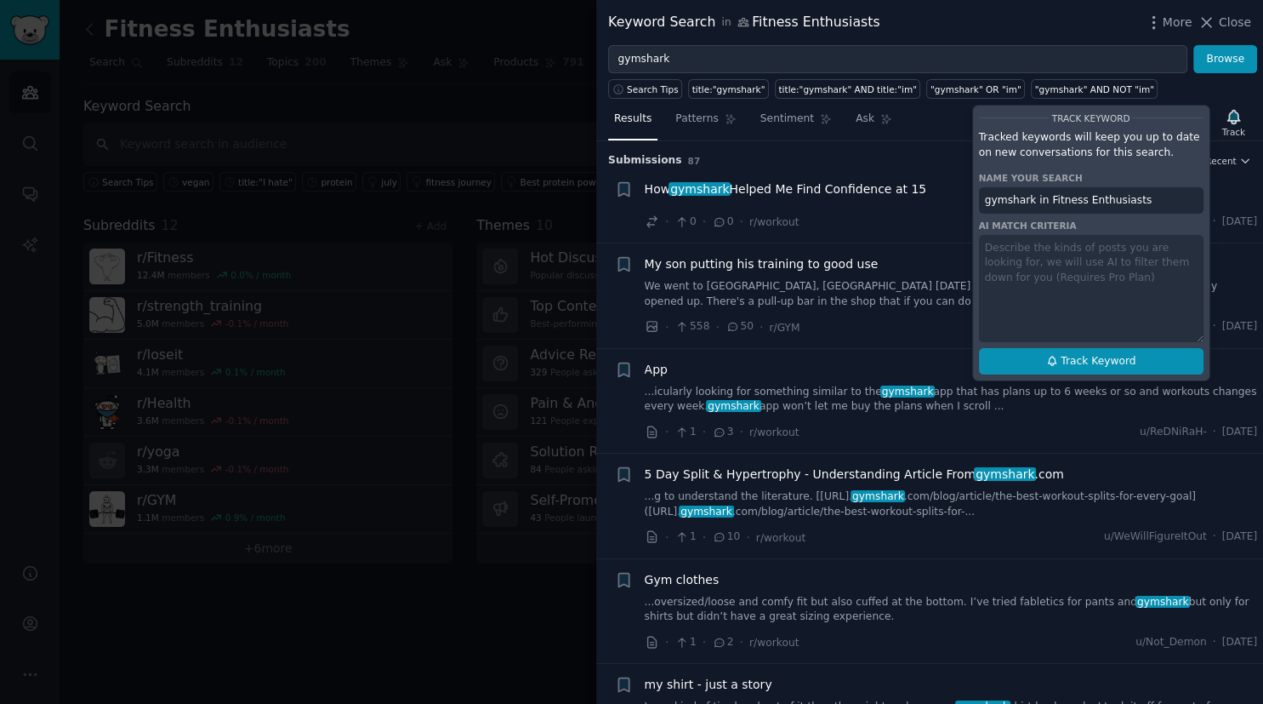
click at [1100, 354] on span "Track Keyword" at bounding box center [1098, 361] width 75 height 15
type input "gymshark in Fitness Enthusiasts"
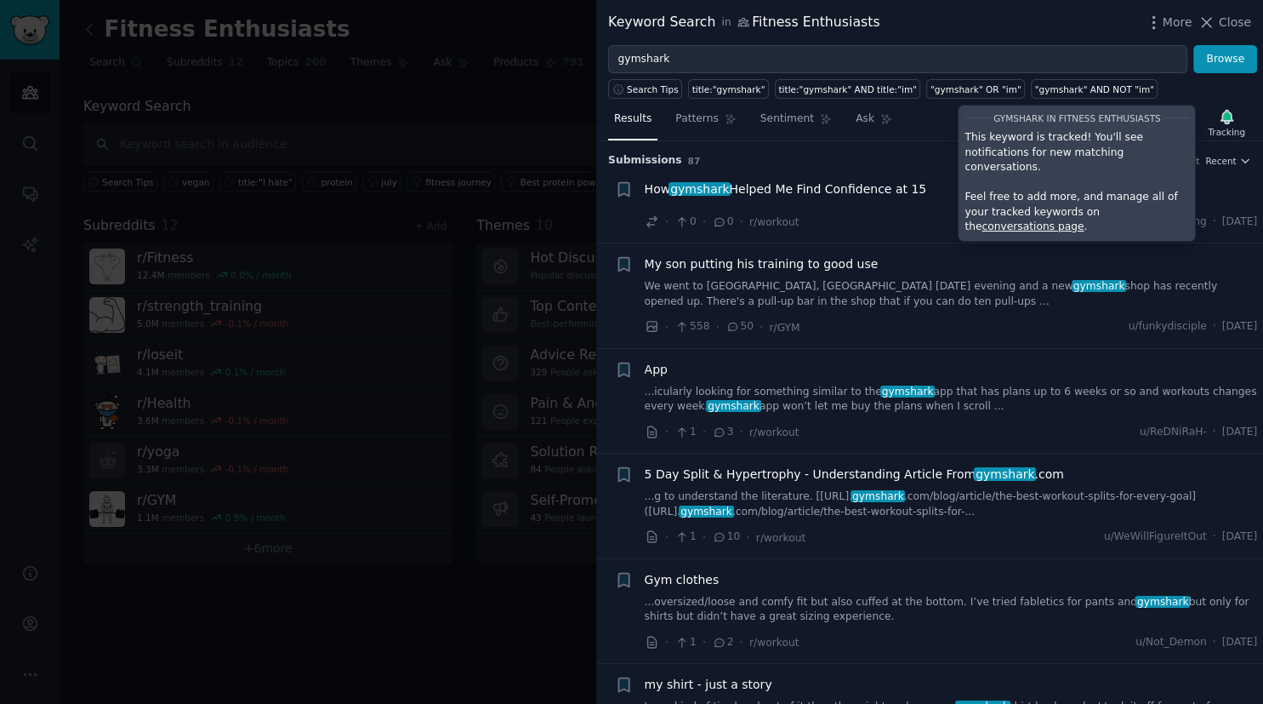
click at [407, 39] on div at bounding box center [631, 352] width 1263 height 704
